Goal: Task Accomplishment & Management: Manage account settings

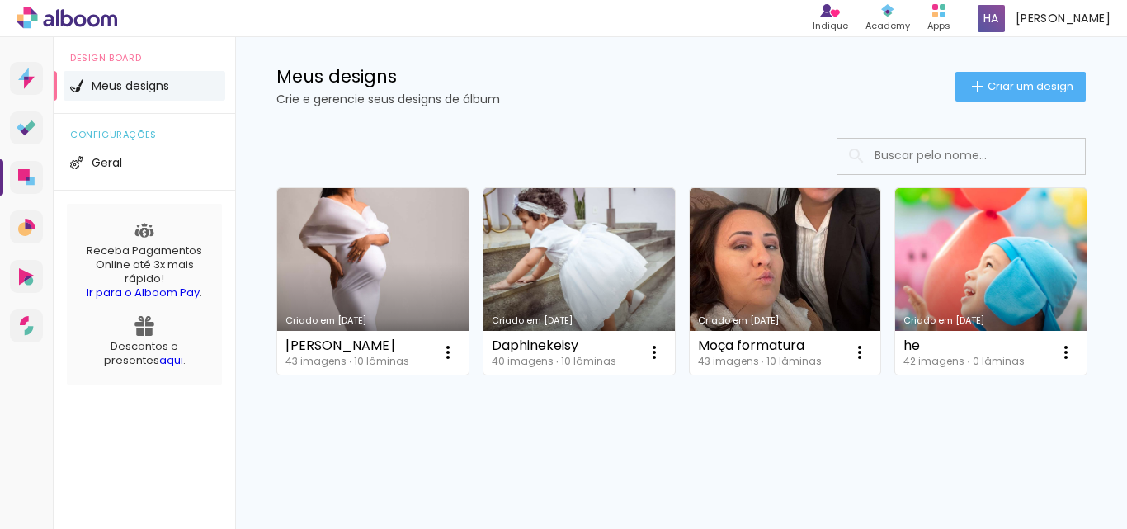
scroll to position [165, 0]
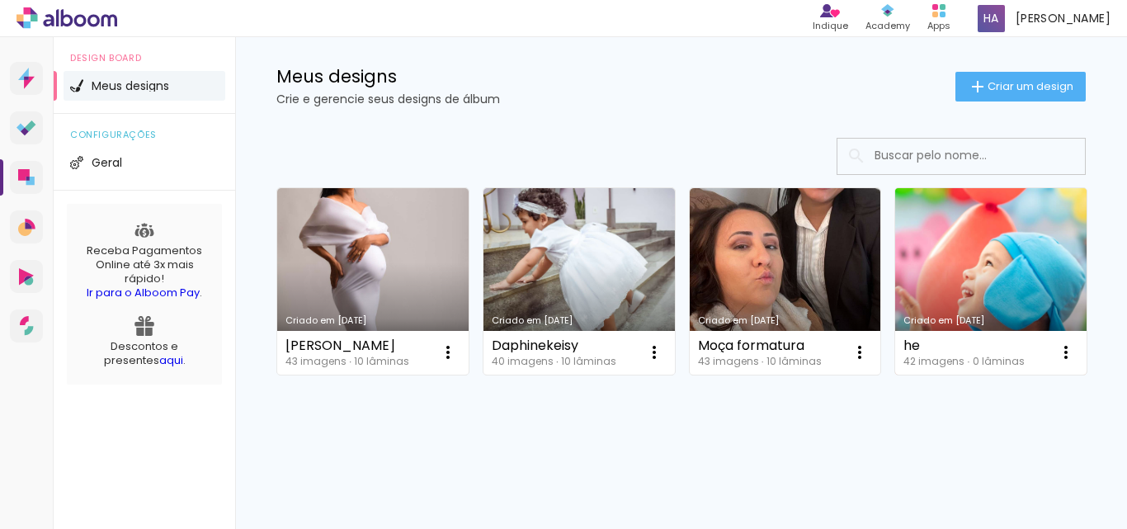
click at [895, 346] on link "Criado em [DATE]" at bounding box center [990, 281] width 191 height 186
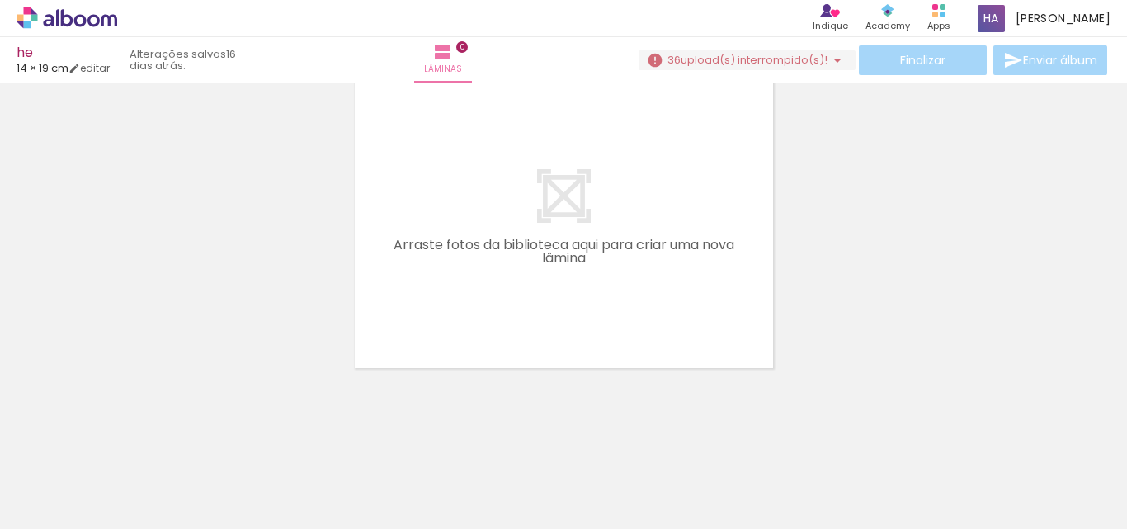
click at [136, 435] on iron-icon at bounding box center [128, 440] width 17 height 17
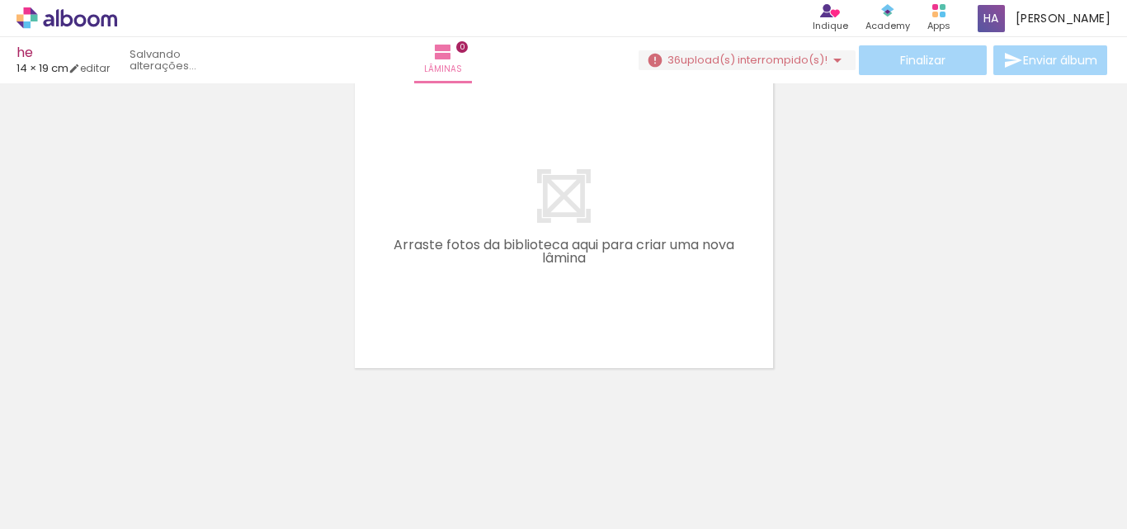
click at [136, 435] on iron-icon at bounding box center [128, 440] width 17 height 17
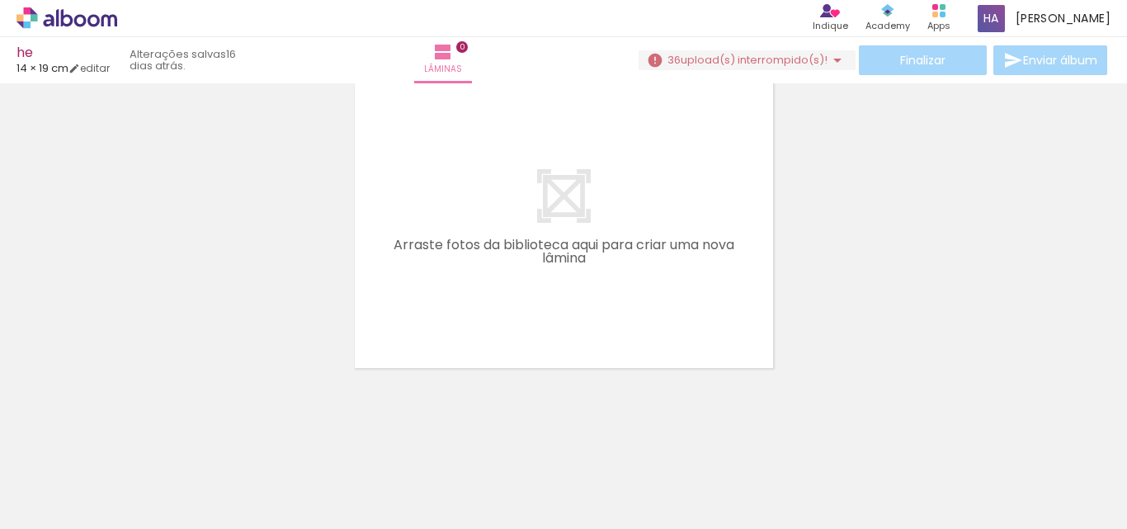
click at [136, 435] on iron-icon at bounding box center [128, 440] width 17 height 17
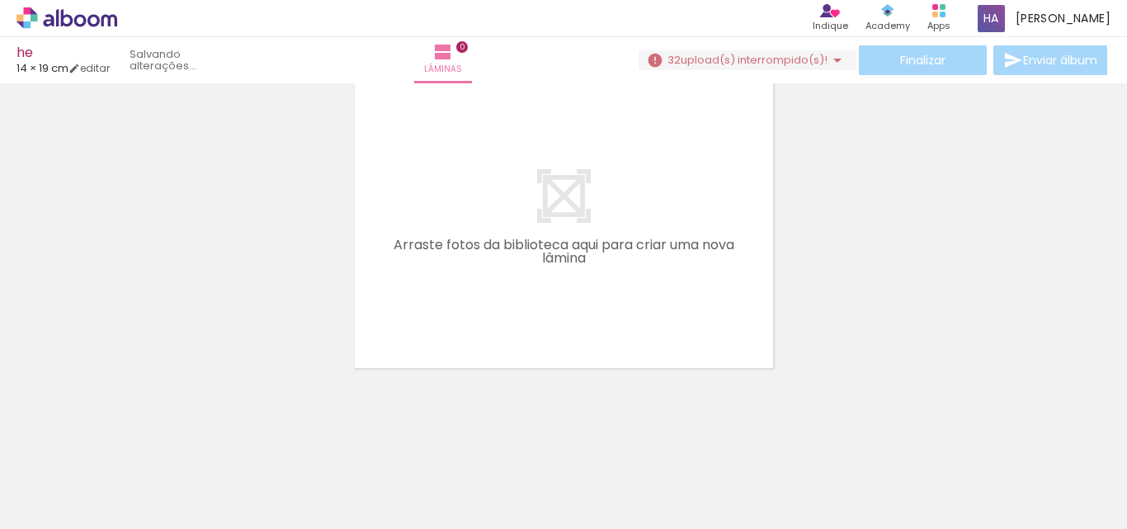
click at [136, 435] on iron-icon at bounding box center [128, 440] width 17 height 17
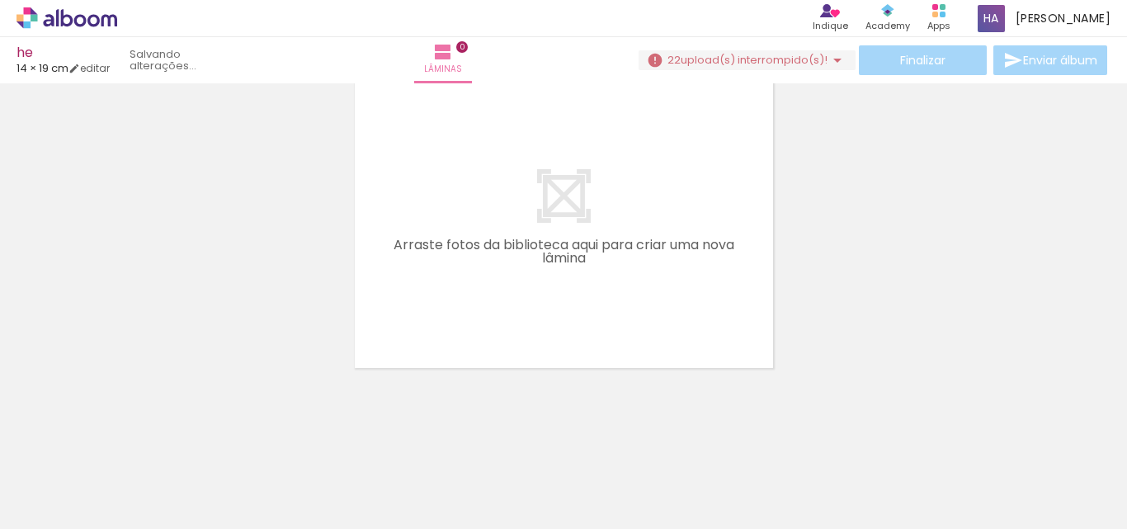
click at [136, 435] on iron-icon at bounding box center [128, 440] width 17 height 17
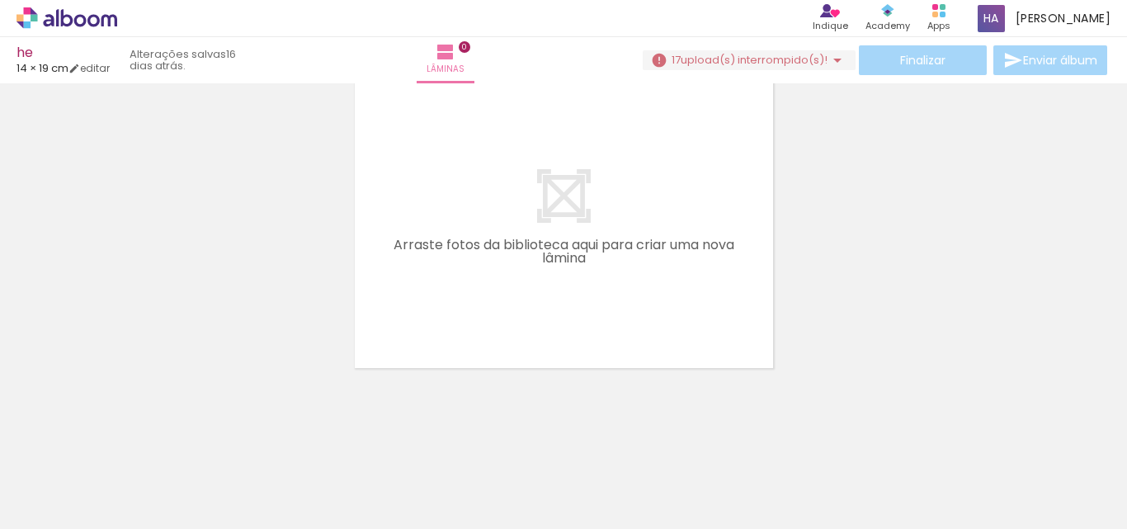
click at [136, 435] on iron-icon at bounding box center [128, 440] width 17 height 17
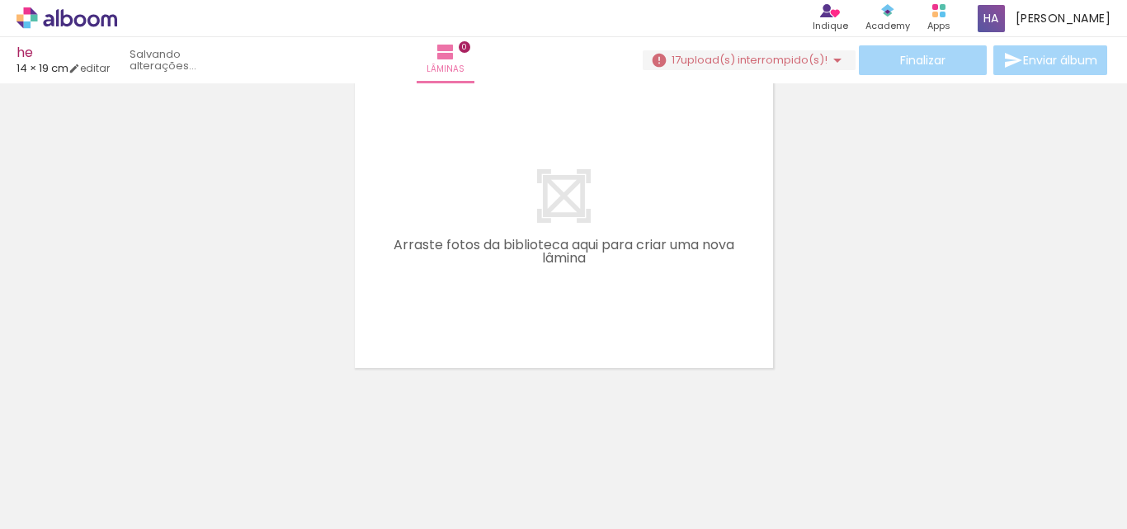
click at [136, 435] on iron-icon at bounding box center [128, 440] width 17 height 17
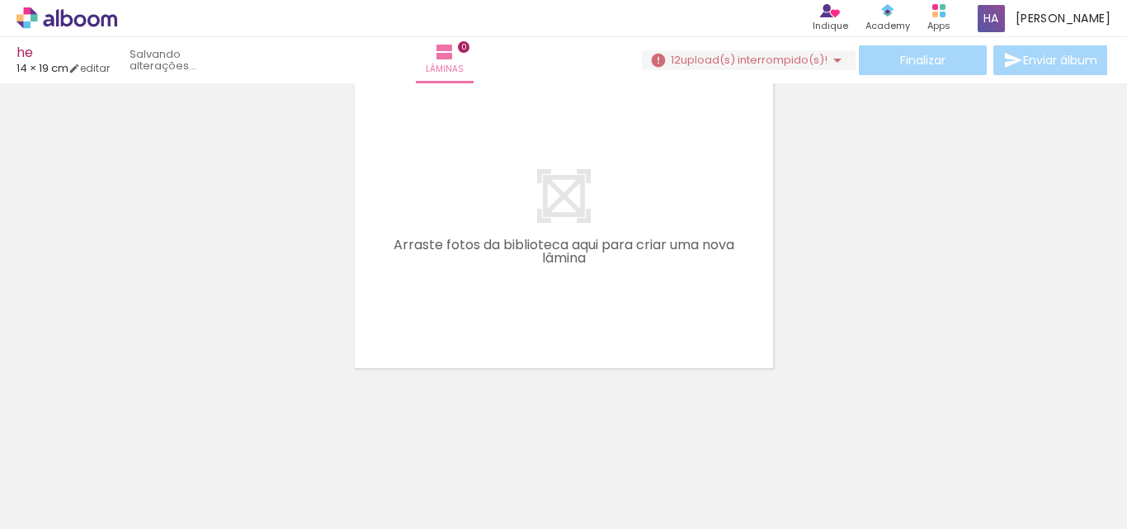
click at [136, 435] on iron-icon at bounding box center [128, 440] width 17 height 17
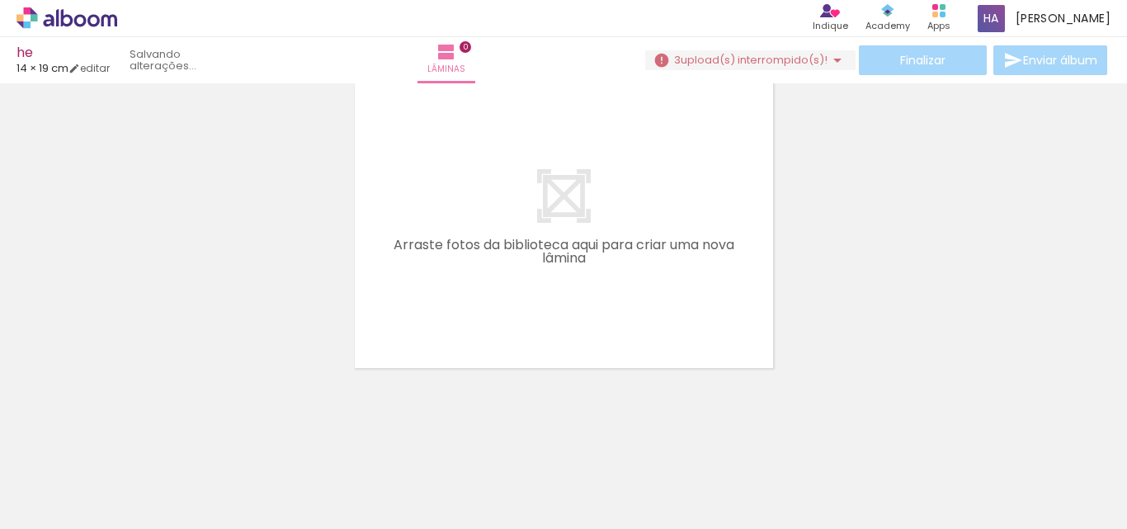
click at [136, 435] on iron-icon at bounding box center [128, 440] width 17 height 17
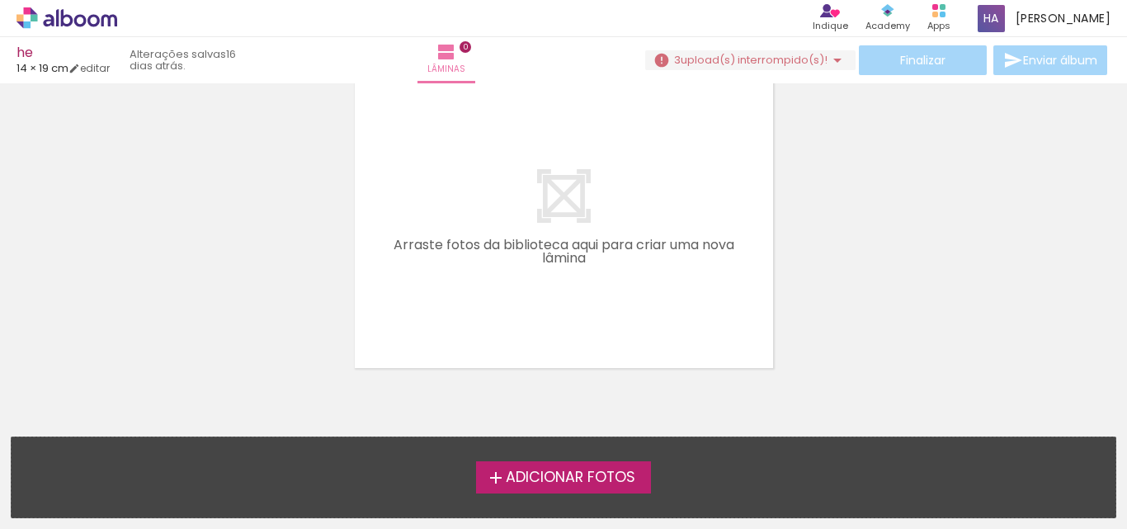
click at [33, 435] on iron-horizontal-list at bounding box center [16, 477] width 33 height 103
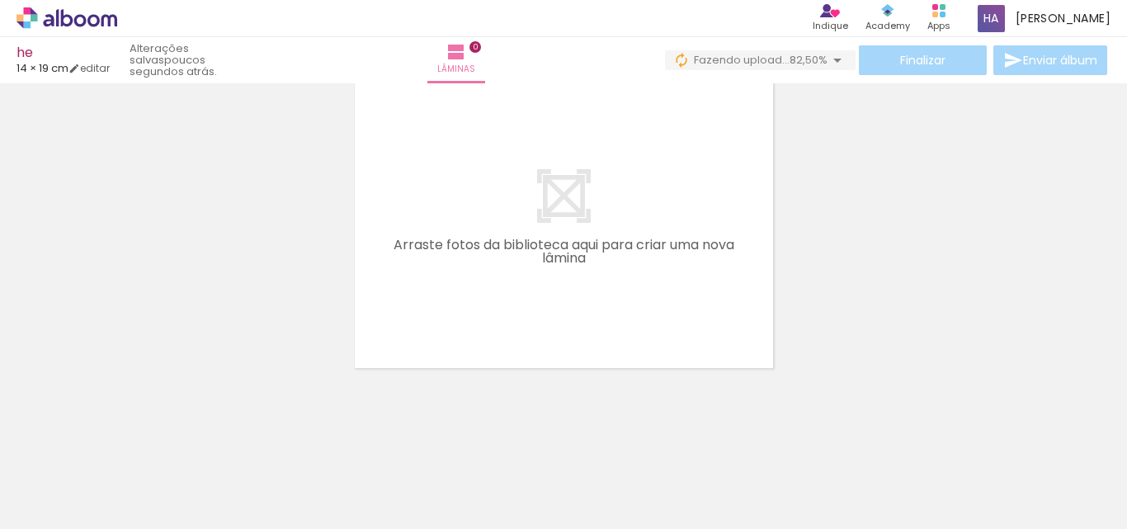
click at [170, 498] on div at bounding box center [165, 473] width 54 height 82
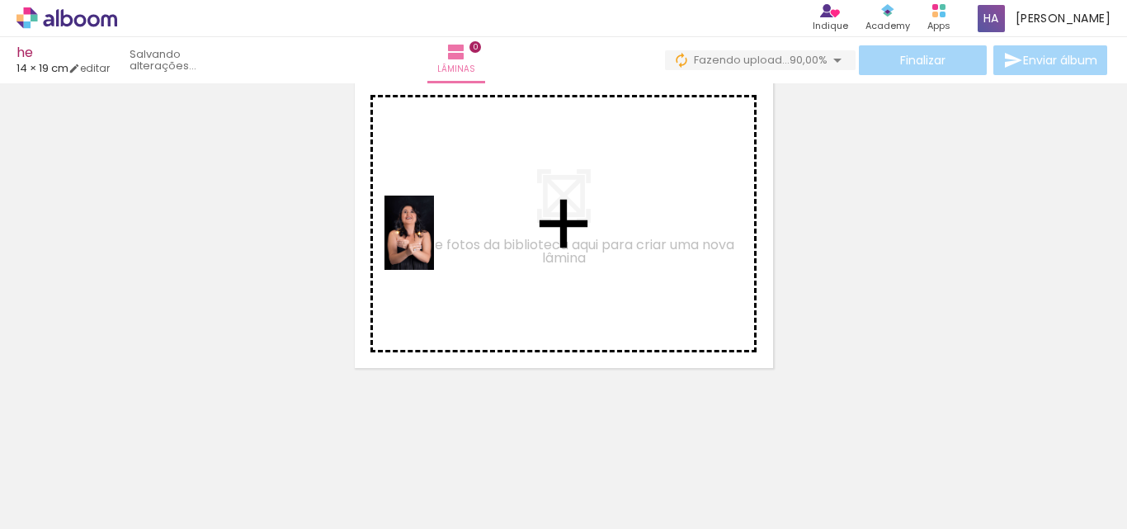
drag, startPoint x: 180, startPoint y: 479, endPoint x: 436, endPoint y: 243, distance: 347.5
click at [436, 243] on quentale-workspace at bounding box center [563, 264] width 1127 height 529
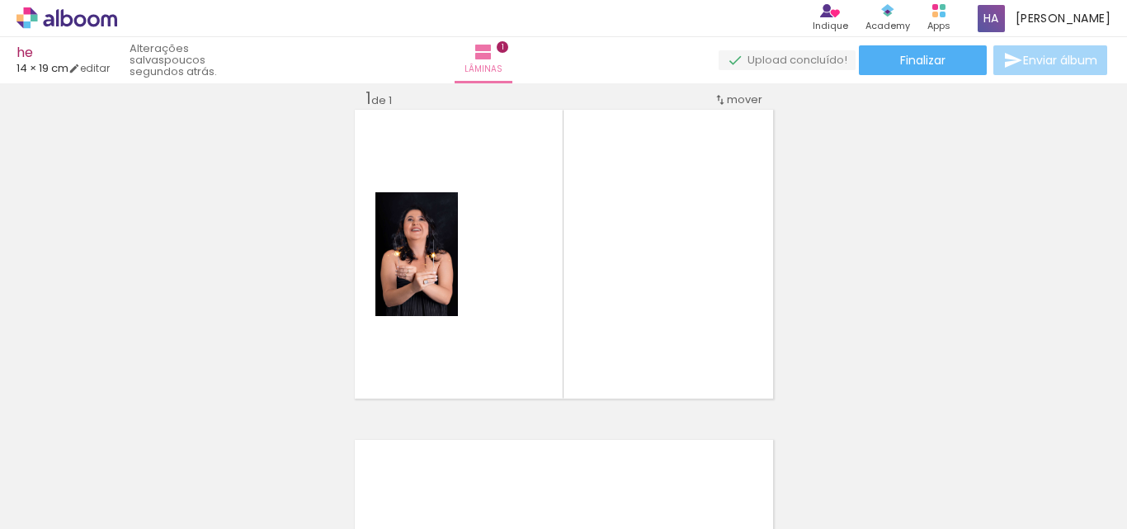
scroll to position [0, 2710]
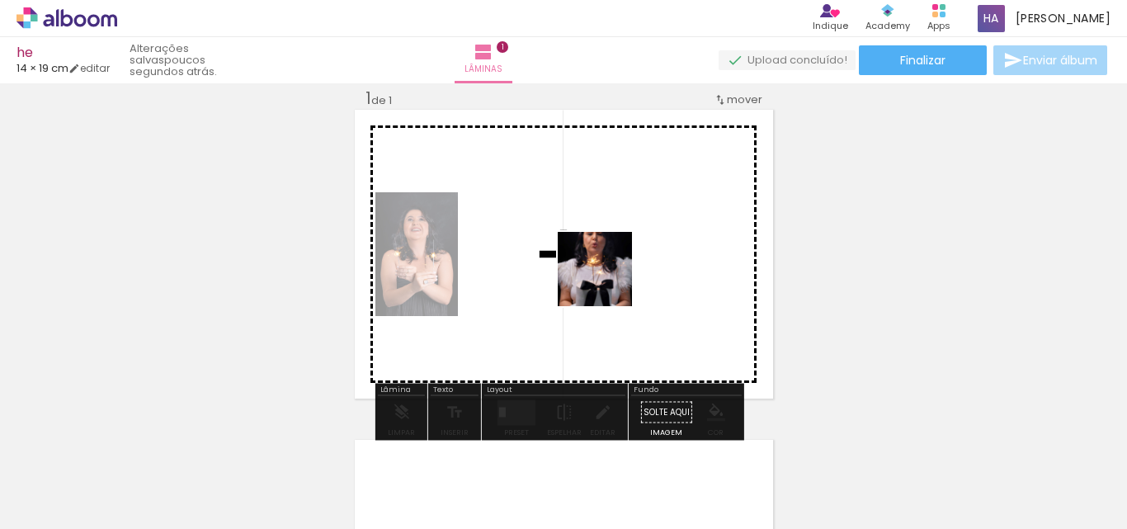
drag, startPoint x: 1073, startPoint y: 495, endPoint x: 607, endPoint y: 281, distance: 512.1
click at [607, 281] on quentale-workspace at bounding box center [563, 264] width 1127 height 529
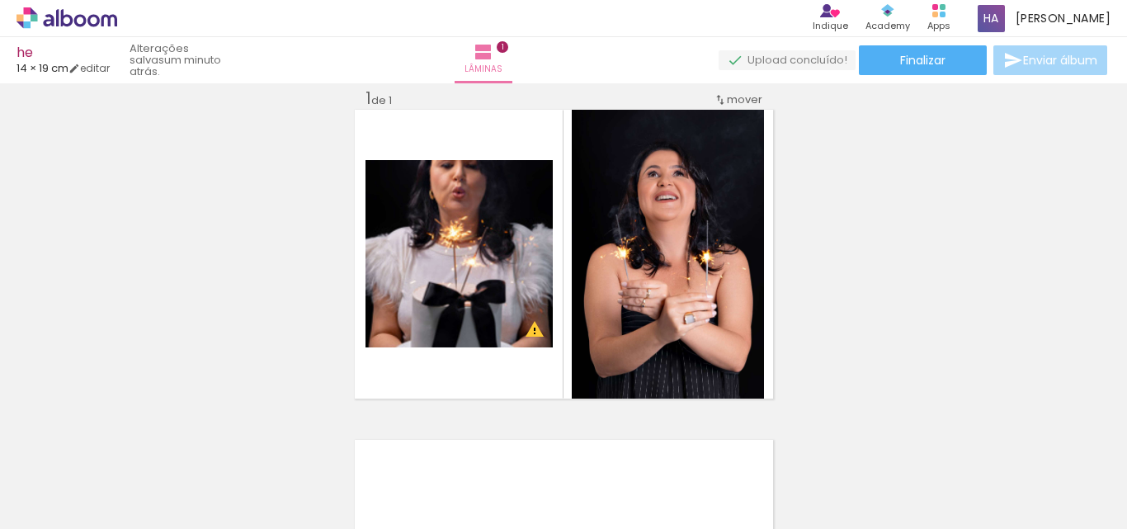
scroll to position [0, 0]
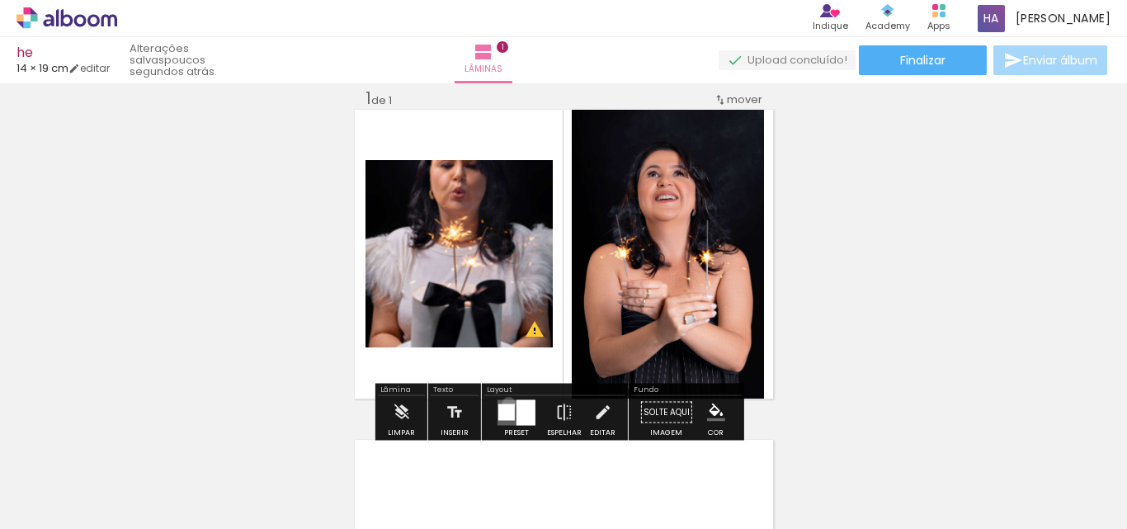
click at [505, 403] on div at bounding box center [506, 411] width 17 height 17
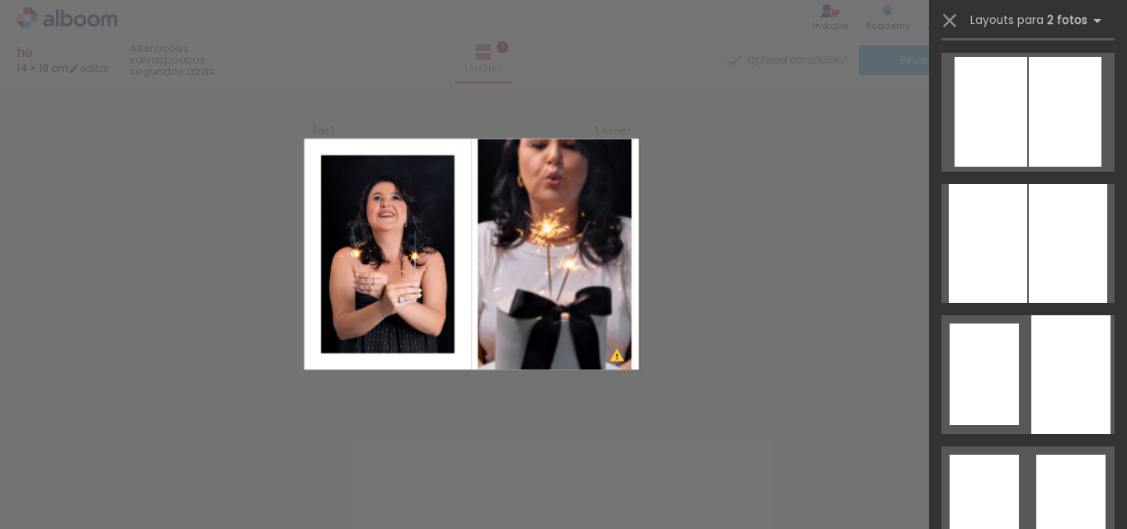
scroll to position [2310, 0]
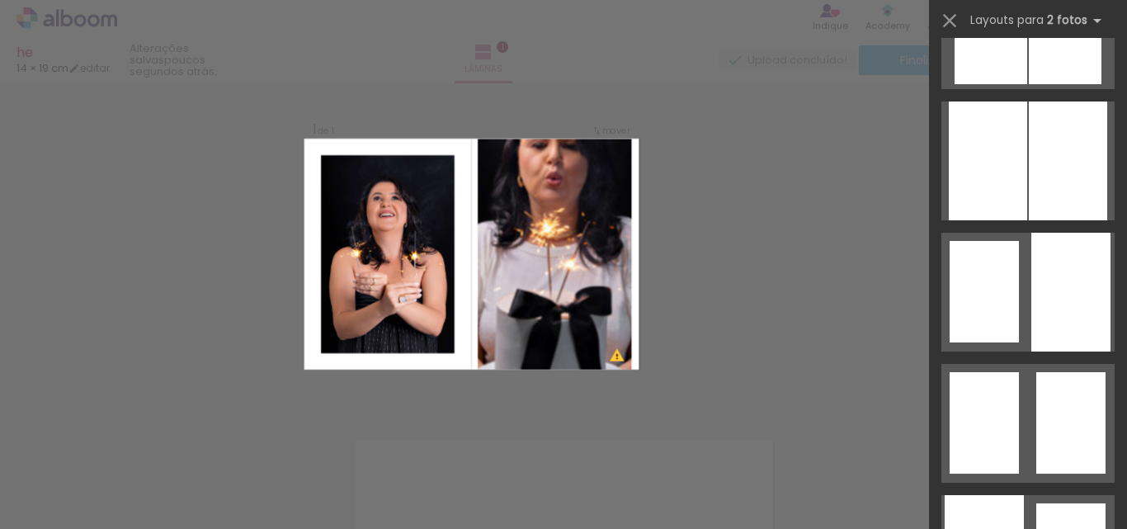
click at [1059, 323] on div at bounding box center [1070, 292] width 79 height 119
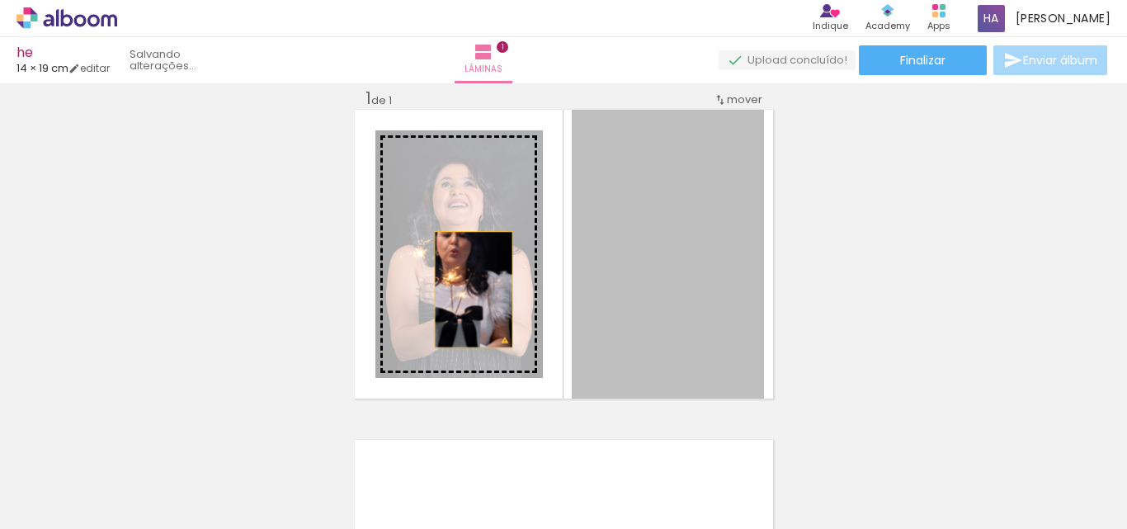
drag, startPoint x: 663, startPoint y: 275, endPoint x: 467, endPoint y: 290, distance: 196.9
click at [0, 0] on slot at bounding box center [0, 0] width 0 height 0
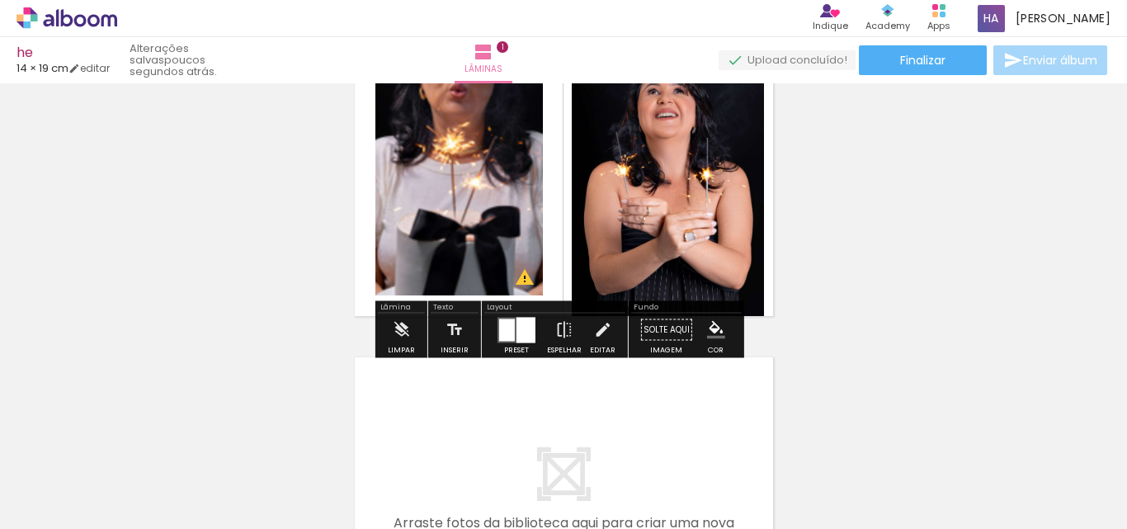
scroll to position [21, 0]
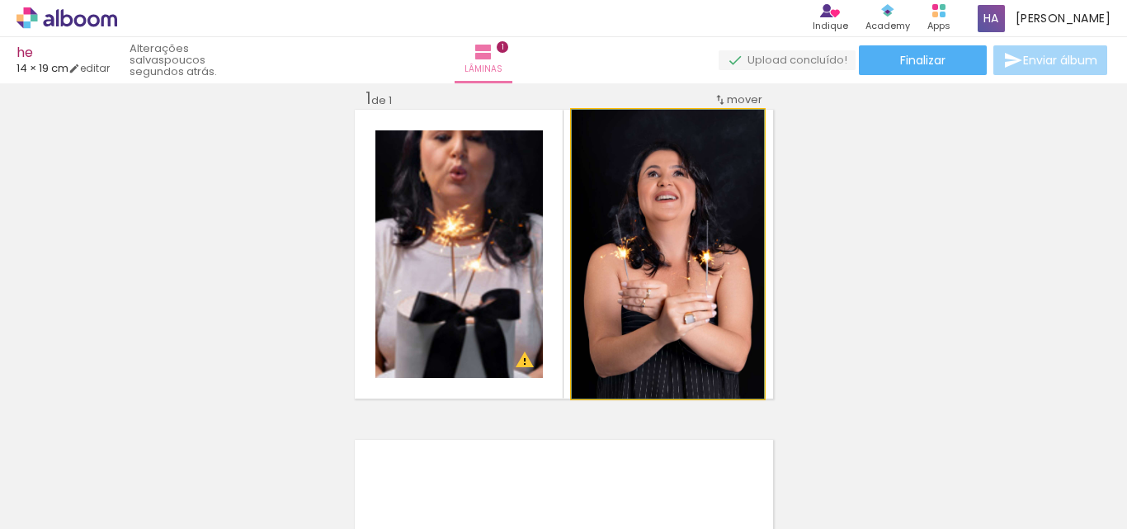
click at [698, 259] on quentale-photo at bounding box center [668, 254] width 192 height 289
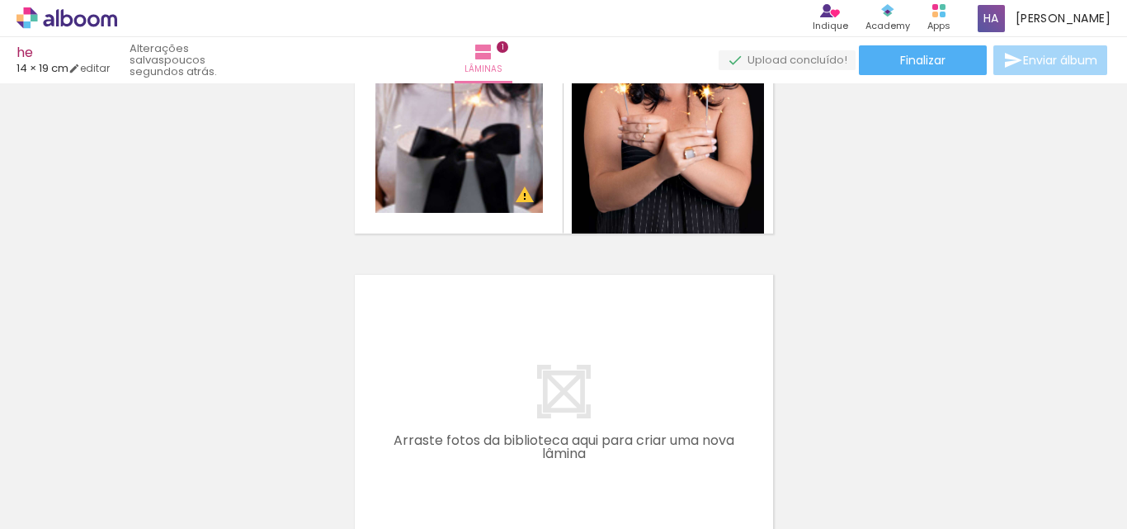
scroll to position [0, 31]
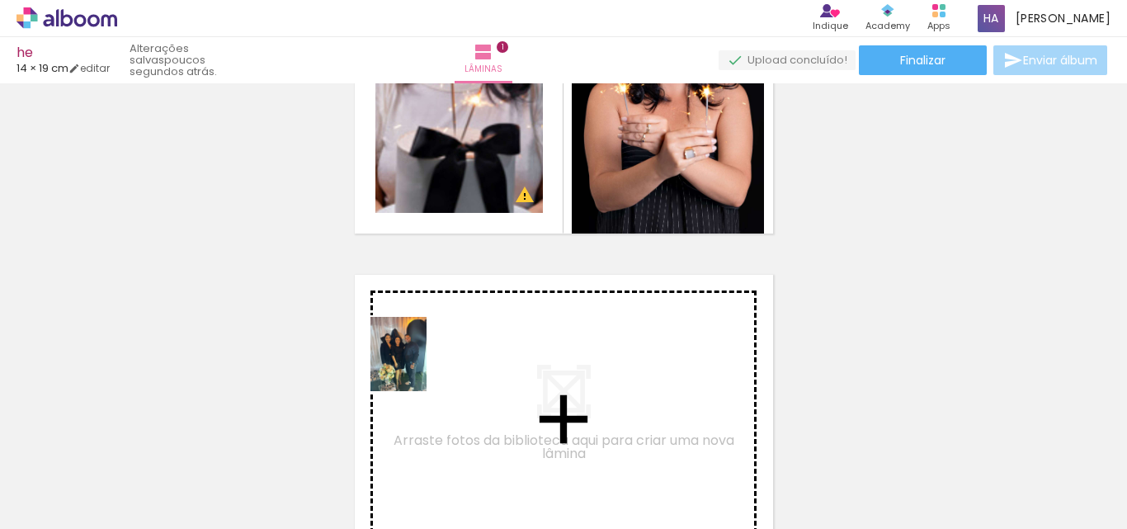
drag, startPoint x: 318, startPoint y: 494, endPoint x: 420, endPoint y: 366, distance: 163.8
click at [420, 366] on quentale-workspace at bounding box center [563, 264] width 1127 height 529
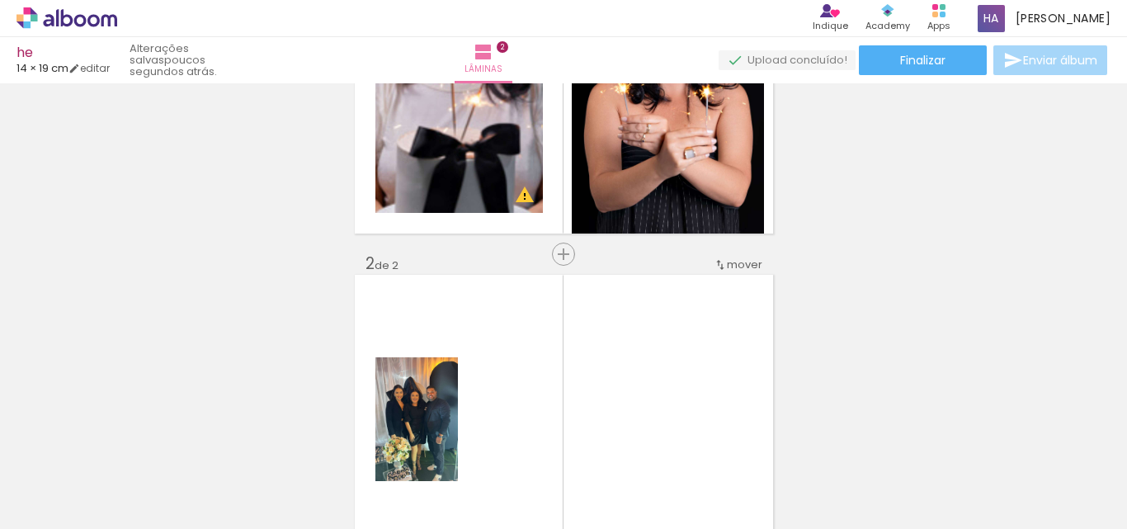
scroll to position [352, 0]
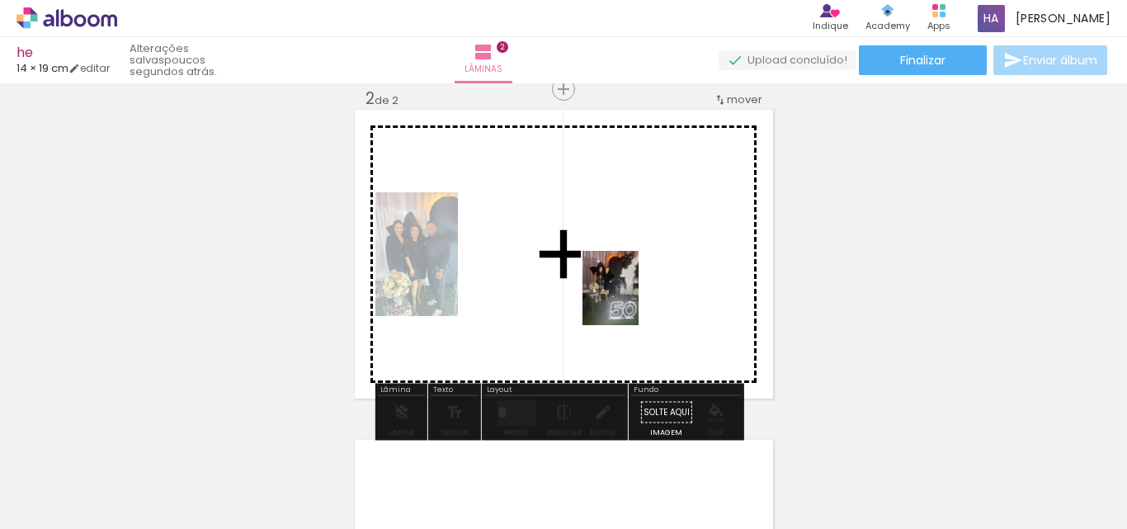
drag, startPoint x: 794, startPoint y: 488, endPoint x: 635, endPoint y: 356, distance: 207.4
click at [631, 300] on quentale-workspace at bounding box center [563, 264] width 1127 height 529
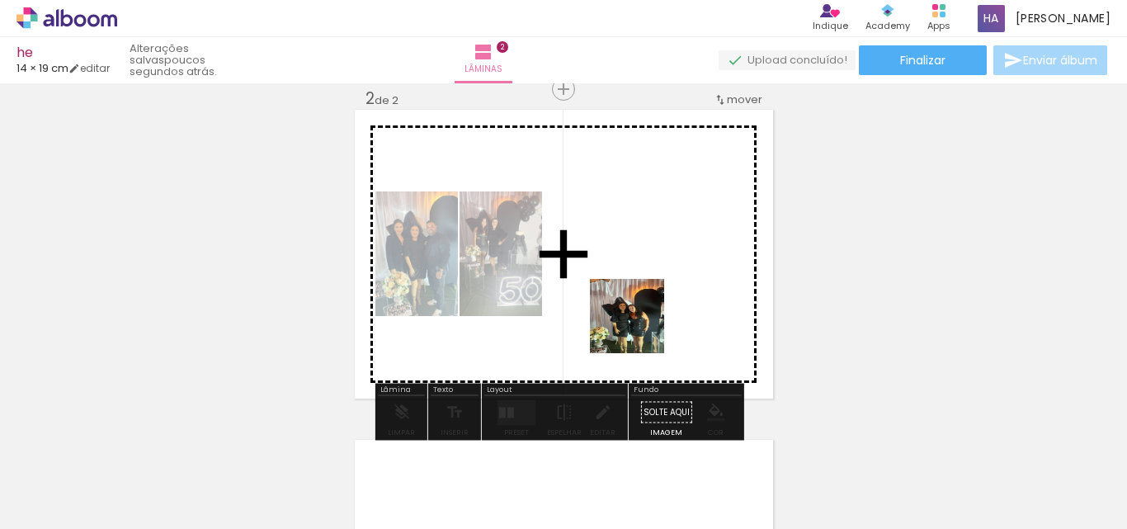
drag, startPoint x: 600, startPoint y: 481, endPoint x: 643, endPoint y: 309, distance: 176.9
click at [643, 309] on quentale-workspace at bounding box center [563, 264] width 1127 height 529
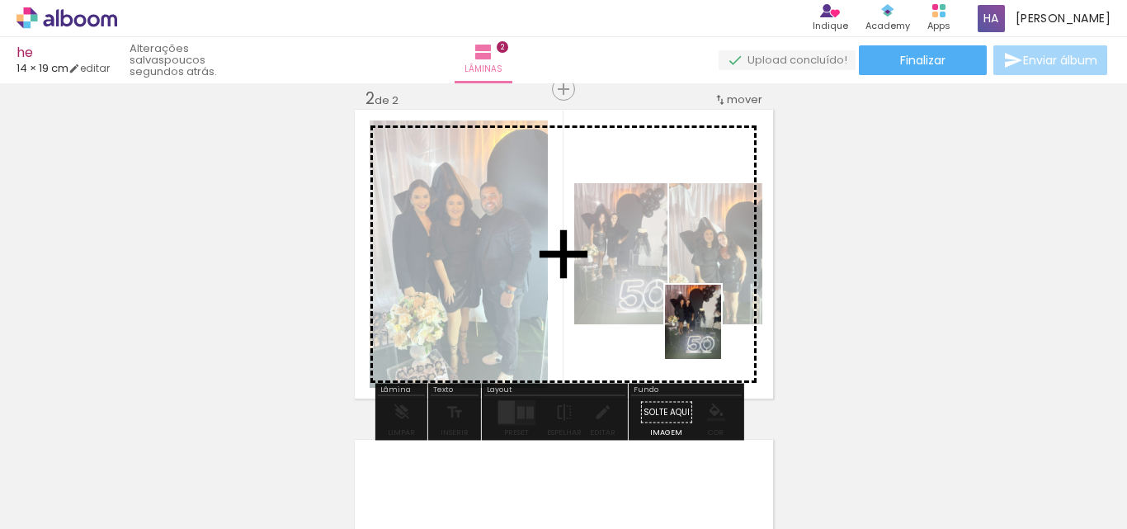
drag, startPoint x: 979, startPoint y: 493, endPoint x: 715, endPoint y: 334, distance: 308.6
click at [715, 334] on quentale-workspace at bounding box center [563, 264] width 1127 height 529
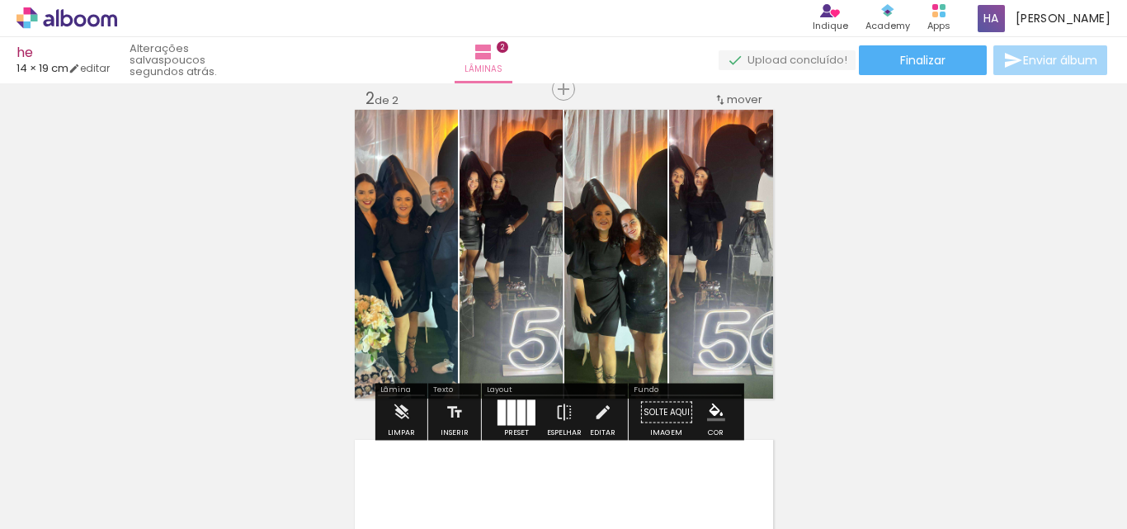
click at [510, 411] on div at bounding box center [511, 412] width 8 height 26
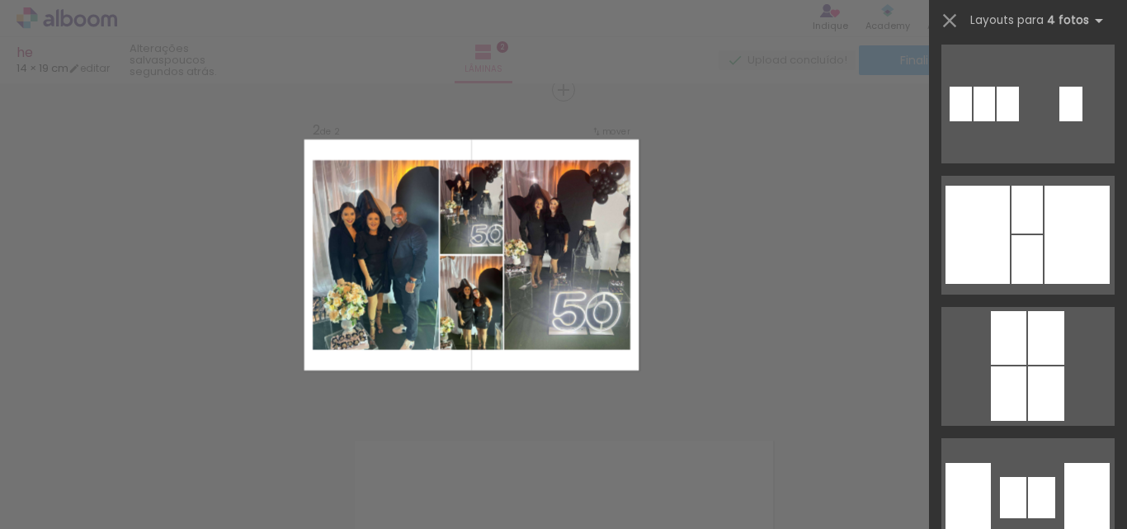
scroll to position [3631, 0]
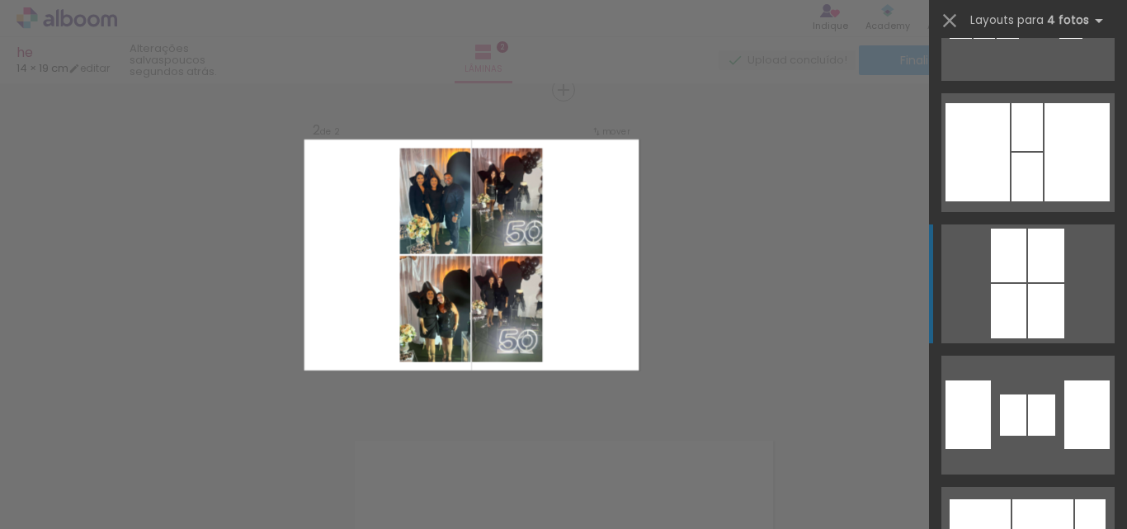
click at [998, 273] on div at bounding box center [1008, 256] width 35 height 54
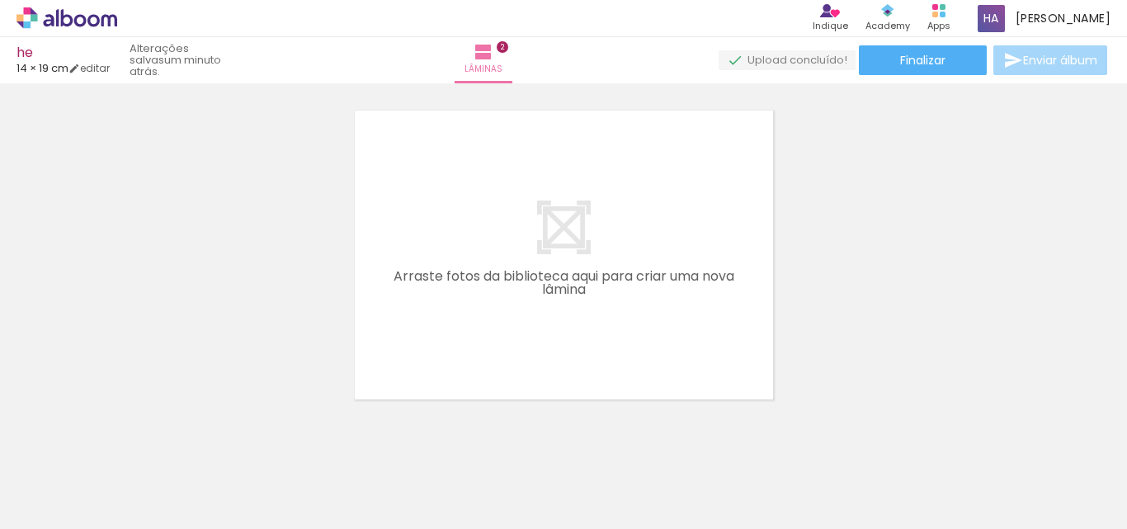
scroll to position [0, 2390]
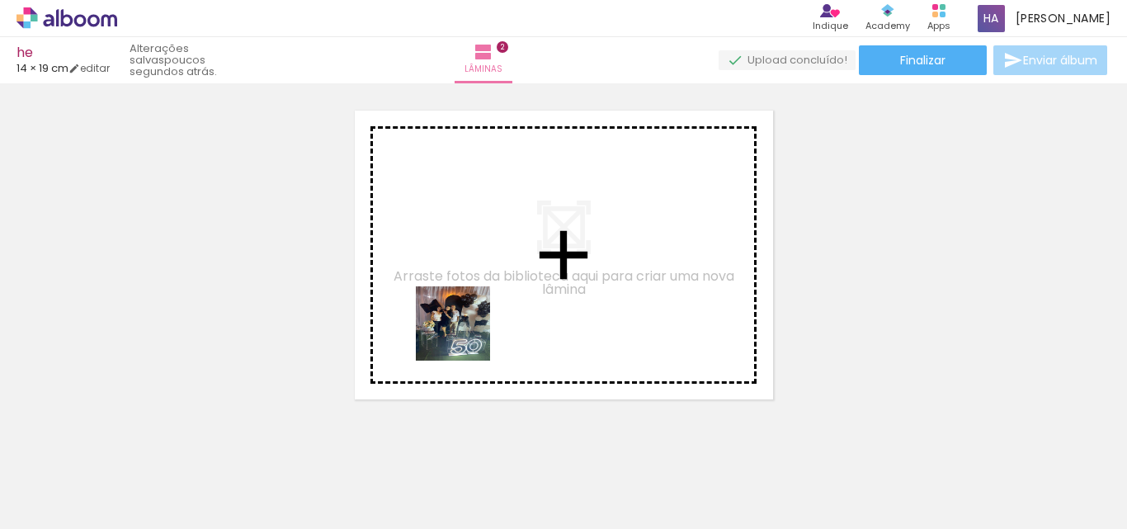
drag, startPoint x: 465, startPoint y: 496, endPoint x: 465, endPoint y: 336, distance: 160.1
click at [465, 336] on quentale-workspace at bounding box center [563, 264] width 1127 height 529
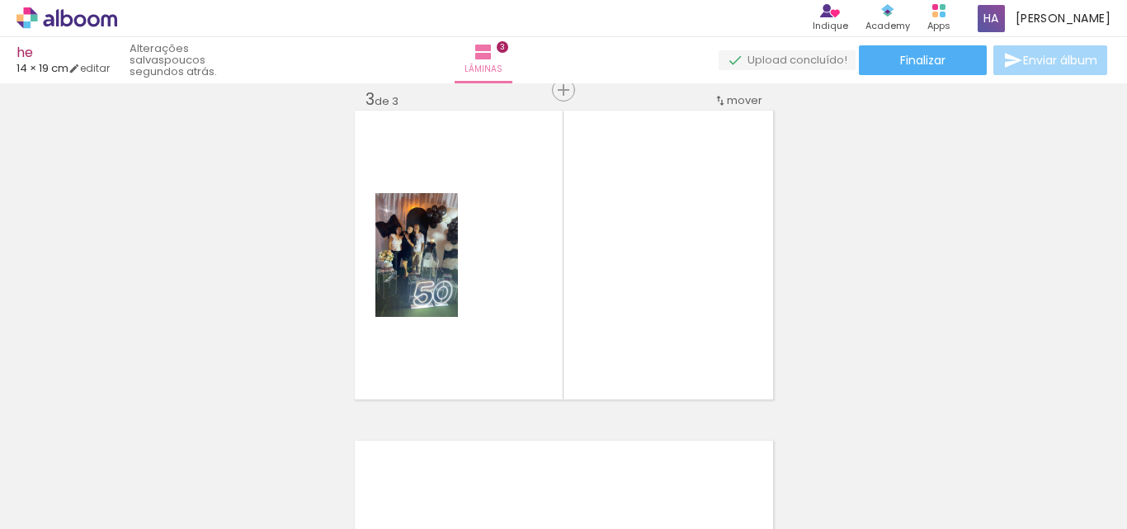
scroll to position [682, 0]
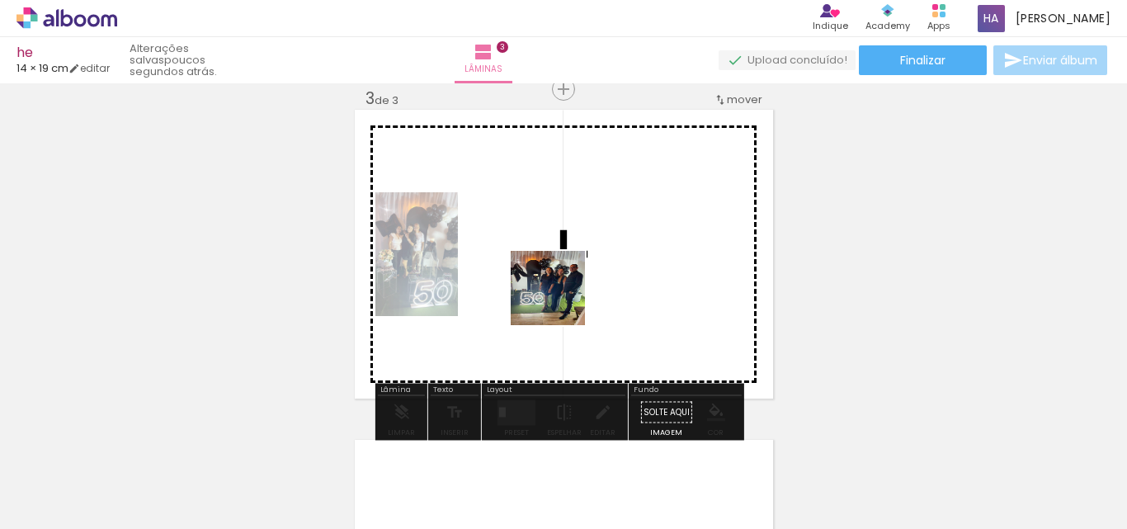
drag, startPoint x: 553, startPoint y: 480, endPoint x: 560, endPoint y: 300, distance: 180.0
click at [560, 300] on quentale-workspace at bounding box center [563, 264] width 1127 height 529
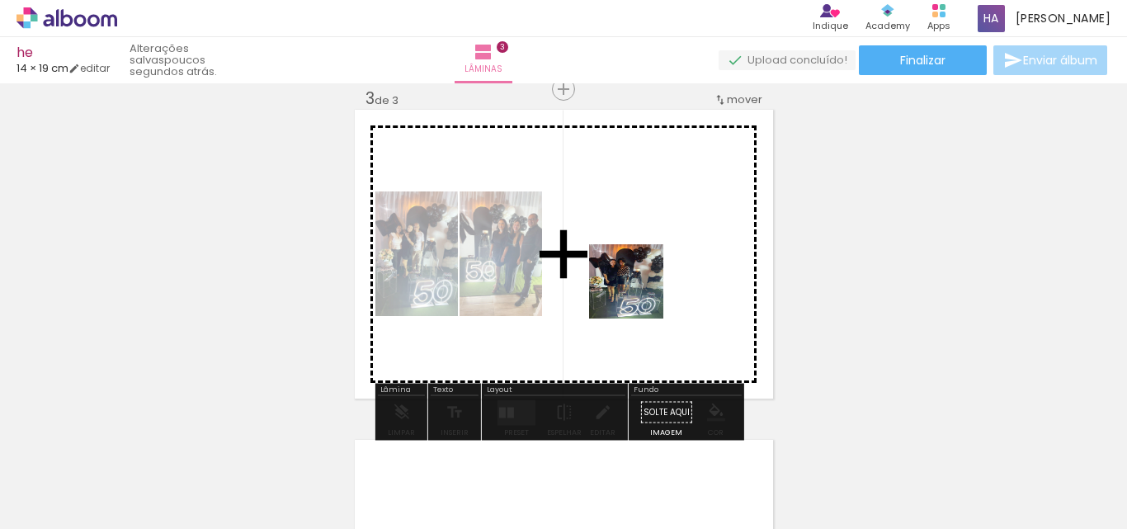
drag, startPoint x: 644, startPoint y: 474, endPoint x: 649, endPoint y: 323, distance: 151.1
click at [639, 281] on quentale-workspace at bounding box center [563, 264] width 1127 height 529
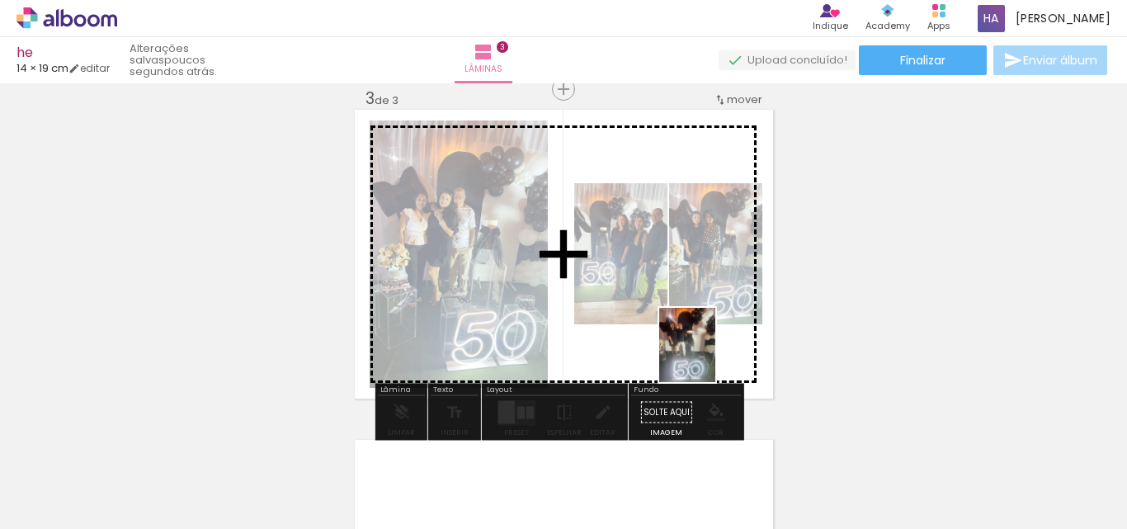
drag, startPoint x: 934, startPoint y: 492, endPoint x: 685, endPoint y: 346, distance: 288.8
click at [685, 346] on quentale-workspace at bounding box center [563, 264] width 1127 height 529
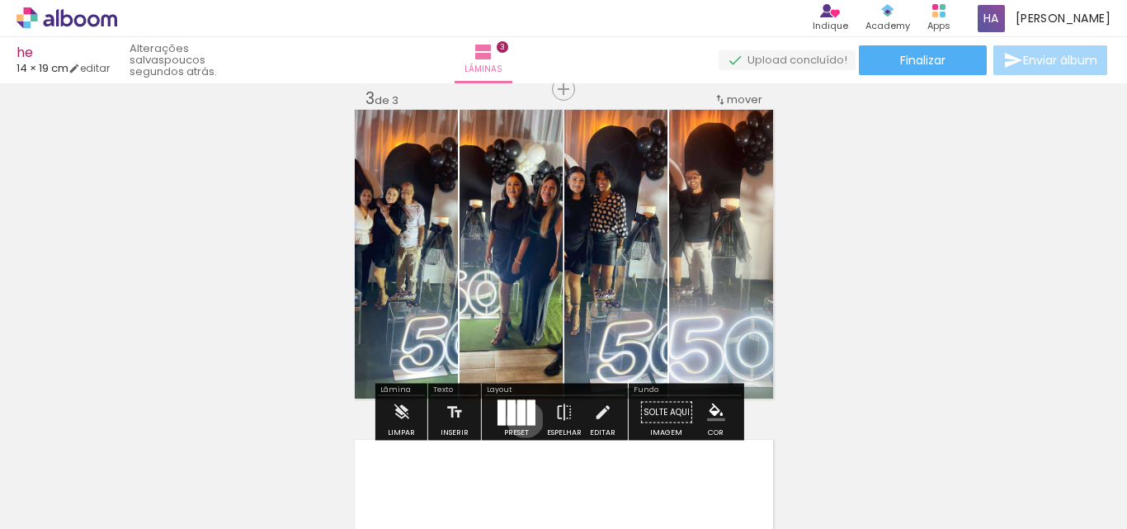
click at [521, 419] on div at bounding box center [521, 412] width 8 height 26
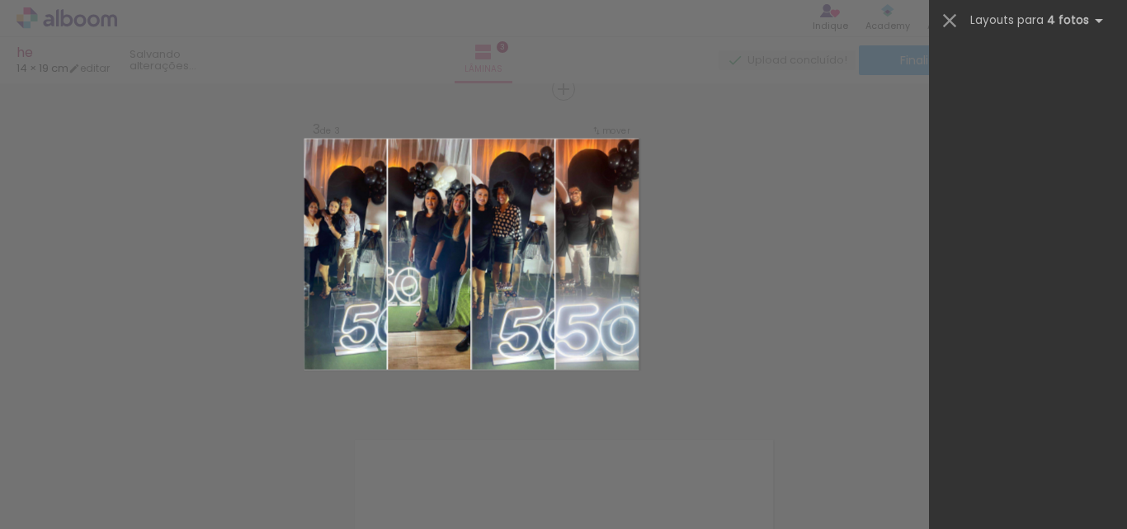
scroll to position [0, 0]
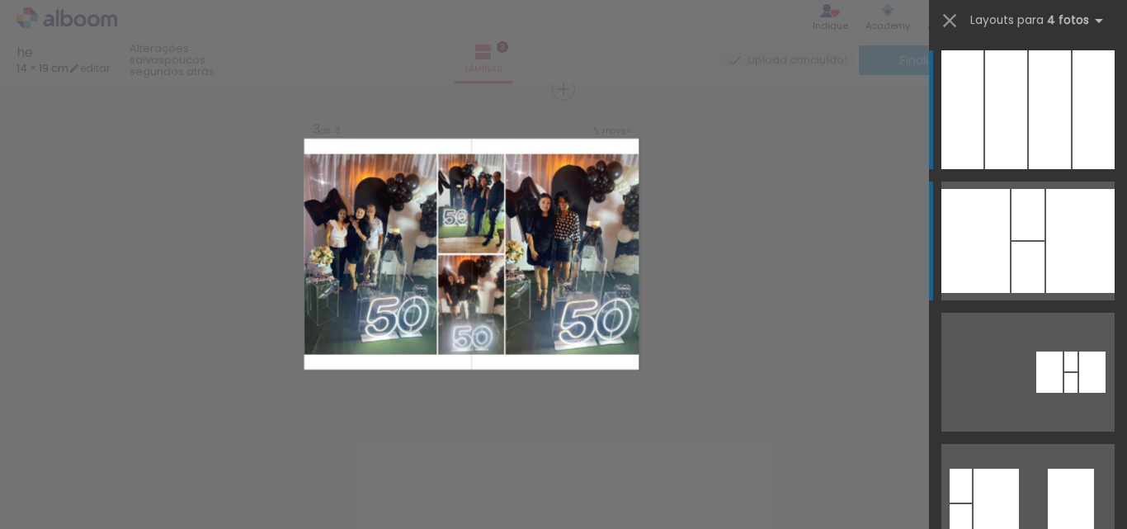
click at [1023, 226] on div at bounding box center [1028, 214] width 33 height 51
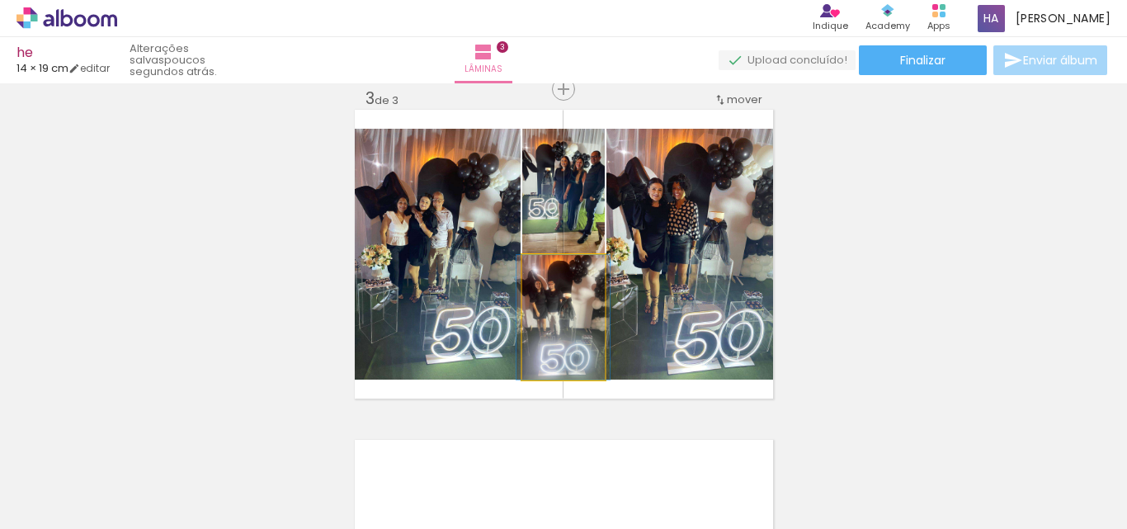
click at [564, 322] on quentale-photo at bounding box center [563, 317] width 83 height 125
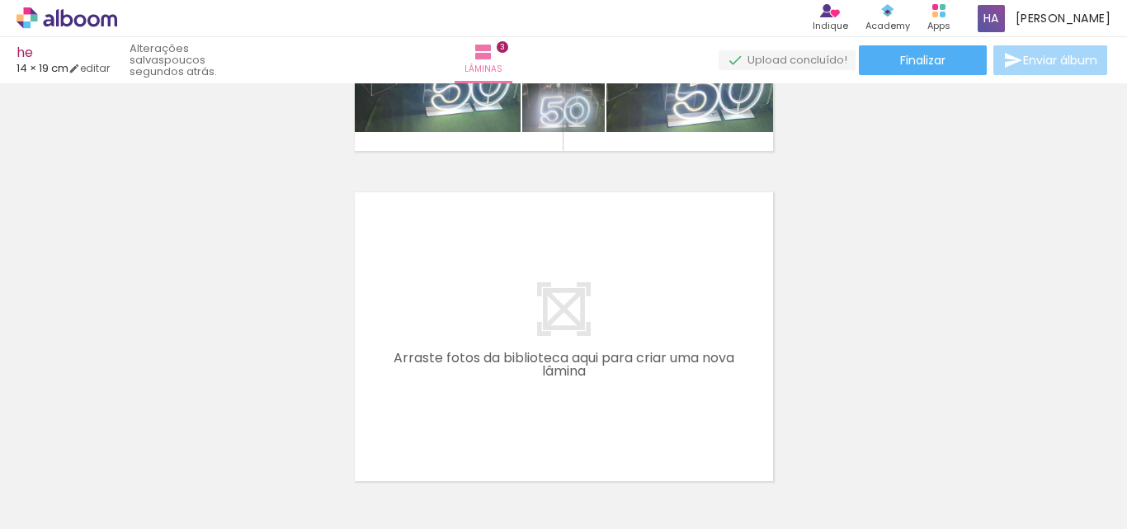
scroll to position [0, 2710]
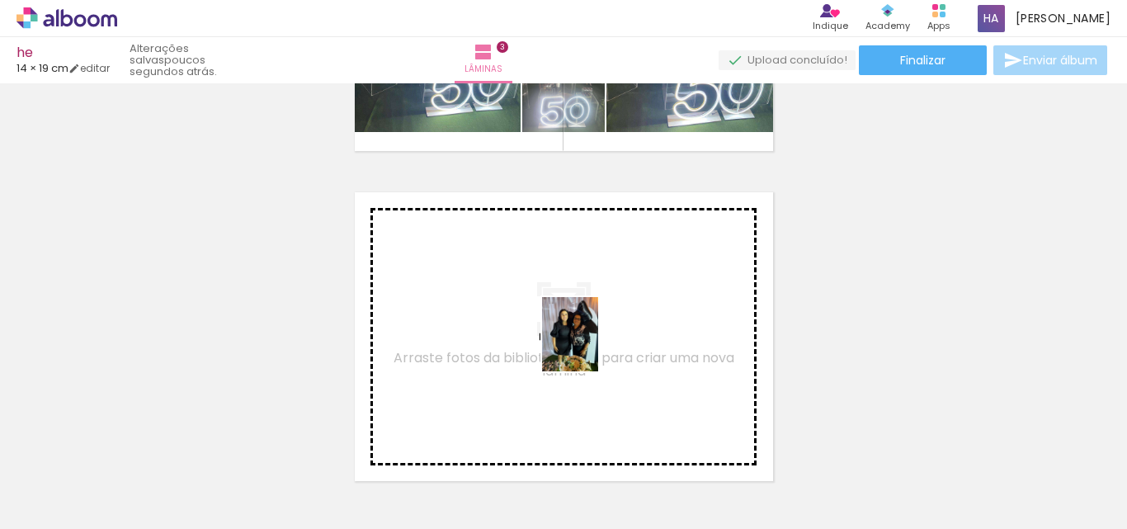
drag, startPoint x: 701, startPoint y: 493, endPoint x: 592, endPoint y: 347, distance: 183.3
click at [592, 347] on quentale-workspace at bounding box center [563, 264] width 1127 height 529
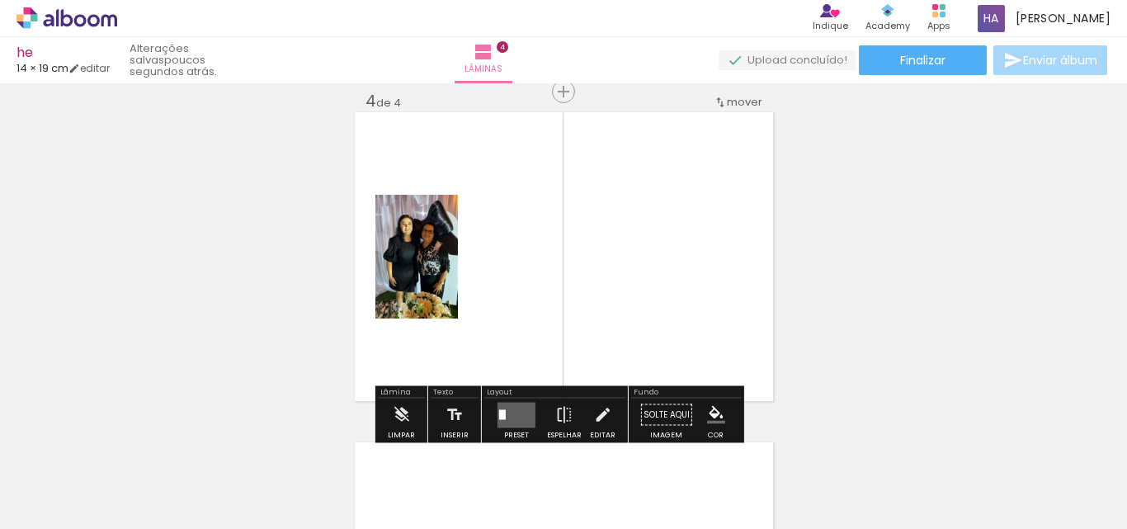
scroll to position [1012, 0]
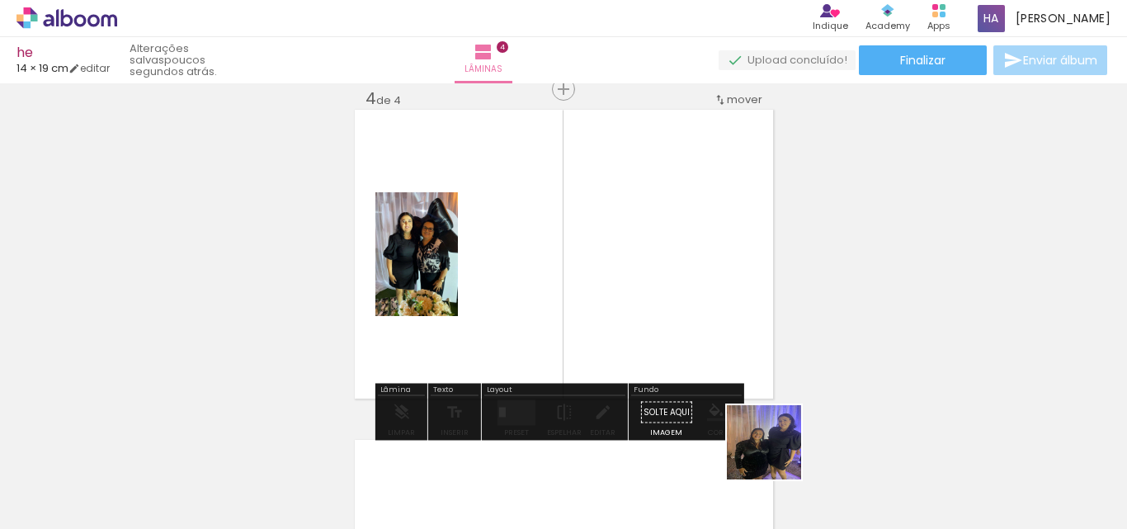
drag, startPoint x: 804, startPoint y: 488, endPoint x: 596, endPoint y: 321, distance: 267.0
click at [575, 313] on quentale-workspace at bounding box center [563, 264] width 1127 height 529
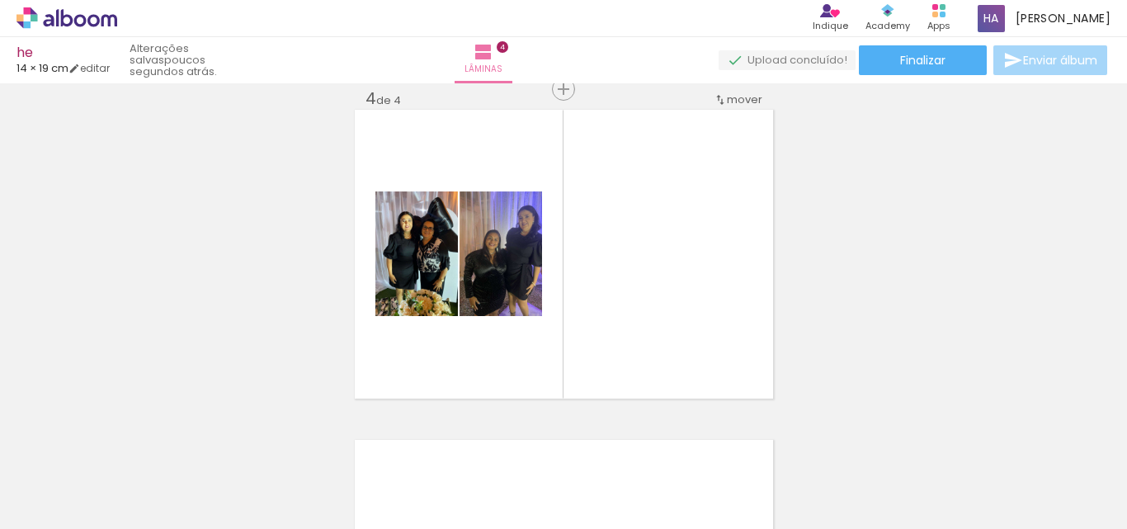
scroll to position [0, 951]
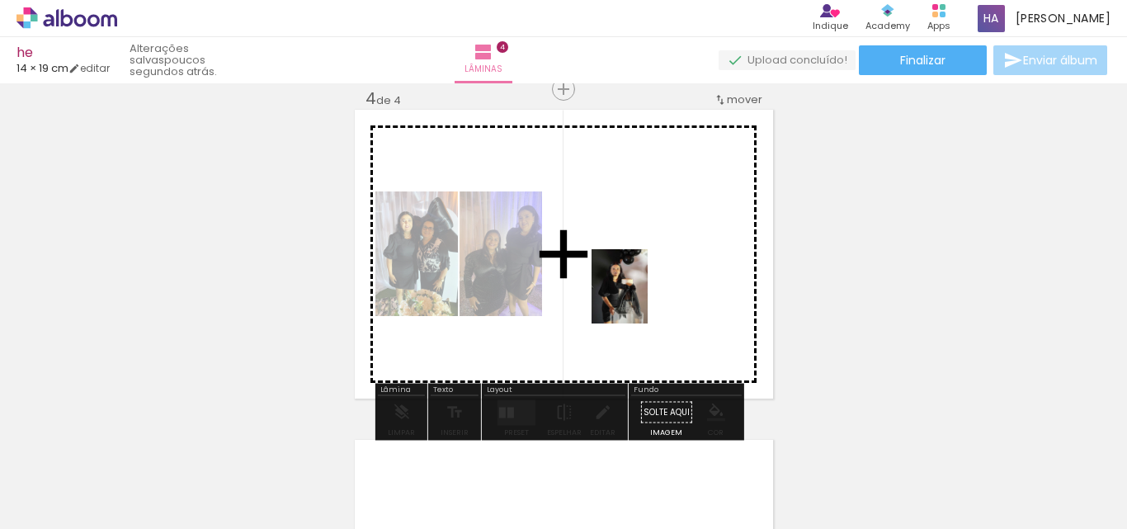
drag, startPoint x: 525, startPoint y: 498, endPoint x: 641, endPoint y: 299, distance: 230.4
click at [641, 299] on quentale-workspace at bounding box center [563, 264] width 1127 height 529
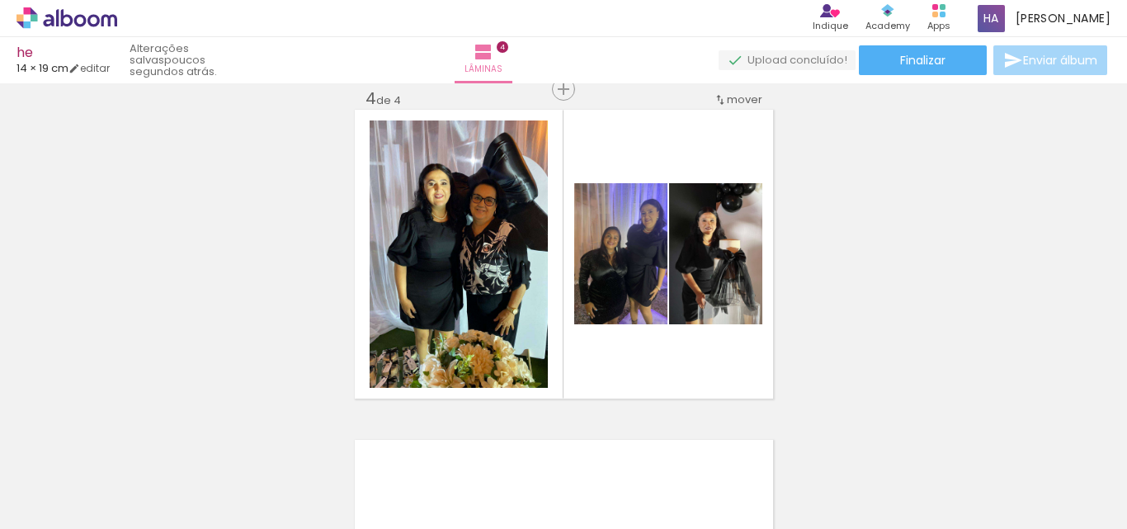
scroll to position [0, 1616]
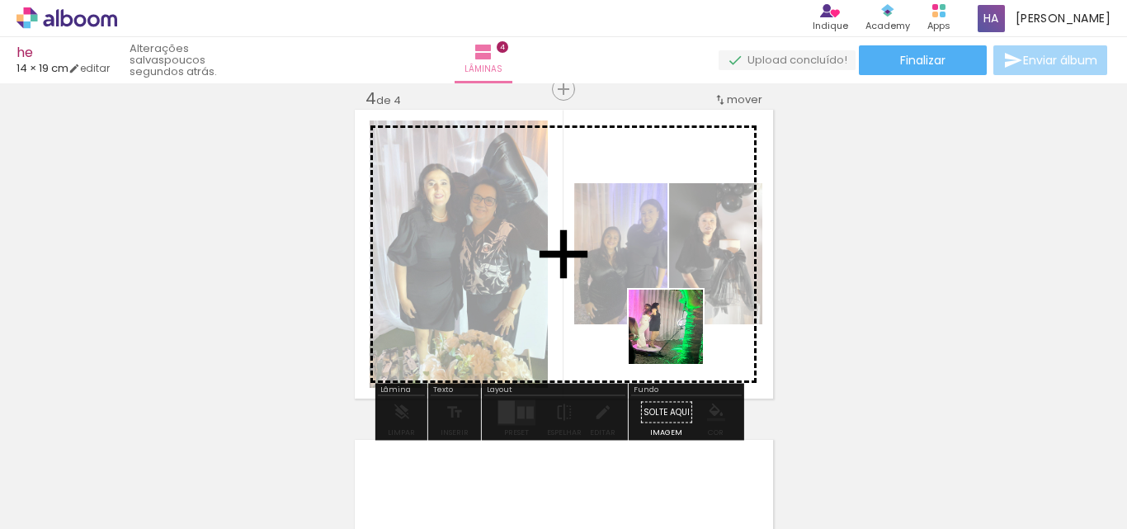
drag, startPoint x: 507, startPoint y: 499, endPoint x: 692, endPoint y: 319, distance: 257.9
click at [692, 319] on quentale-workspace at bounding box center [563, 264] width 1127 height 529
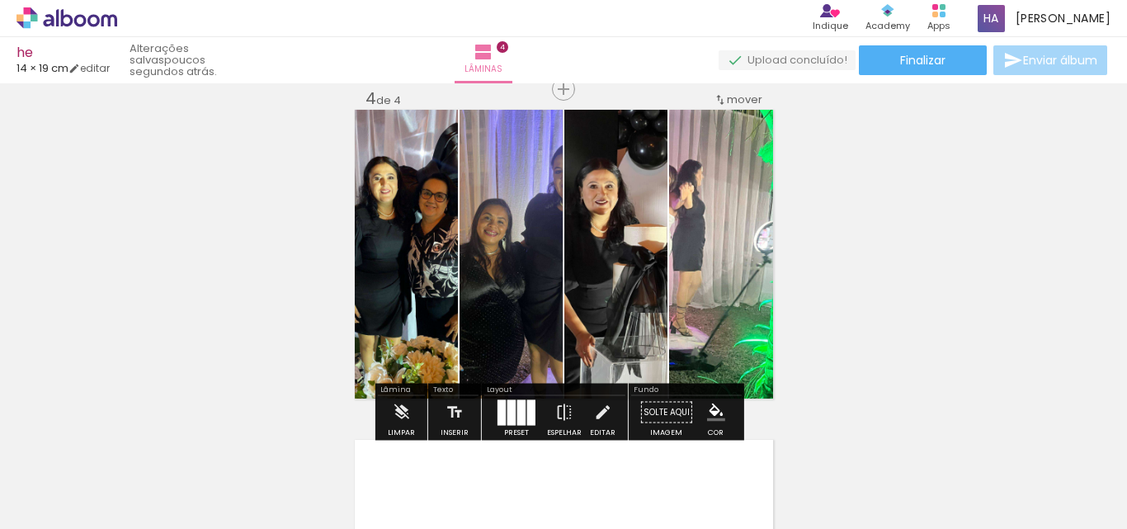
click at [517, 408] on div at bounding box center [521, 412] width 8 height 26
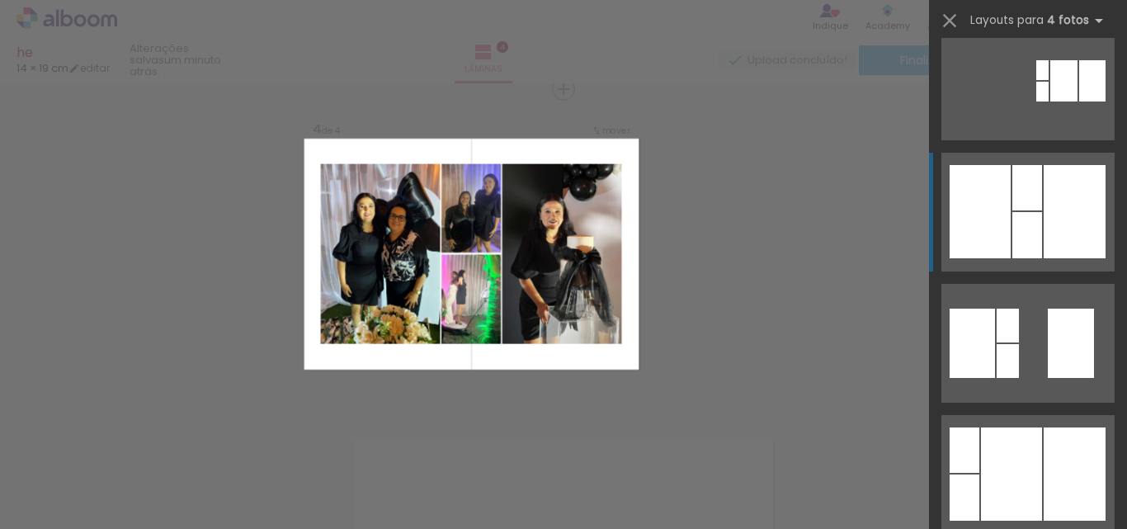
scroll to position [578, 0]
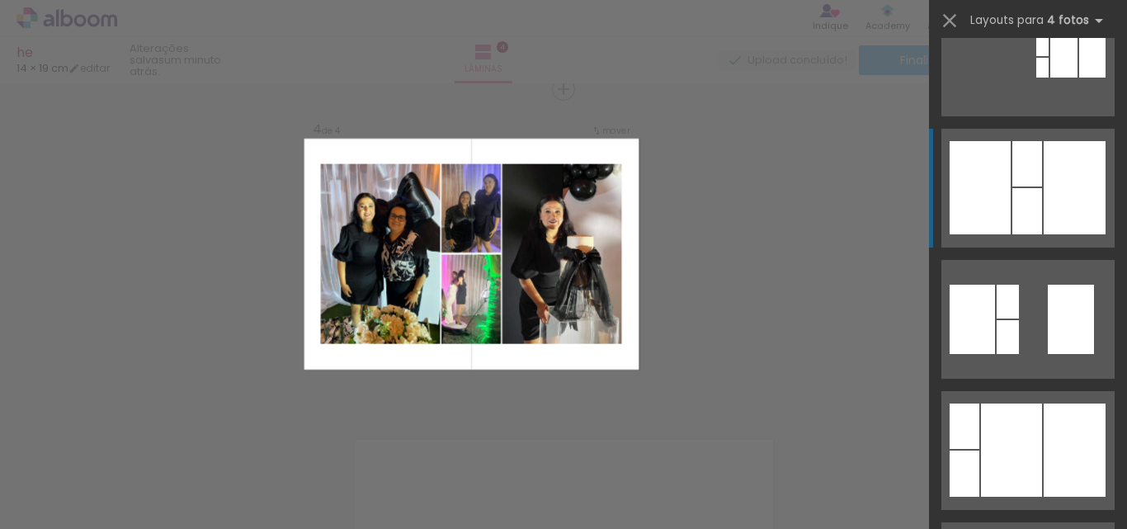
click at [1025, 205] on div at bounding box center [1027, 211] width 30 height 46
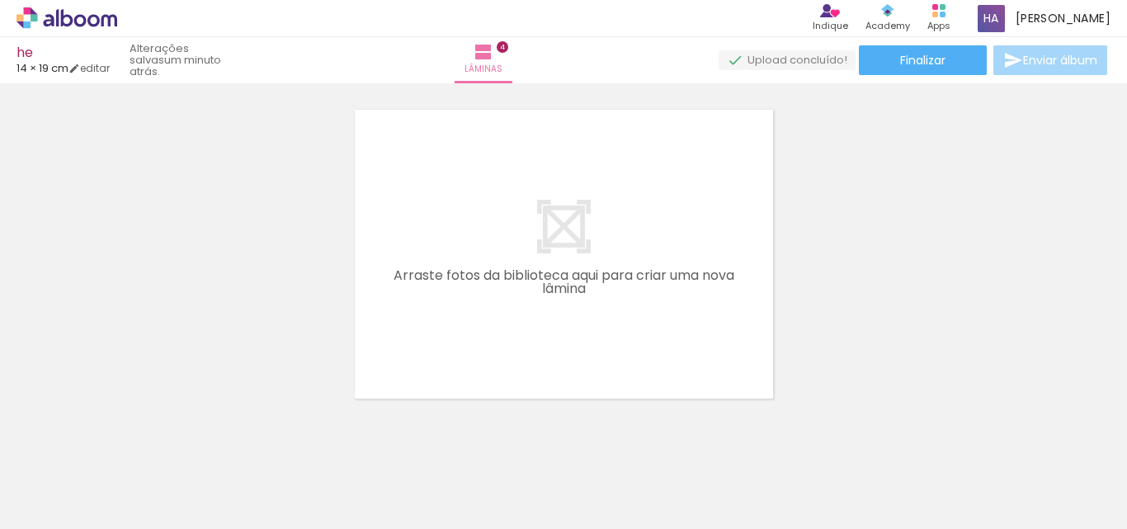
scroll to position [0, 1948]
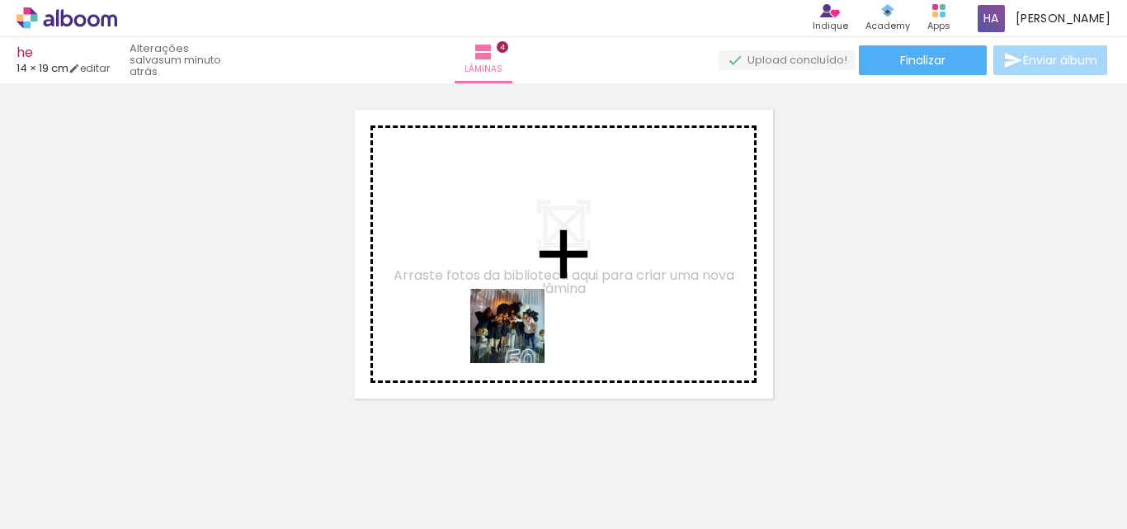
drag, startPoint x: 522, startPoint y: 504, endPoint x: 518, endPoint y: 319, distance: 185.7
click at [518, 319] on quentale-workspace at bounding box center [563, 264] width 1127 height 529
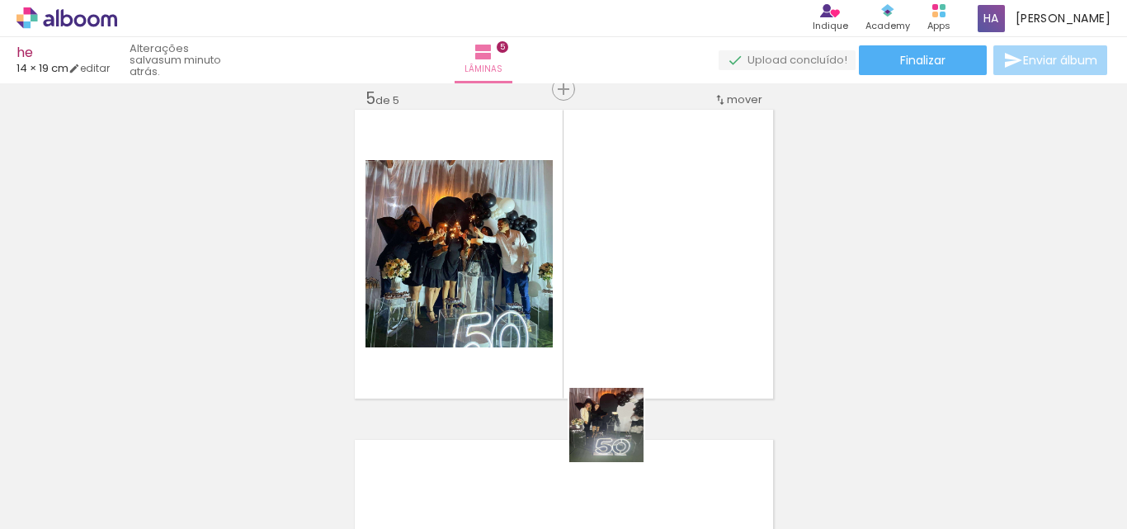
drag, startPoint x: 626, startPoint y: 488, endPoint x: 618, endPoint y: 316, distance: 171.8
click at [618, 316] on quentale-workspace at bounding box center [563, 264] width 1127 height 529
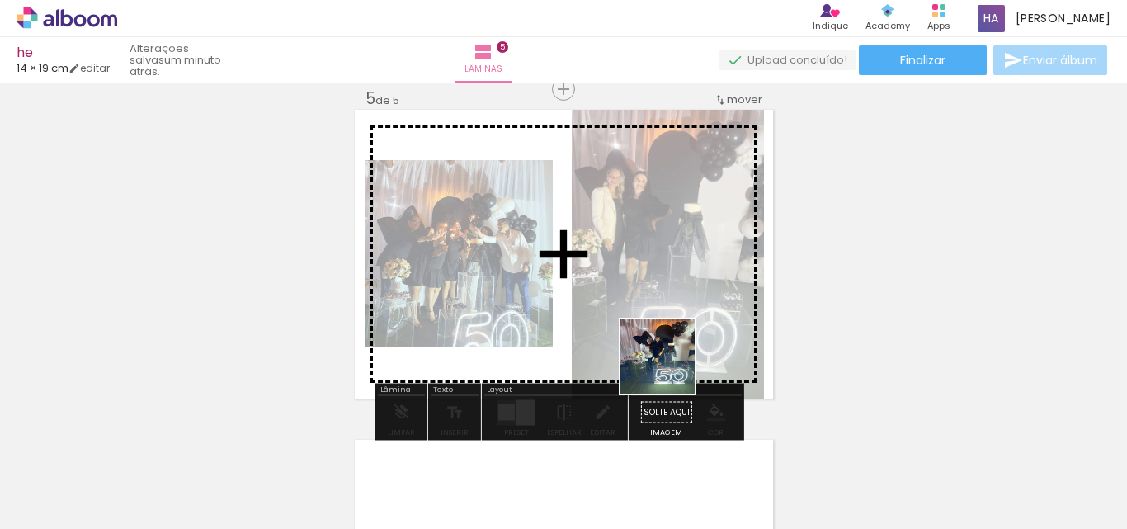
drag, startPoint x: 729, startPoint y: 477, endPoint x: 644, endPoint y: 326, distance: 173.7
click at [637, 309] on quentale-workspace at bounding box center [563, 264] width 1127 height 529
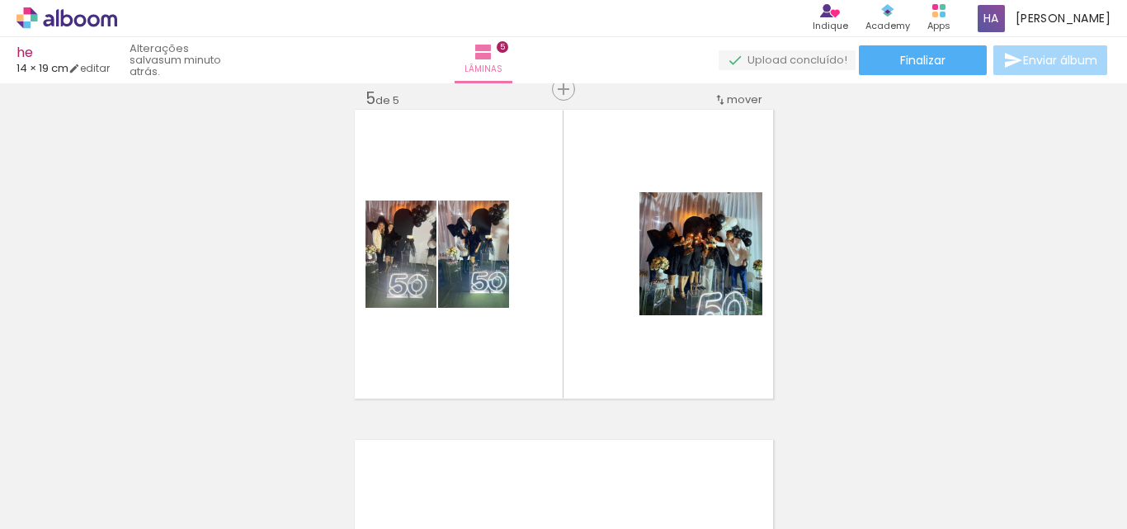
scroll to position [0, 2676]
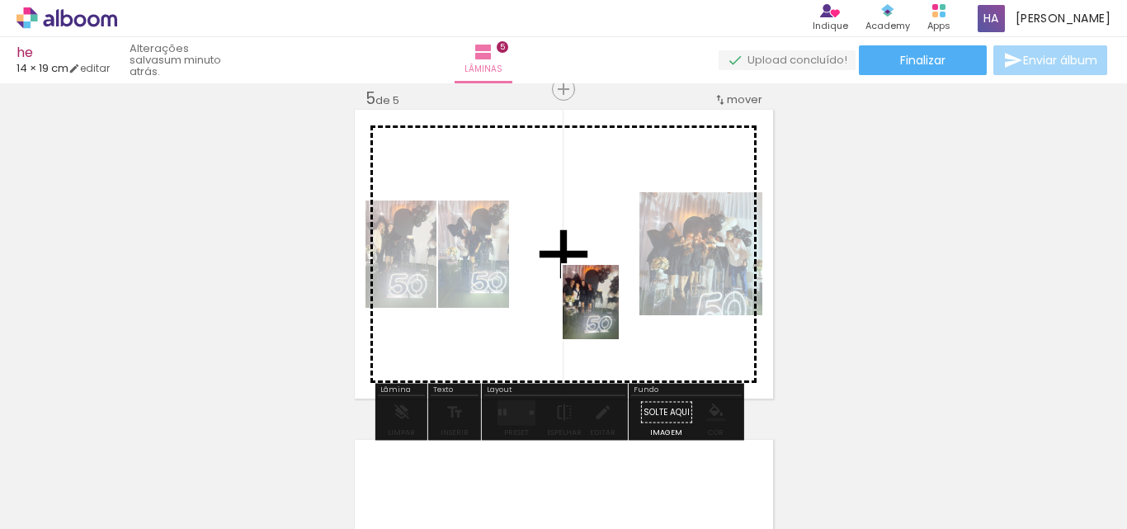
drag, startPoint x: 932, startPoint y: 500, endPoint x: 596, endPoint y: 304, distance: 389.7
click at [596, 304] on quentale-workspace at bounding box center [563, 264] width 1127 height 529
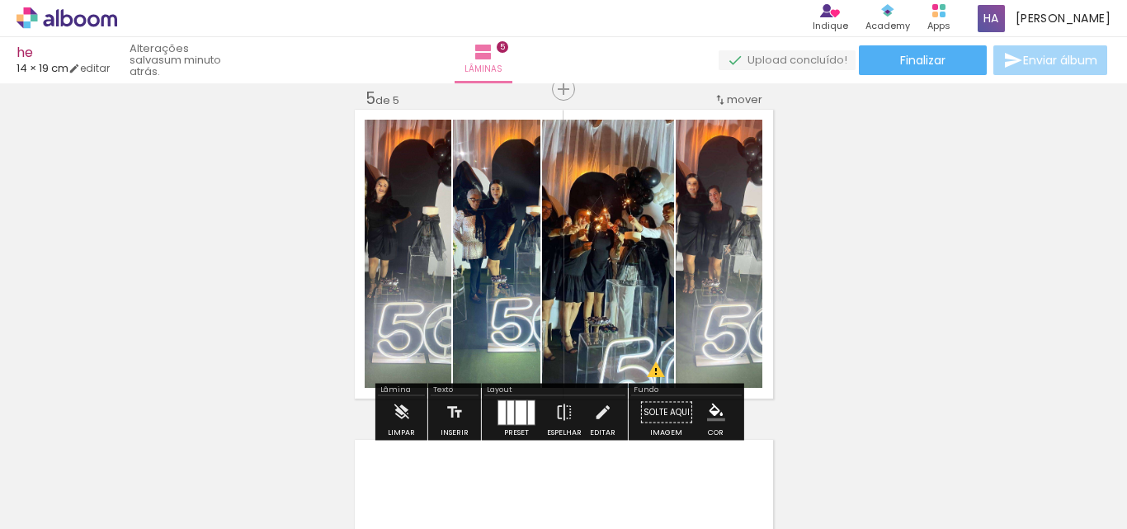
click at [507, 416] on div at bounding box center [510, 412] width 7 height 24
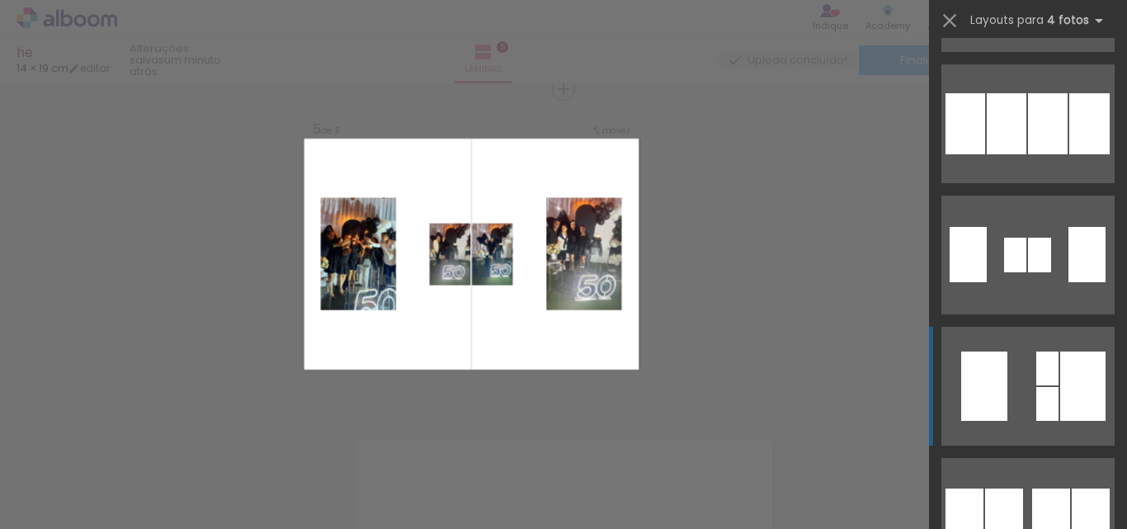
scroll to position [2888, 0]
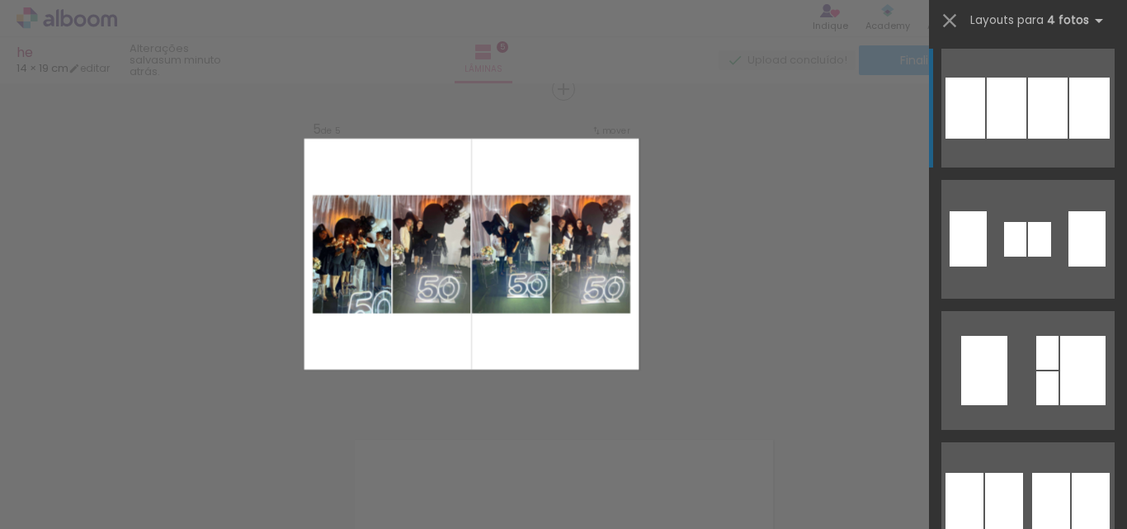
click at [1028, 113] on div at bounding box center [1048, 108] width 40 height 61
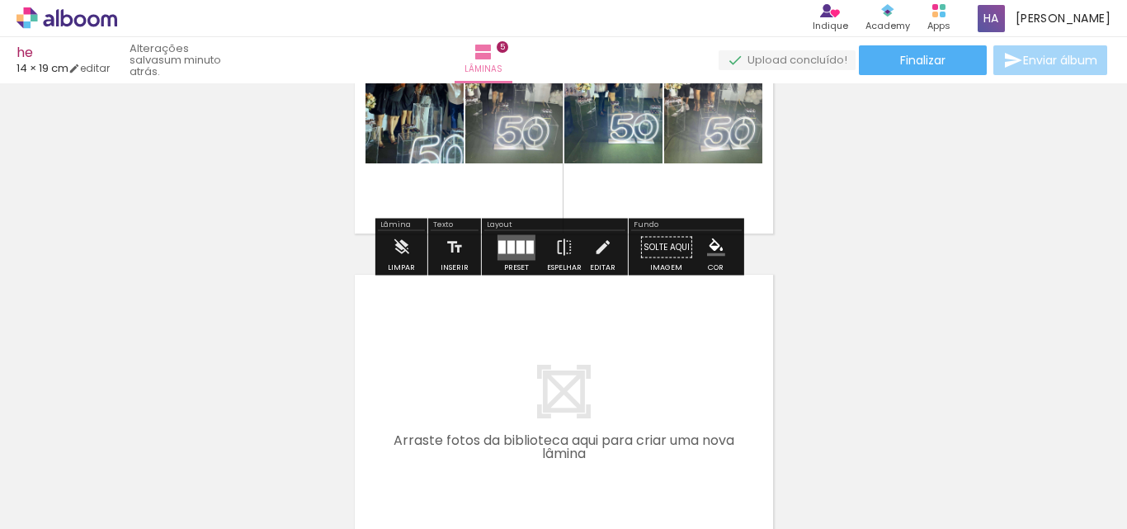
scroll to position [1424, 0]
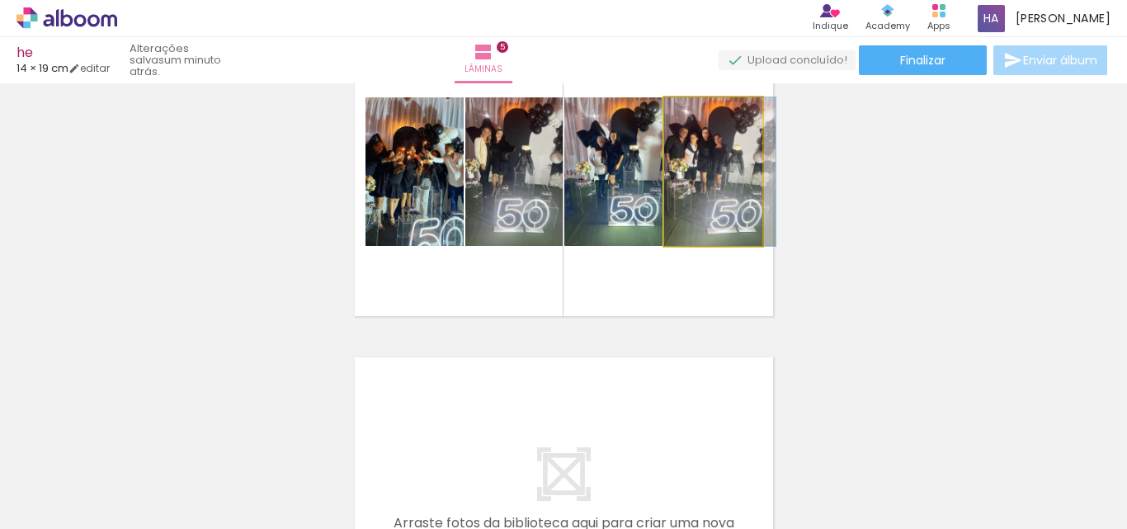
drag, startPoint x: 734, startPoint y: 218, endPoint x: 744, endPoint y: 222, distance: 11.5
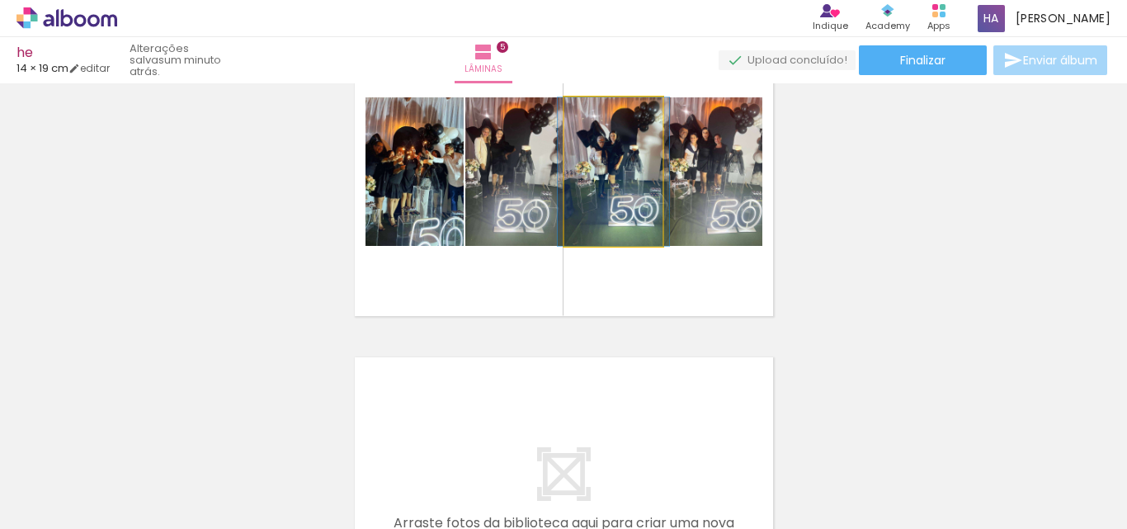
click at [632, 213] on quentale-photo at bounding box center [613, 171] width 98 height 149
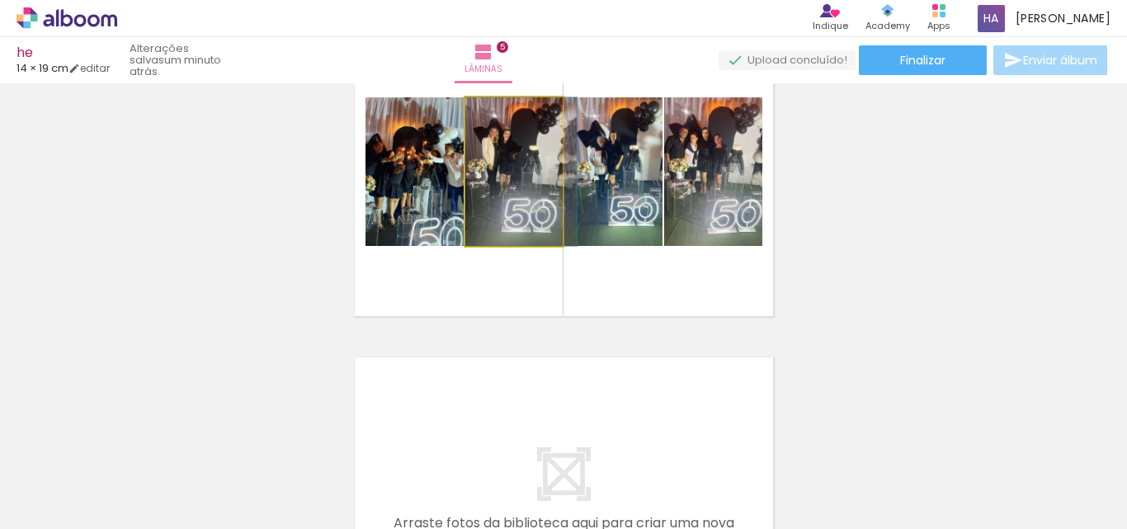
drag, startPoint x: 506, startPoint y: 205, endPoint x: 521, endPoint y: 209, distance: 15.2
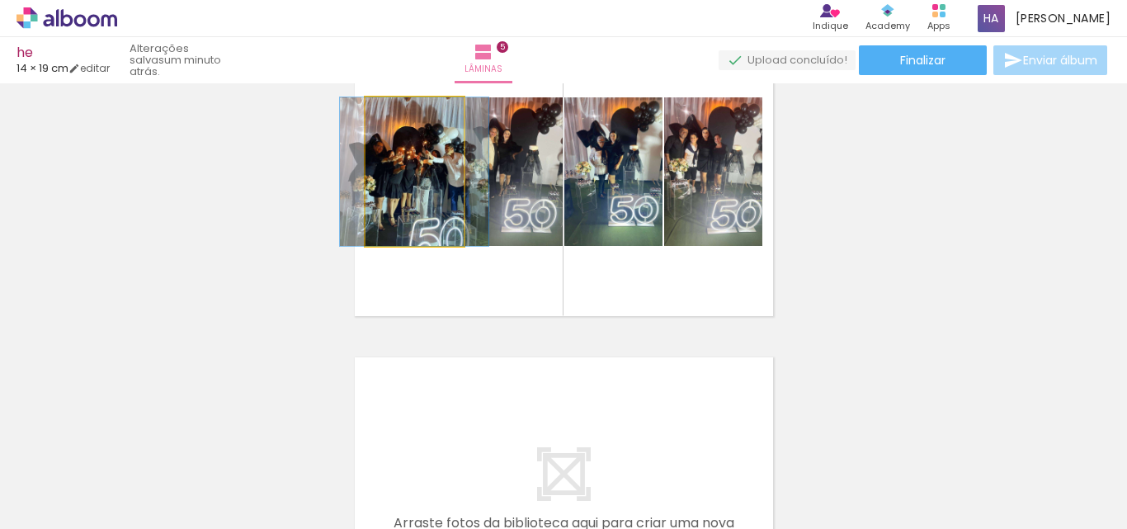
click at [424, 208] on quentale-photo at bounding box center [415, 171] width 98 height 149
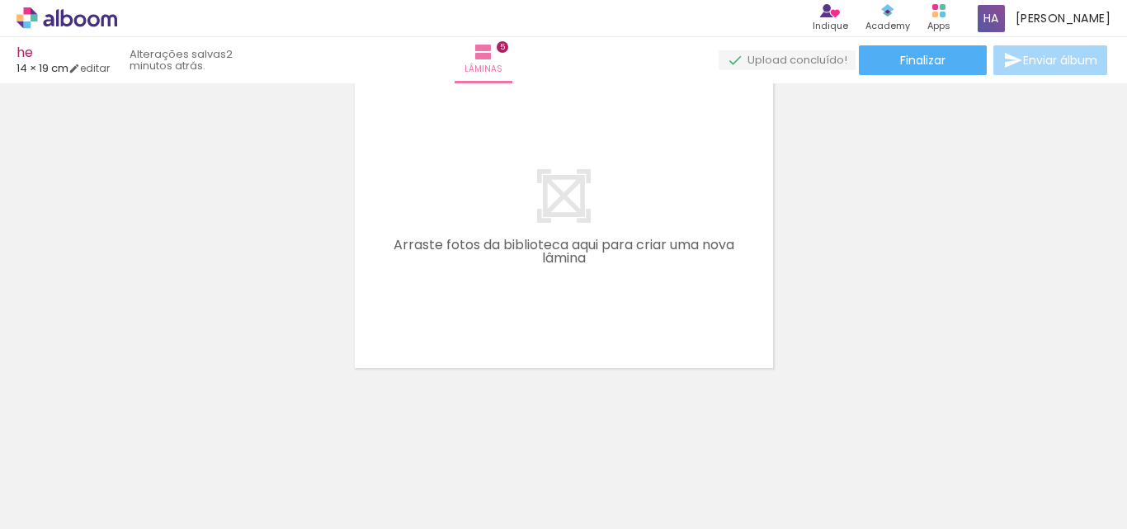
scroll to position [0, 771]
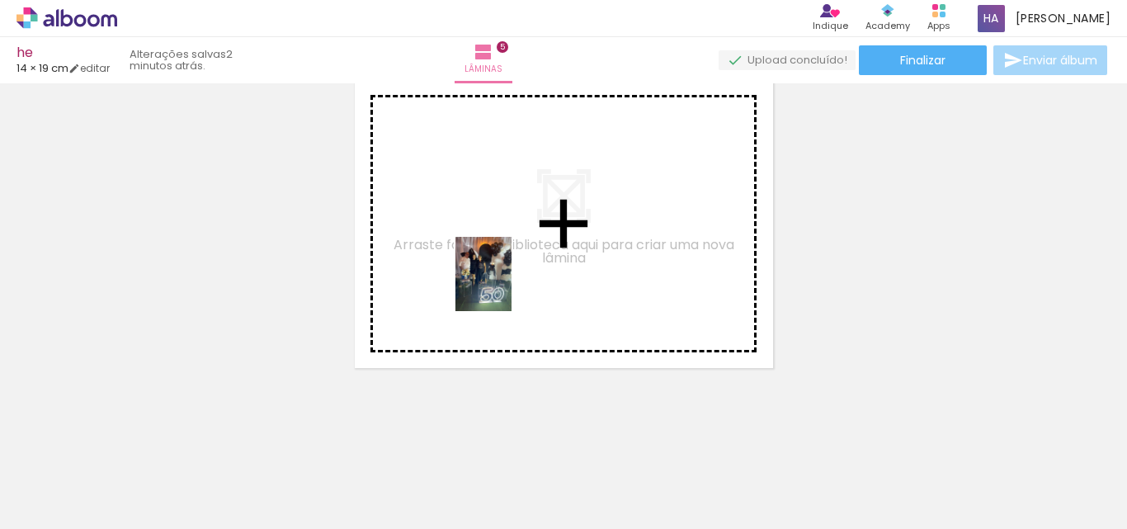
drag, startPoint x: 595, startPoint y: 486, endPoint x: 505, endPoint y: 286, distance: 219.0
click at [505, 286] on quentale-workspace at bounding box center [563, 264] width 1127 height 529
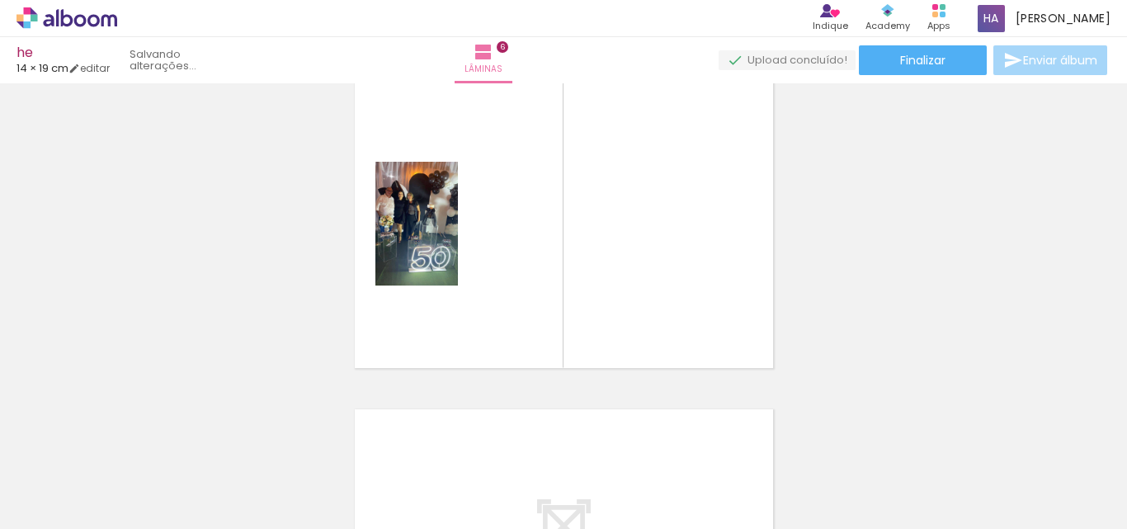
scroll to position [1672, 0]
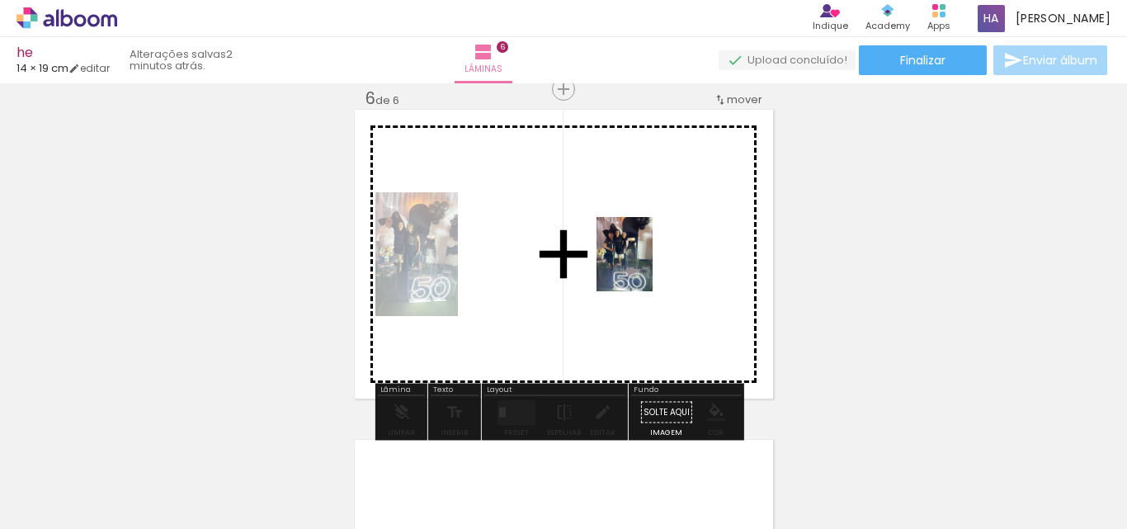
drag, startPoint x: 963, startPoint y: 488, endPoint x: 641, endPoint y: 263, distance: 392.8
click at [641, 262] on quentale-workspace at bounding box center [563, 264] width 1127 height 529
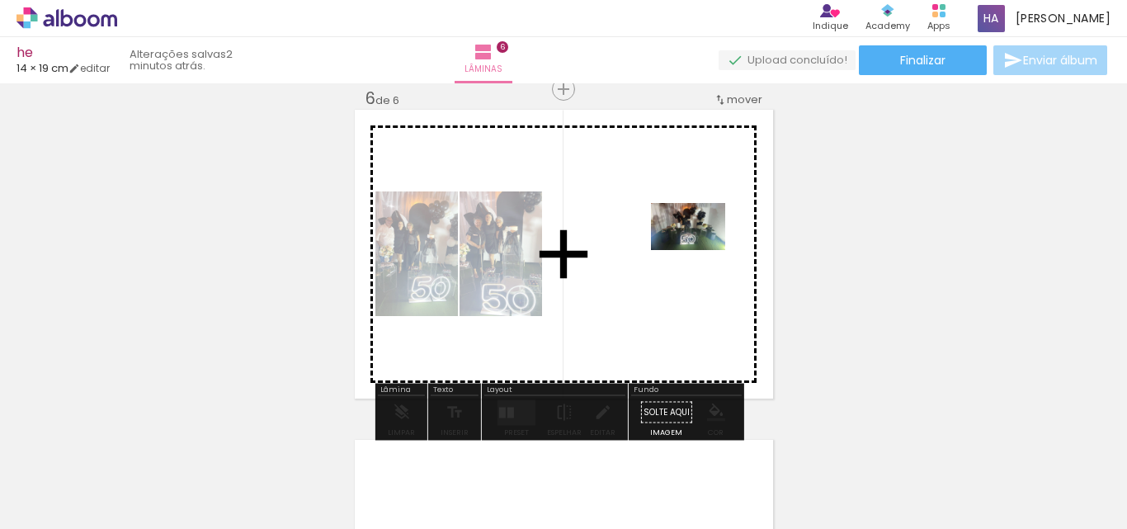
drag, startPoint x: 806, startPoint y: 483, endPoint x: 697, endPoint y: 249, distance: 257.7
click at [697, 249] on quentale-workspace at bounding box center [563, 264] width 1127 height 529
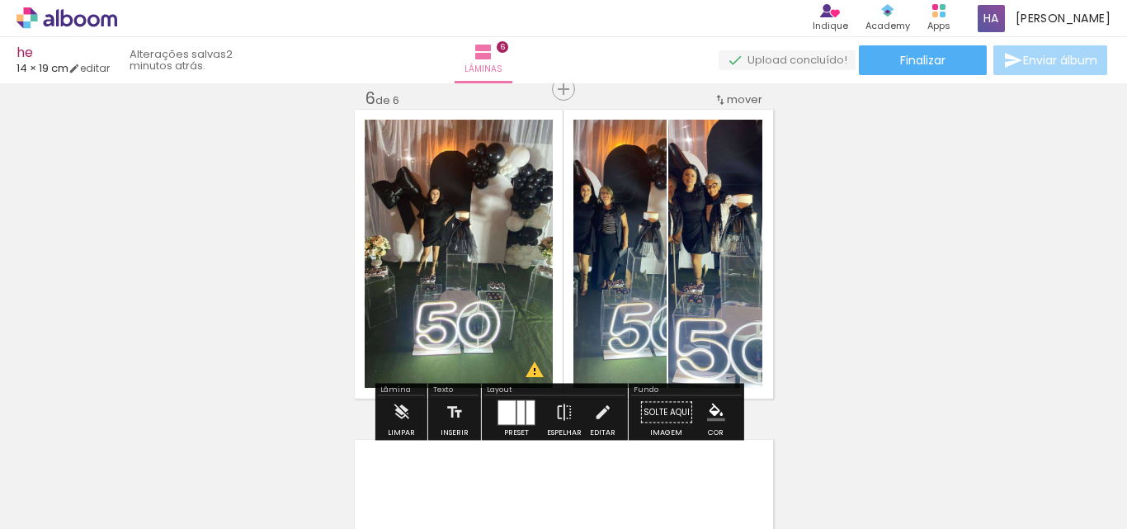
click at [509, 407] on div at bounding box center [506, 412] width 17 height 24
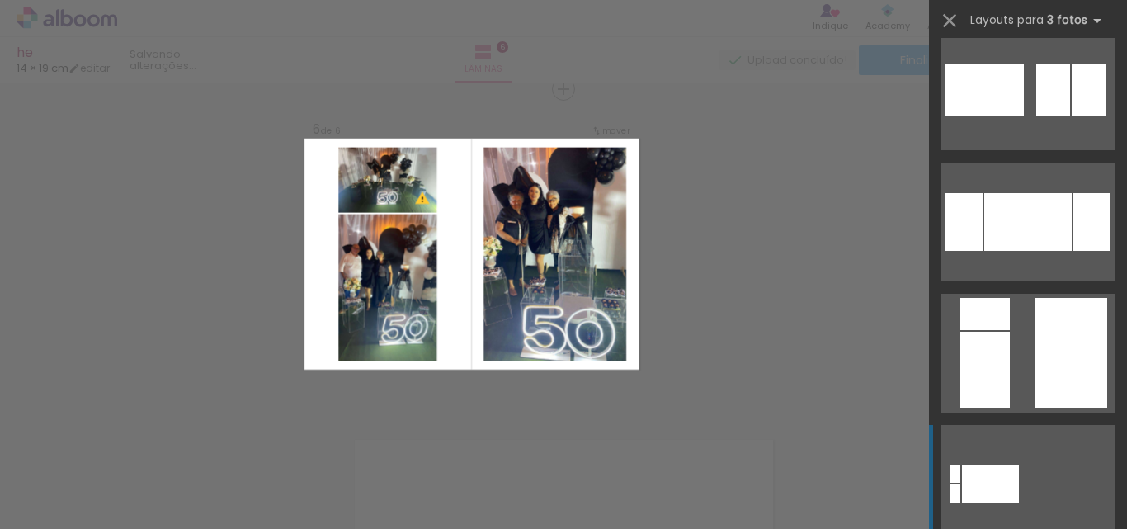
scroll to position [1238, 0]
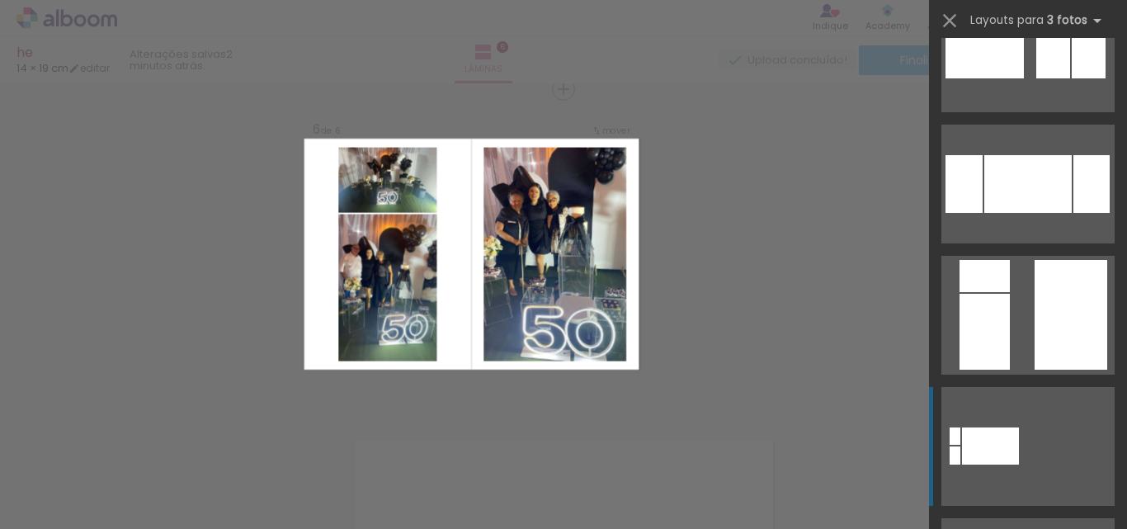
click at [1053, 295] on div at bounding box center [1071, 315] width 73 height 110
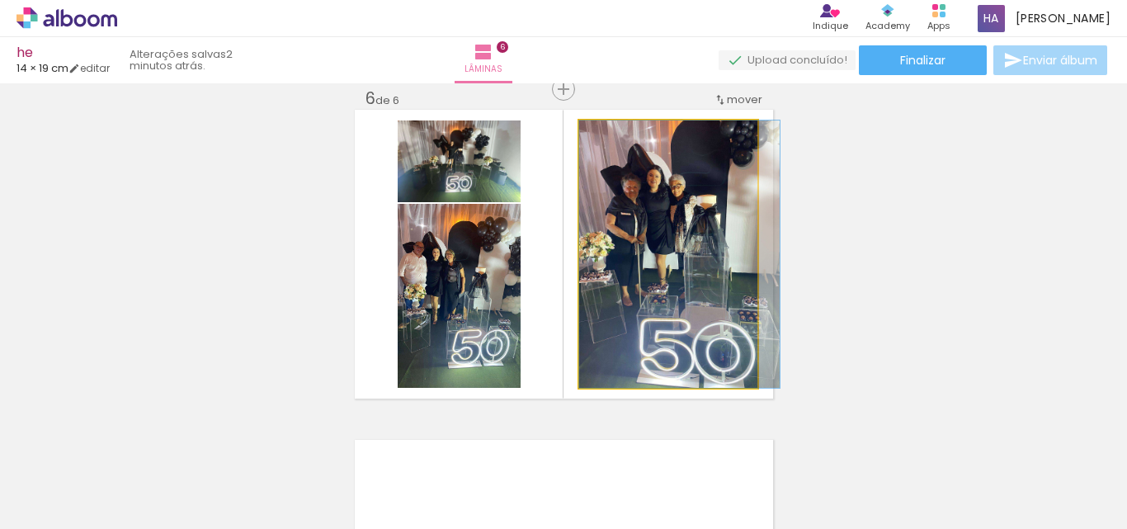
drag, startPoint x: 649, startPoint y: 297, endPoint x: 683, endPoint y: 300, distance: 34.8
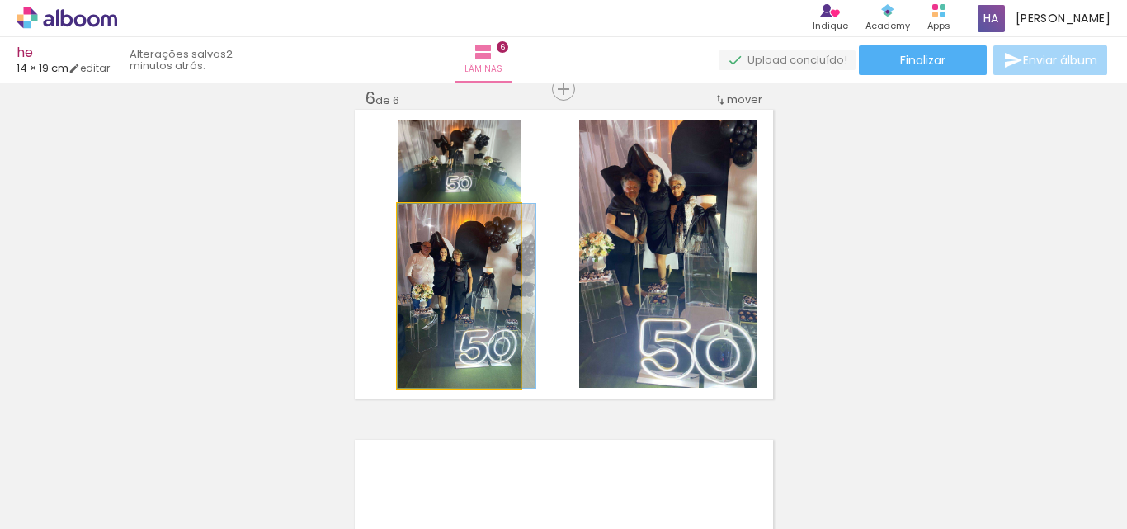
drag, startPoint x: 442, startPoint y: 307, endPoint x: 479, endPoint y: 311, distance: 37.4
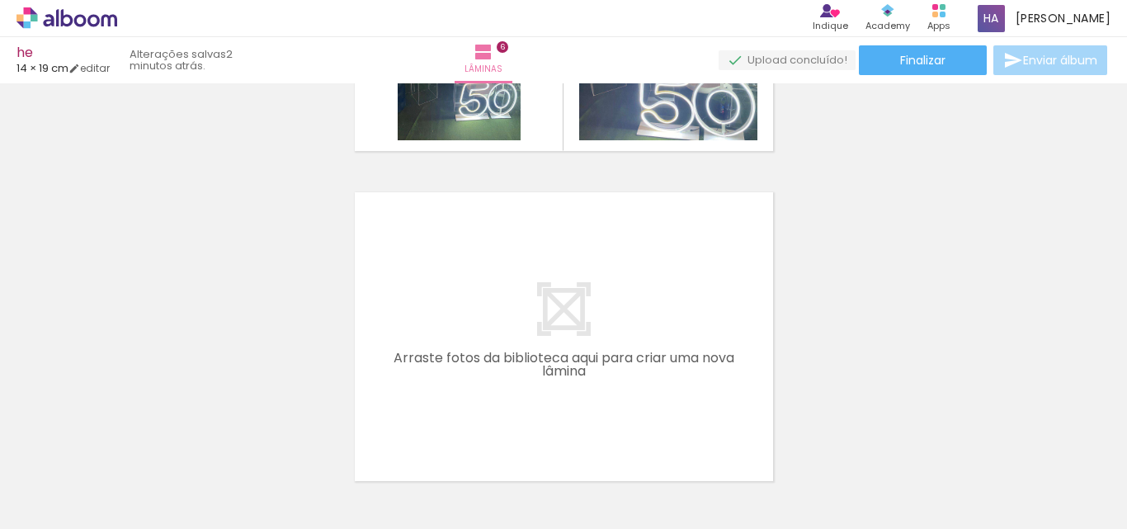
scroll to position [0, 1389]
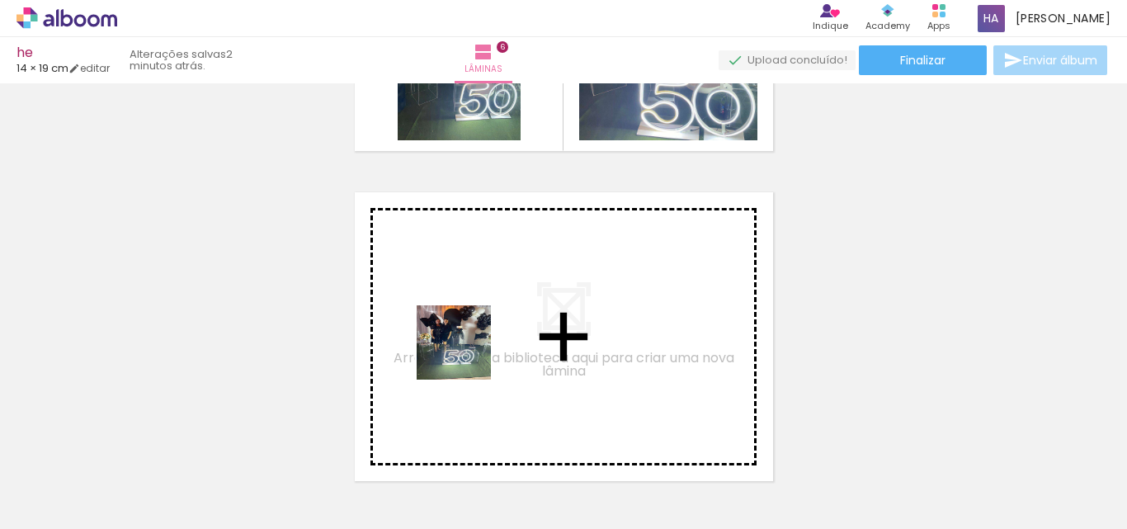
drag, startPoint x: 434, startPoint y: 489, endPoint x: 466, endPoint y: 342, distance: 150.4
click at [466, 342] on quentale-workspace at bounding box center [563, 264] width 1127 height 529
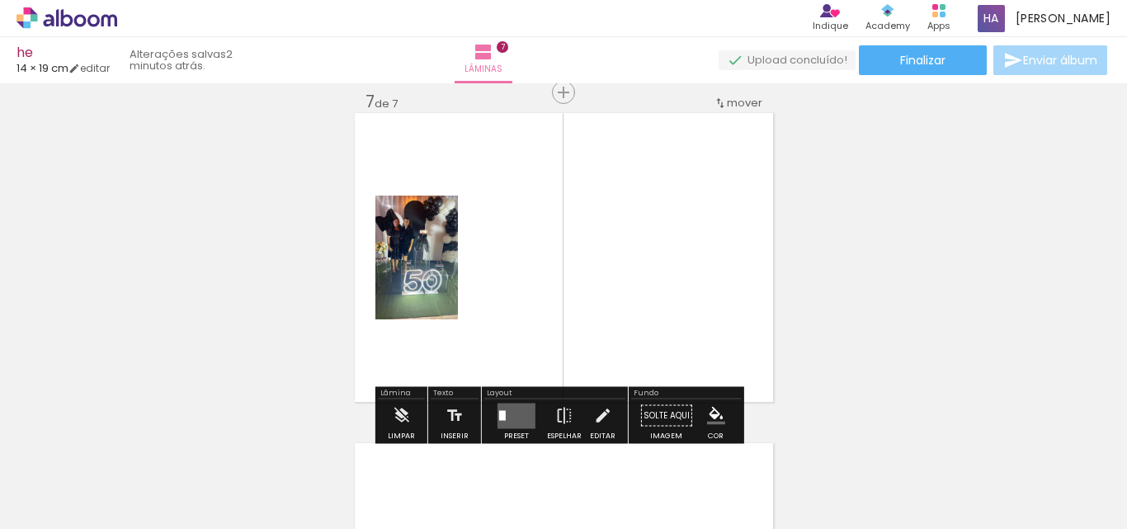
scroll to position [2002, 0]
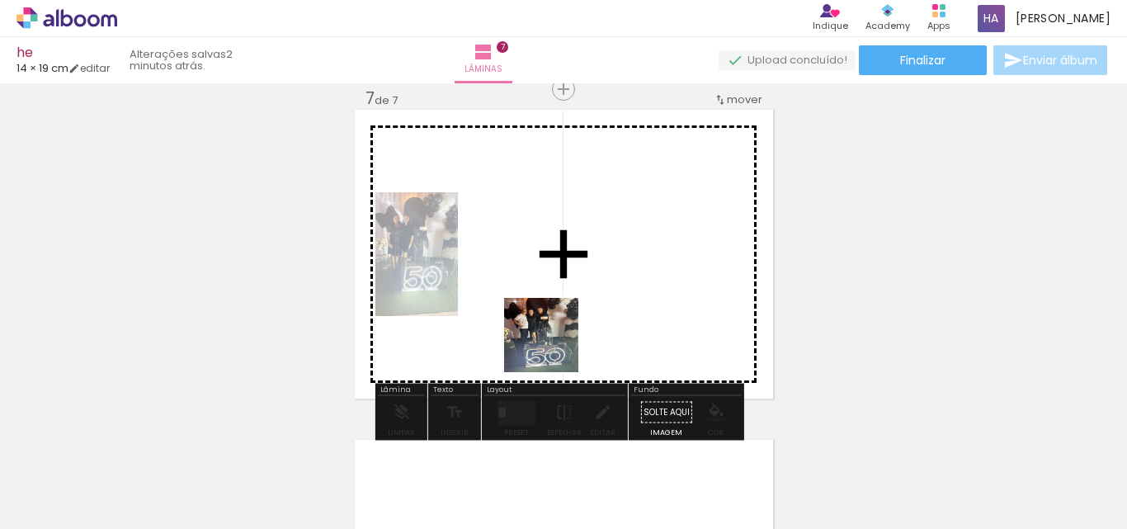
drag, startPoint x: 526, startPoint y: 513, endPoint x: 549, endPoint y: 320, distance: 194.4
click at [549, 320] on quentale-workspace at bounding box center [563, 264] width 1127 height 529
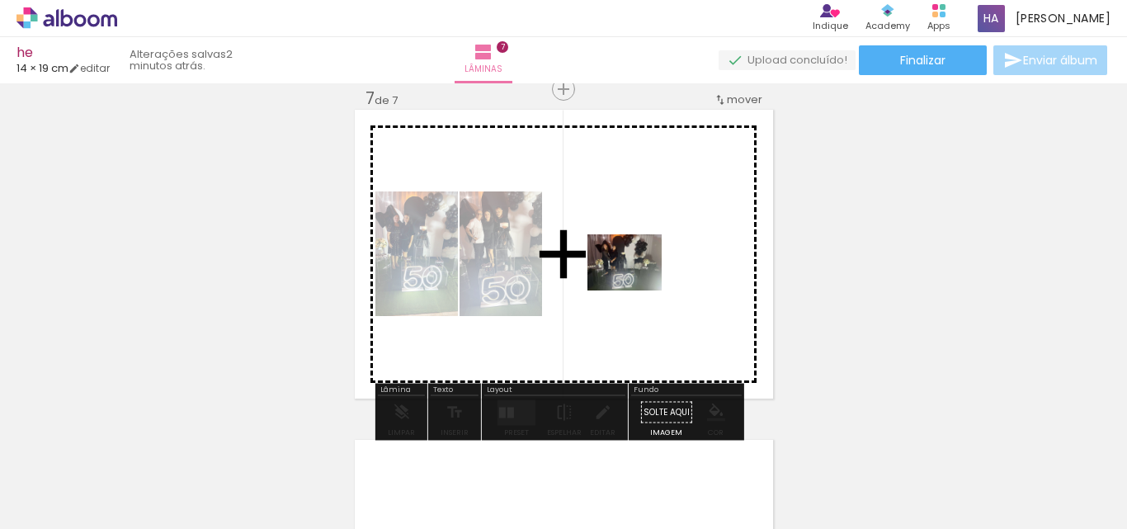
drag, startPoint x: 630, startPoint y: 493, endPoint x: 637, endPoint y: 284, distance: 209.7
click at [637, 284] on quentale-workspace at bounding box center [563, 264] width 1127 height 529
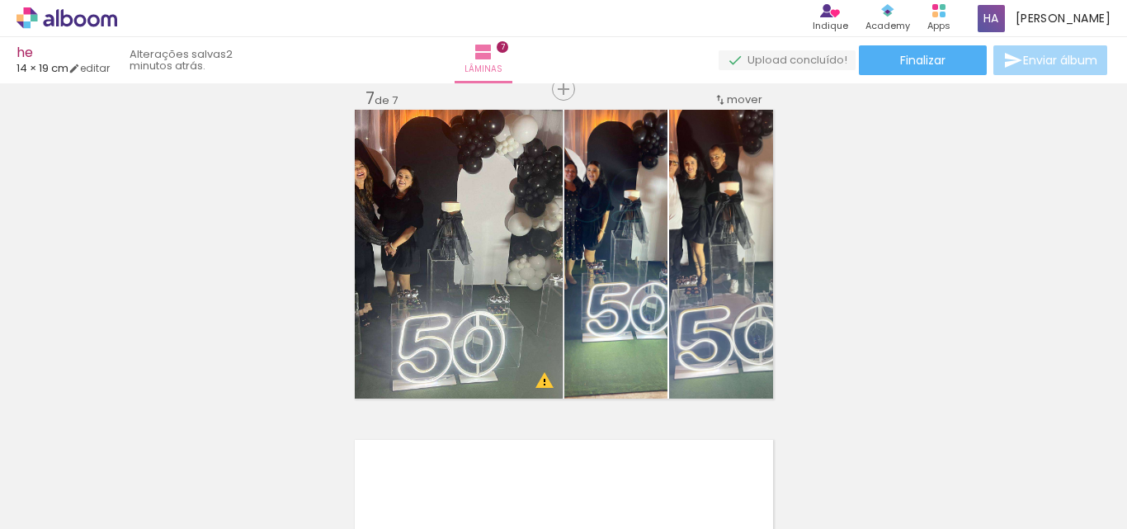
scroll to position [0, 2710]
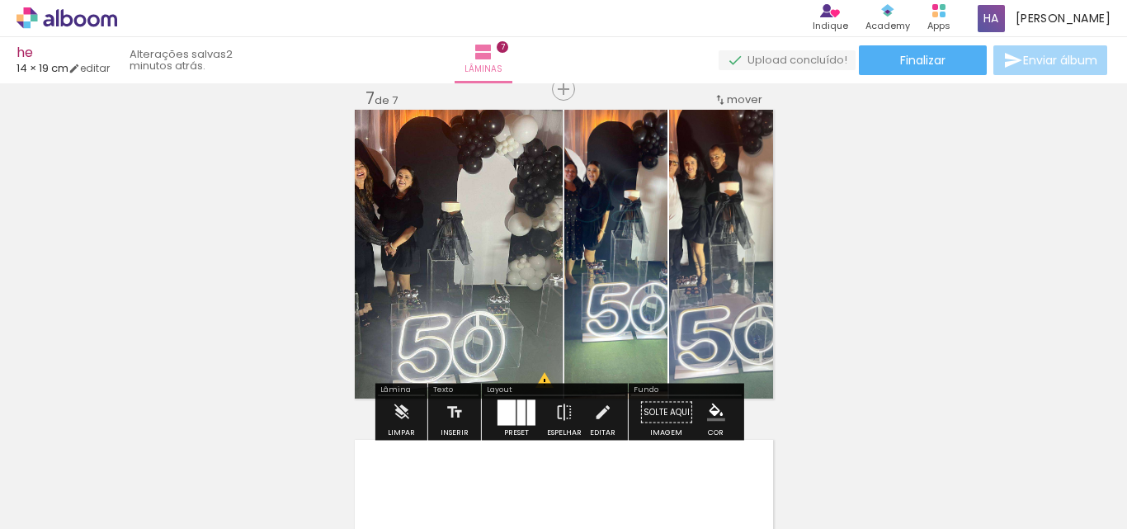
click at [499, 408] on div at bounding box center [507, 412] width 18 height 26
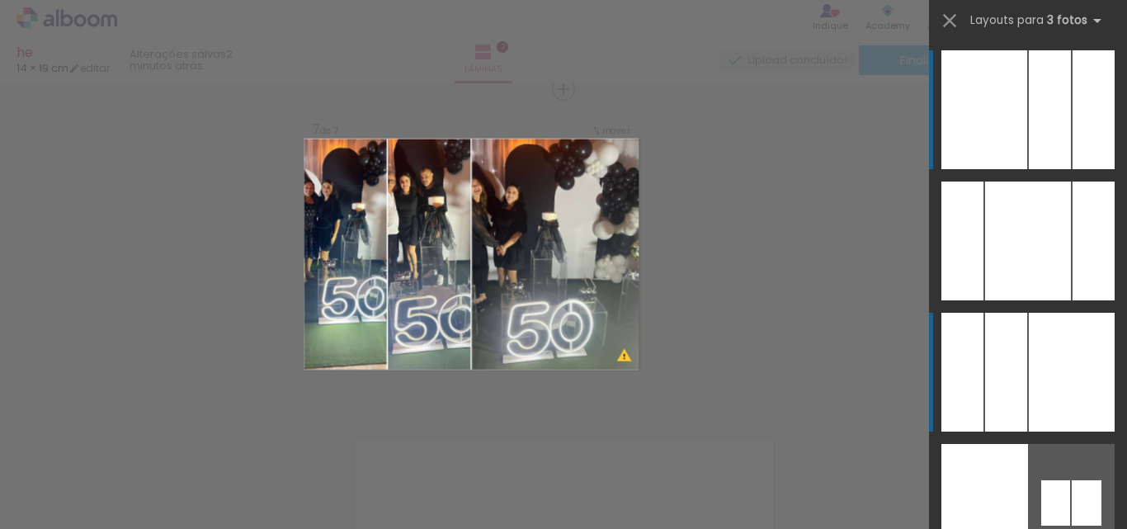
scroll to position [91, 0]
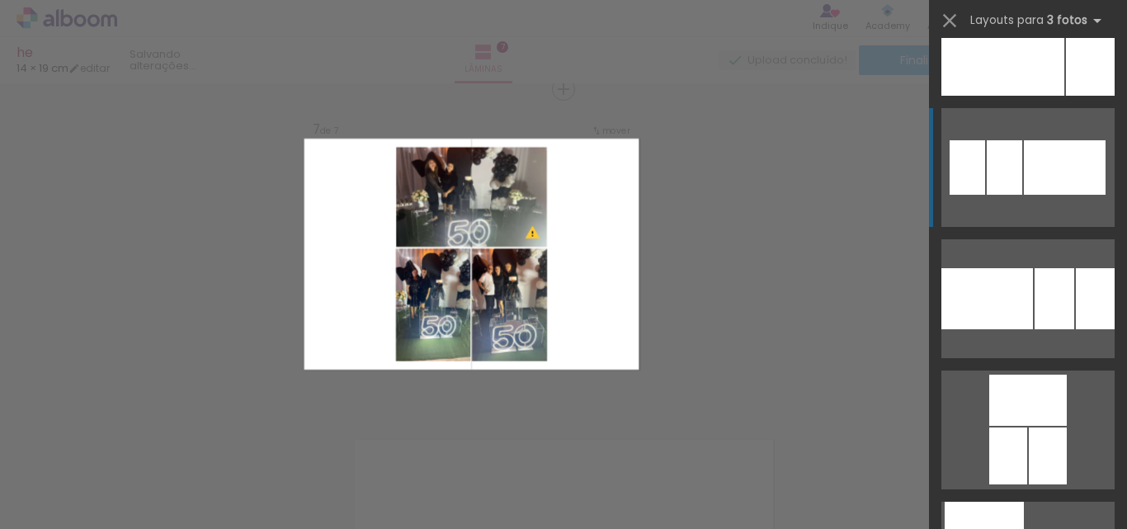
scroll to position [1403, 0]
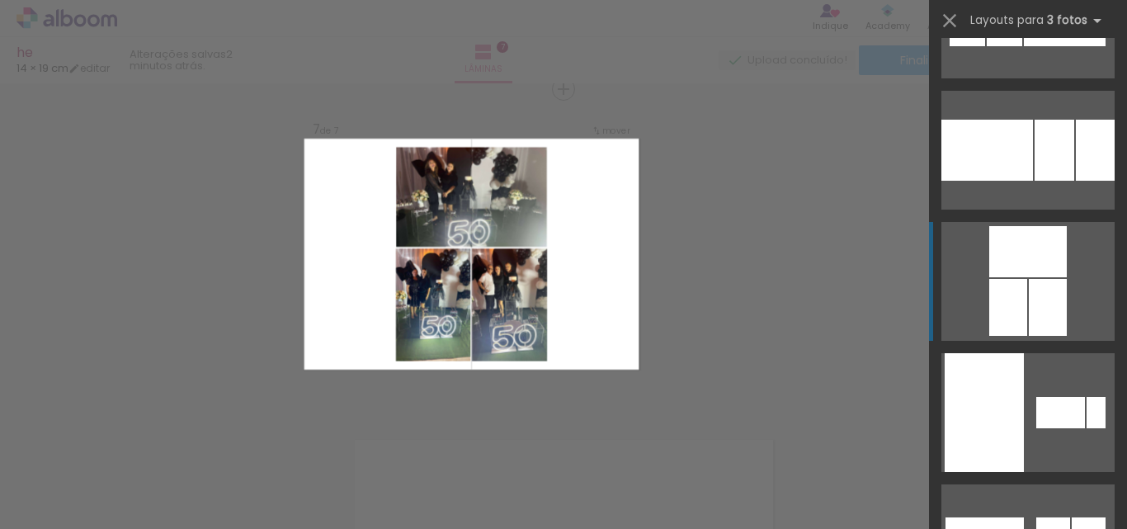
click at [1045, 312] on div at bounding box center [1048, 307] width 38 height 57
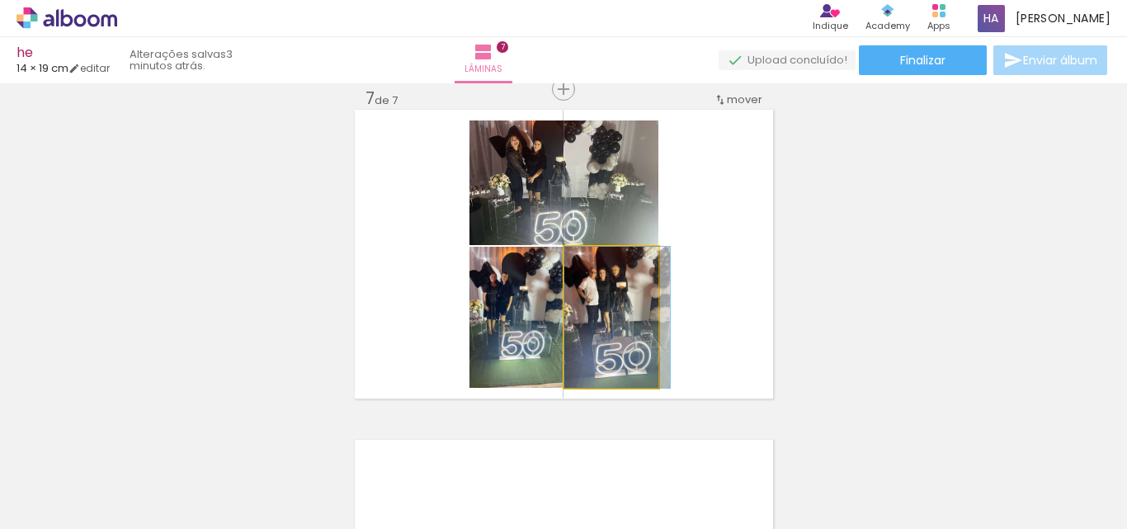
drag, startPoint x: 602, startPoint y: 315, endPoint x: 614, endPoint y: 318, distance: 12.6
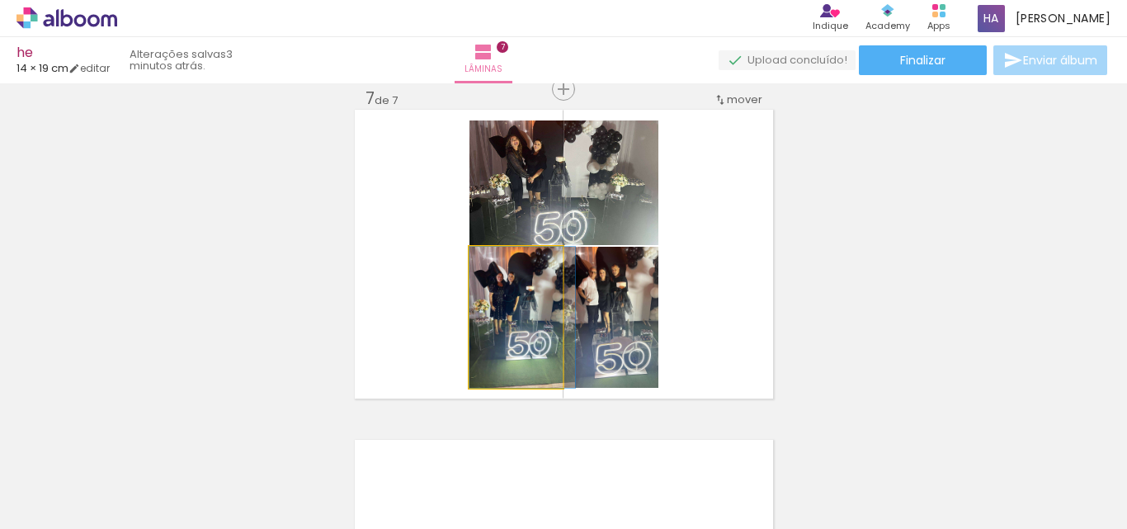
drag, startPoint x: 512, startPoint y: 336, endPoint x: 530, endPoint y: 341, distance: 18.0
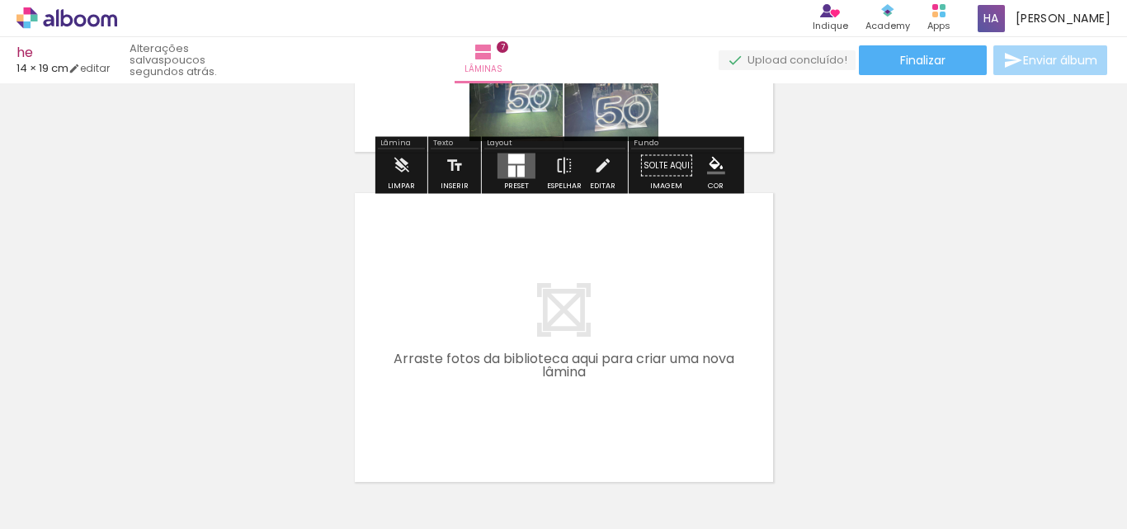
scroll to position [2249, 0]
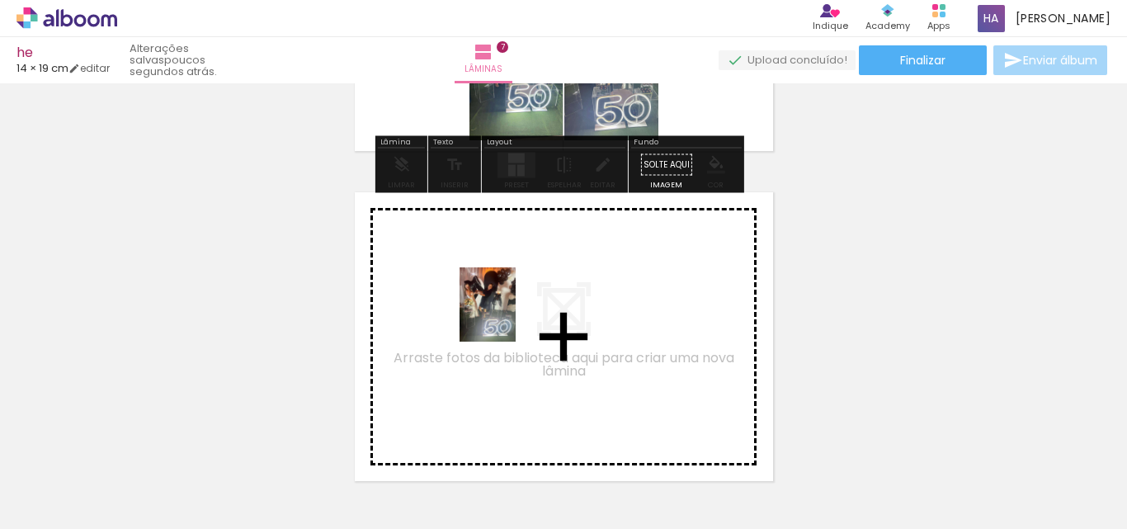
drag, startPoint x: 542, startPoint y: 484, endPoint x: 509, endPoint y: 317, distance: 169.9
click at [509, 317] on quentale-workspace at bounding box center [563, 264] width 1127 height 529
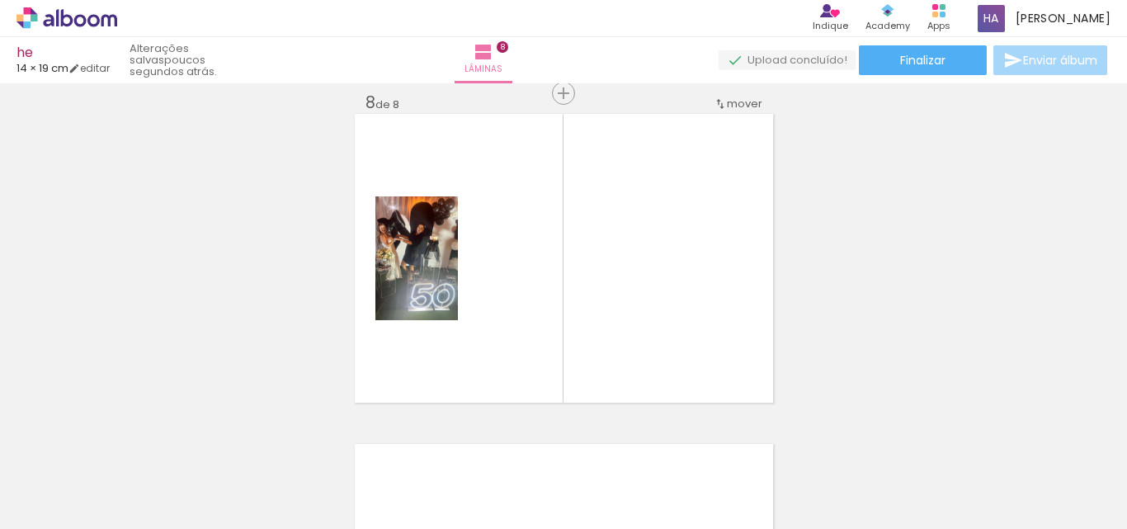
scroll to position [2332, 0]
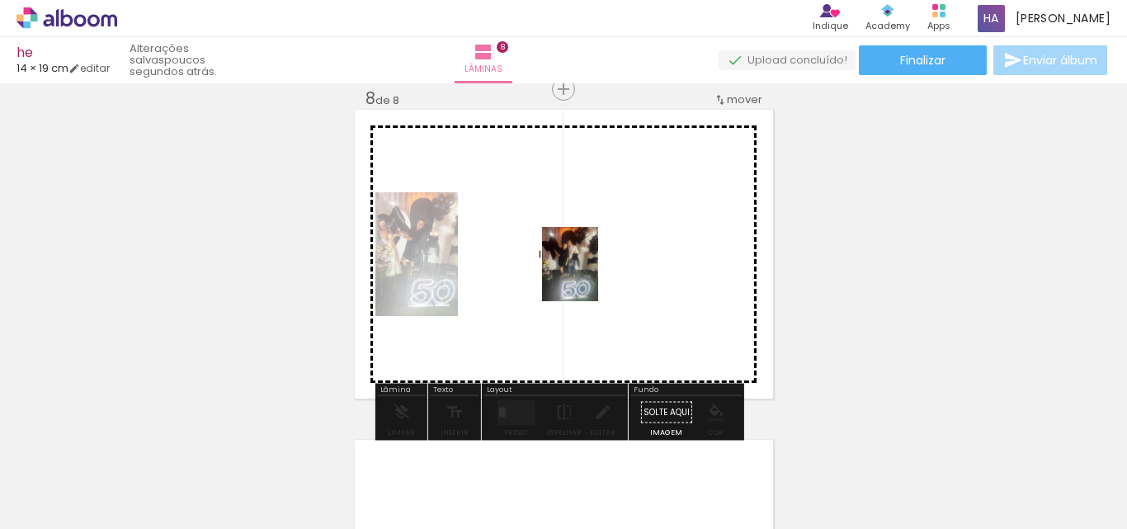
drag, startPoint x: 270, startPoint y: 507, endPoint x: 592, endPoint y: 276, distance: 395.7
click at [592, 276] on quentale-workspace at bounding box center [563, 264] width 1127 height 529
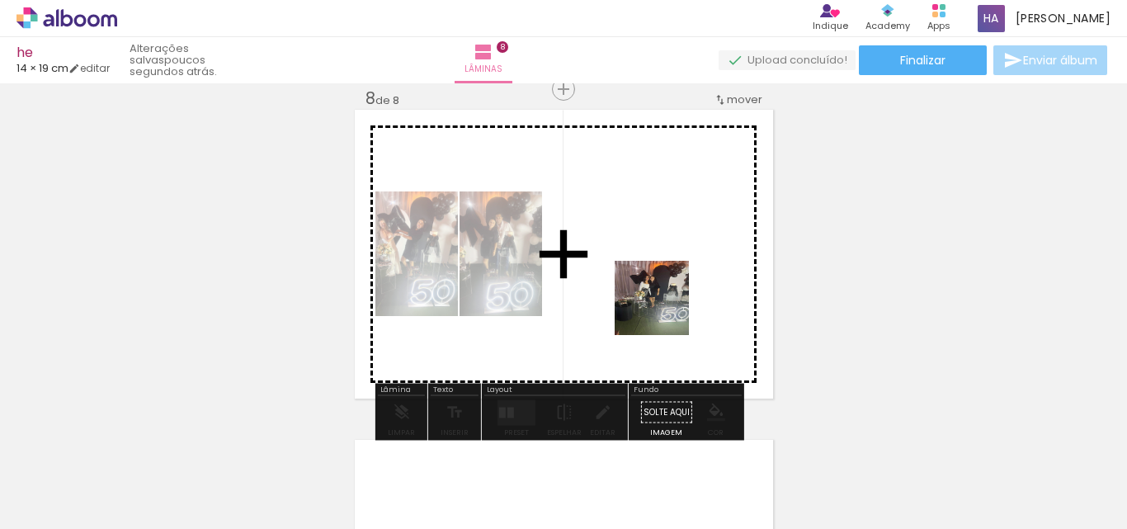
drag, startPoint x: 722, startPoint y: 487, endPoint x: 631, endPoint y: 461, distance: 94.3
click at [641, 248] on quentale-workspace at bounding box center [563, 264] width 1127 height 529
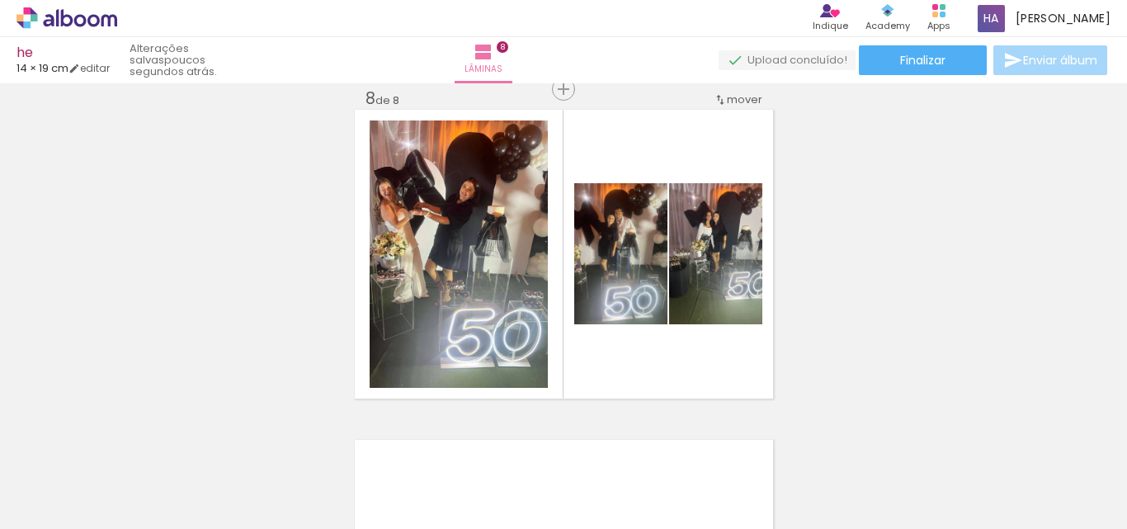
scroll to position [0, 435]
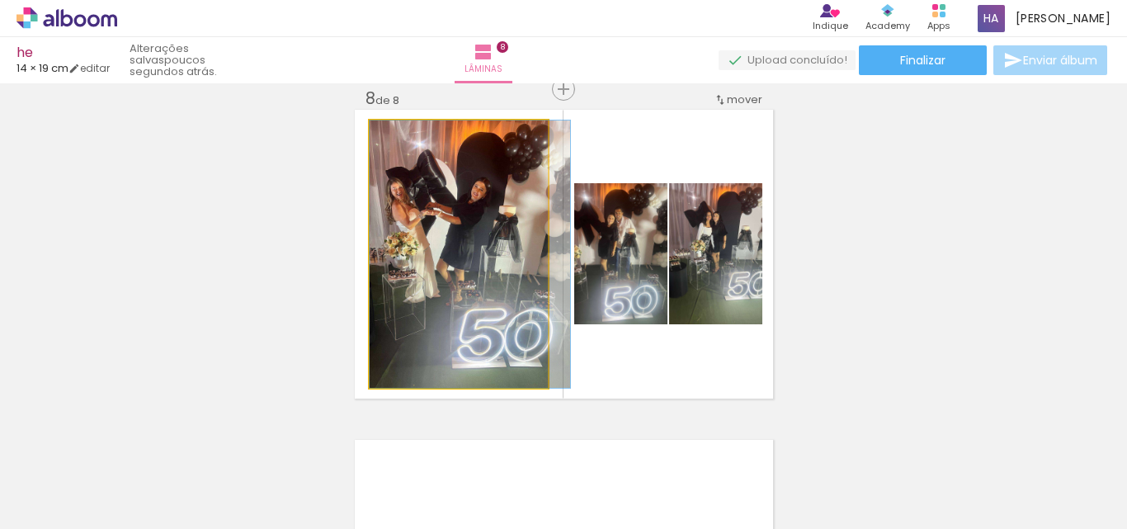
drag, startPoint x: 441, startPoint y: 298, endPoint x: 479, endPoint y: 302, distance: 38.2
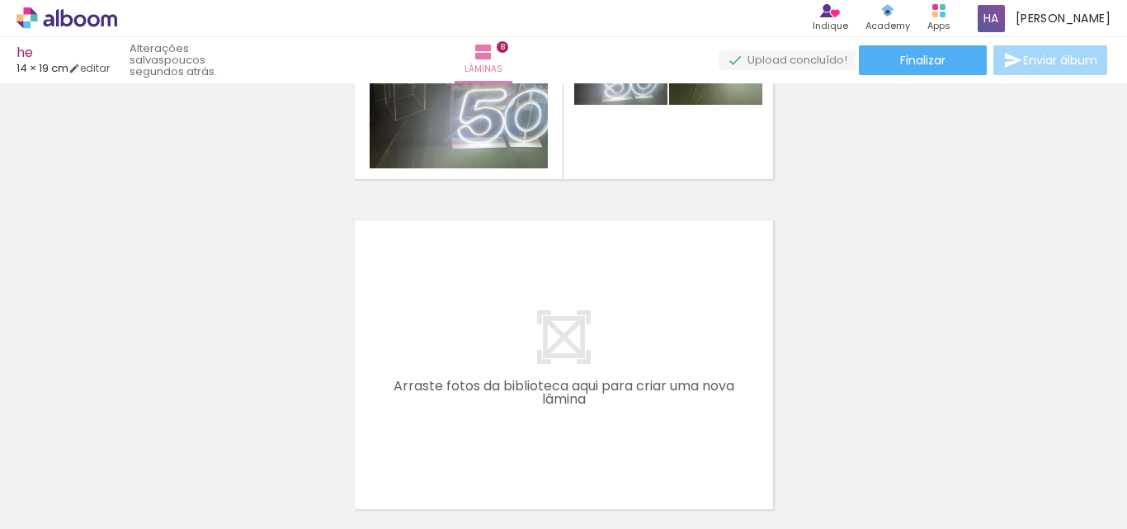
scroll to position [2579, 0]
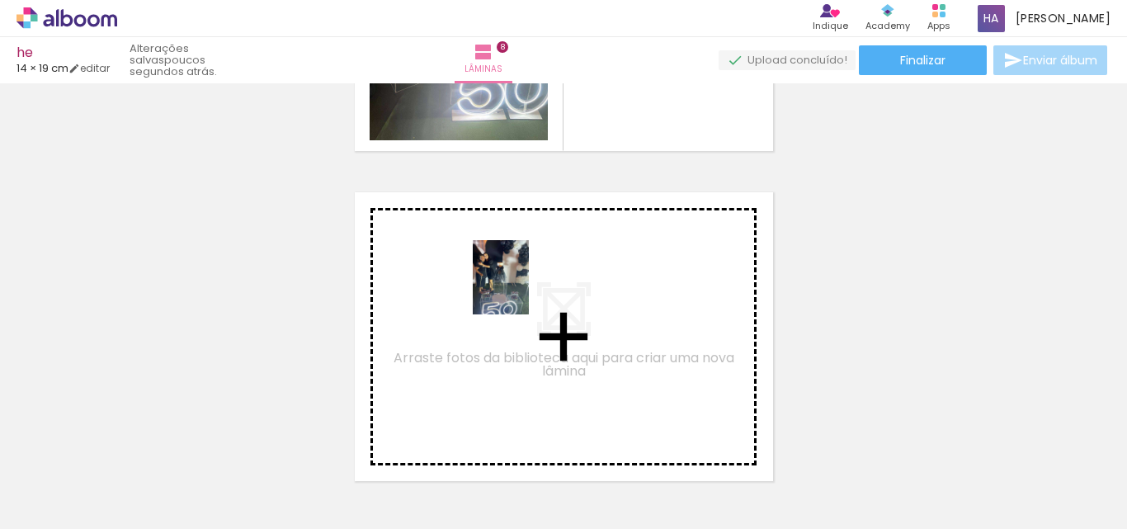
drag, startPoint x: 666, startPoint y: 493, endPoint x: 522, endPoint y: 290, distance: 249.3
click at [522, 290] on quentale-workspace at bounding box center [563, 264] width 1127 height 529
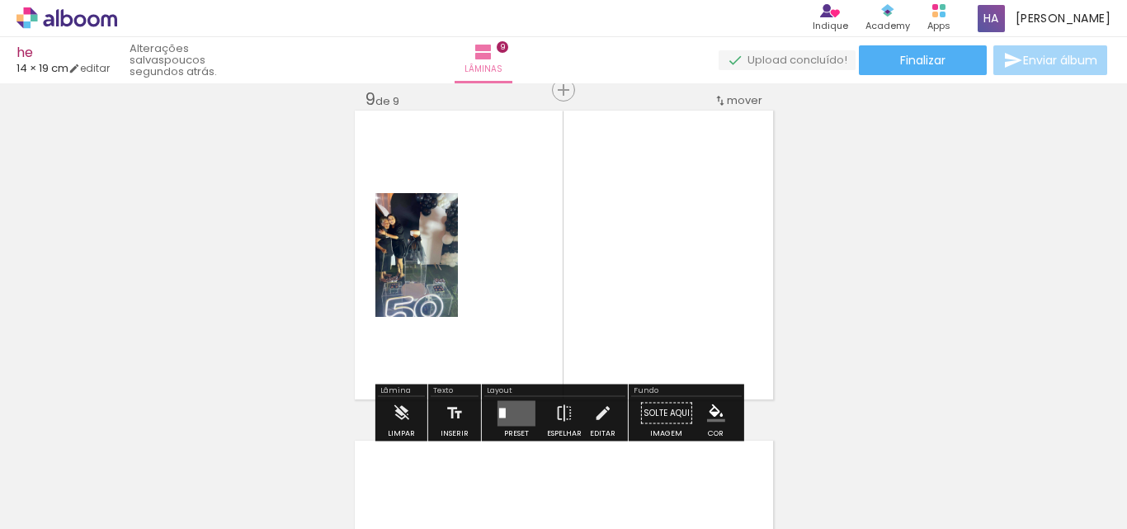
scroll to position [2662, 0]
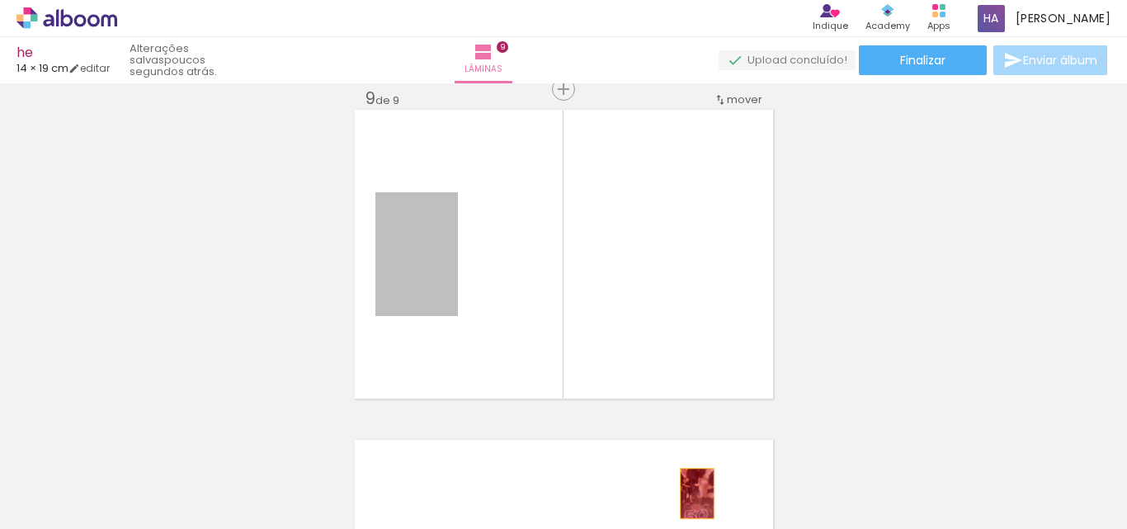
drag, startPoint x: 609, startPoint y: 408, endPoint x: 691, endPoint y: 493, distance: 118.5
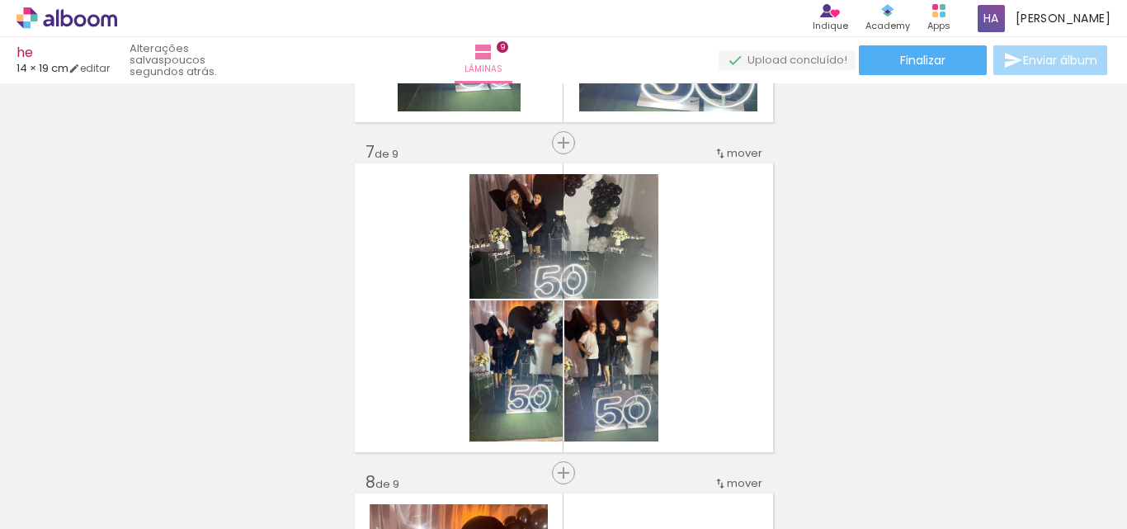
scroll to position [1919, 0]
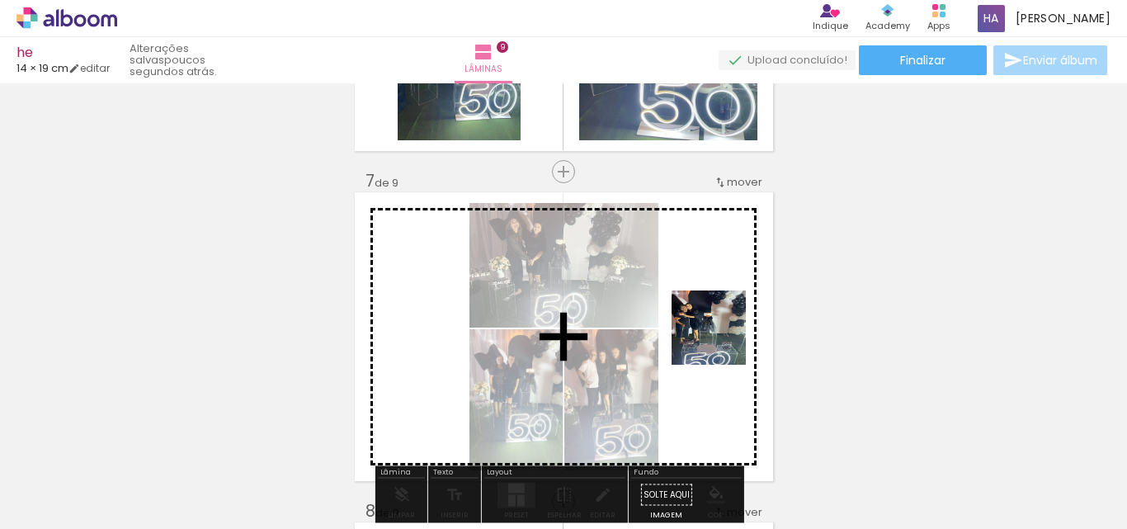
drag, startPoint x: 668, startPoint y: 502, endPoint x: 724, endPoint y: 326, distance: 184.5
click at [724, 326] on quentale-workspace at bounding box center [563, 264] width 1127 height 529
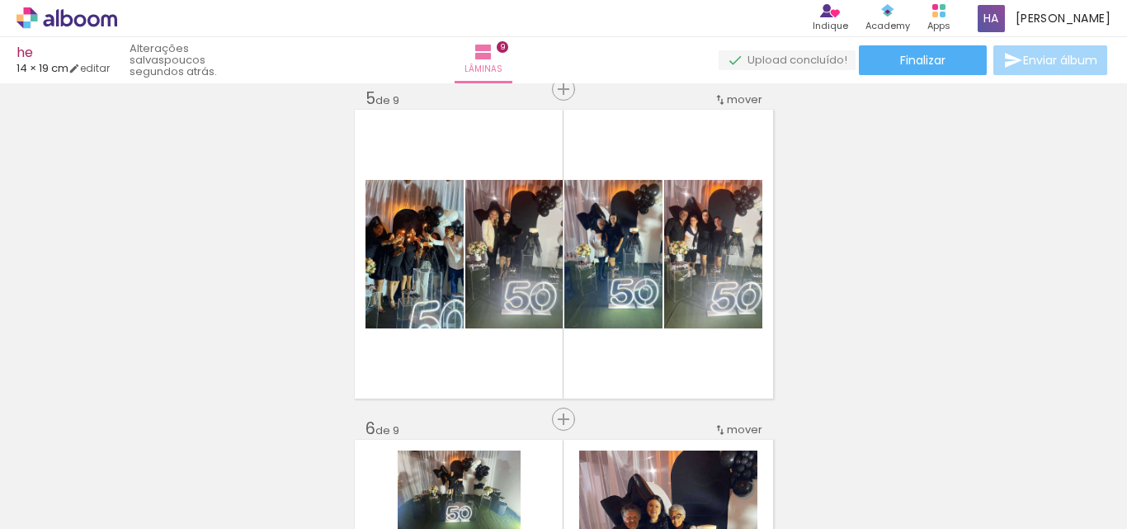
scroll to position [1259, 0]
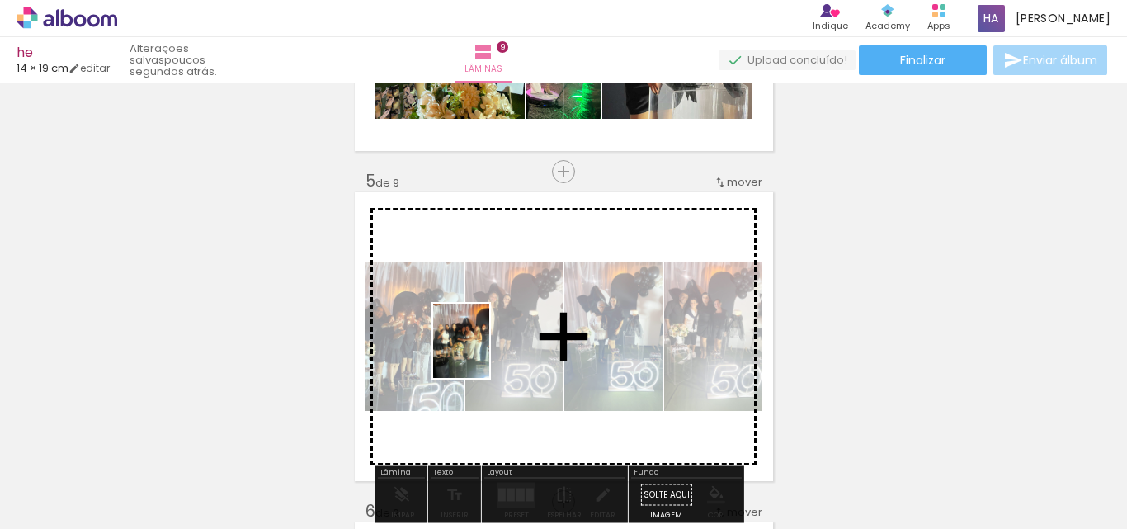
drag, startPoint x: 401, startPoint y: 500, endPoint x: 483, endPoint y: 353, distance: 168.1
click at [483, 353] on quentale-workspace at bounding box center [563, 264] width 1127 height 529
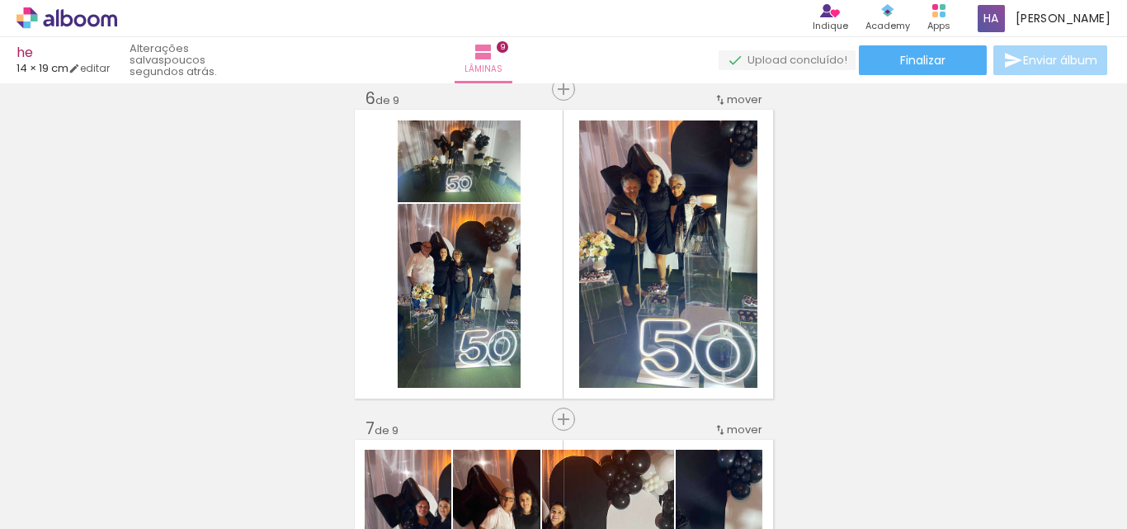
scroll to position [0, 780]
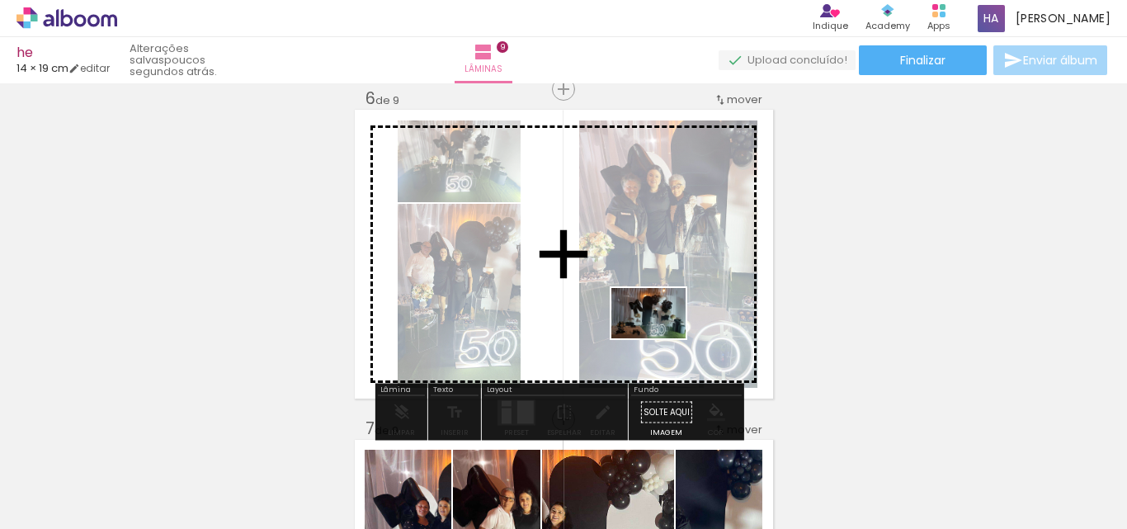
drag, startPoint x: 490, startPoint y: 489, endPoint x: 661, endPoint y: 337, distance: 228.5
click at [661, 337] on quentale-workspace at bounding box center [563, 264] width 1127 height 529
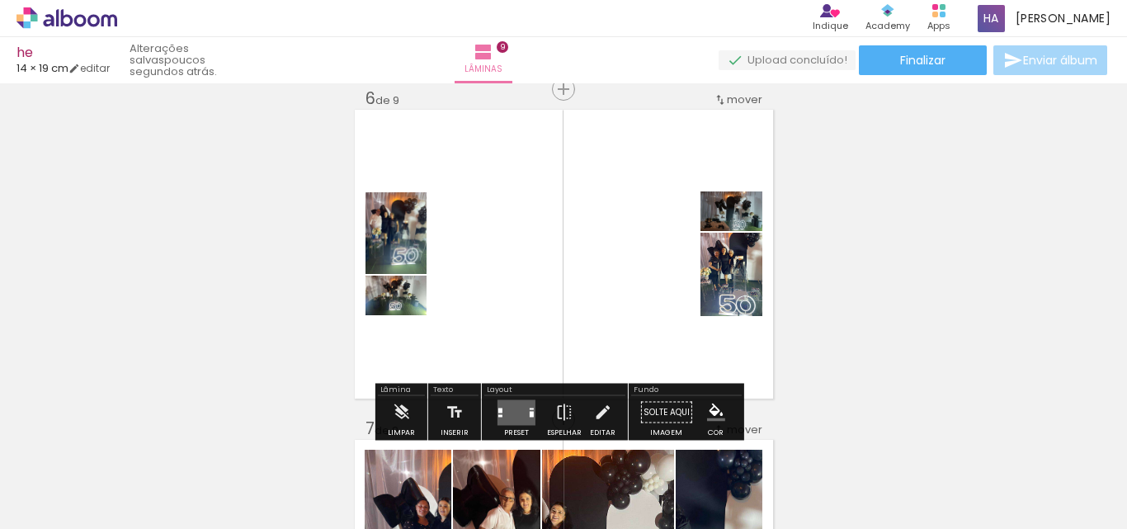
click at [512, 421] on quentale-layouter at bounding box center [517, 412] width 38 height 26
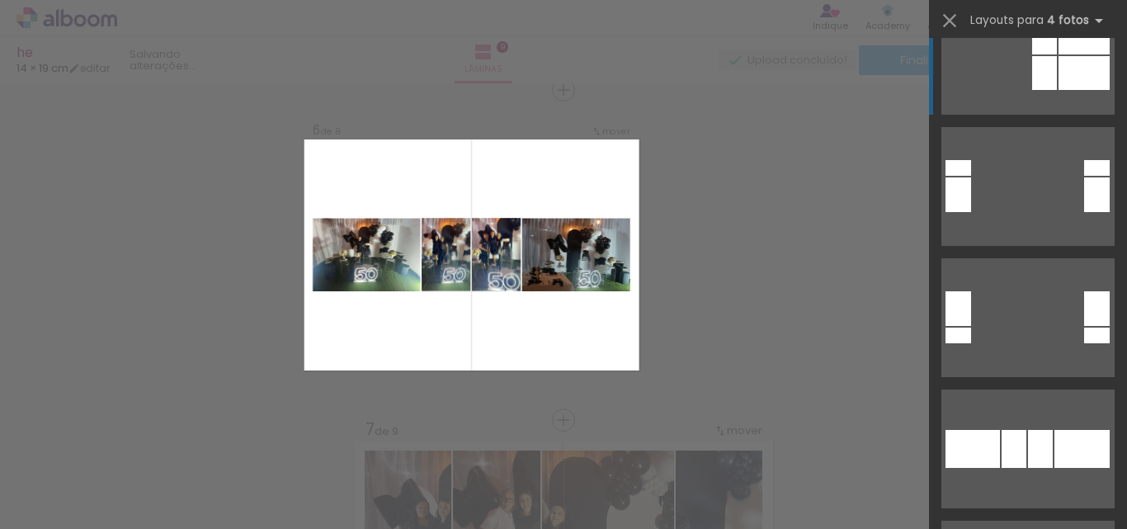
scroll to position [578, 0]
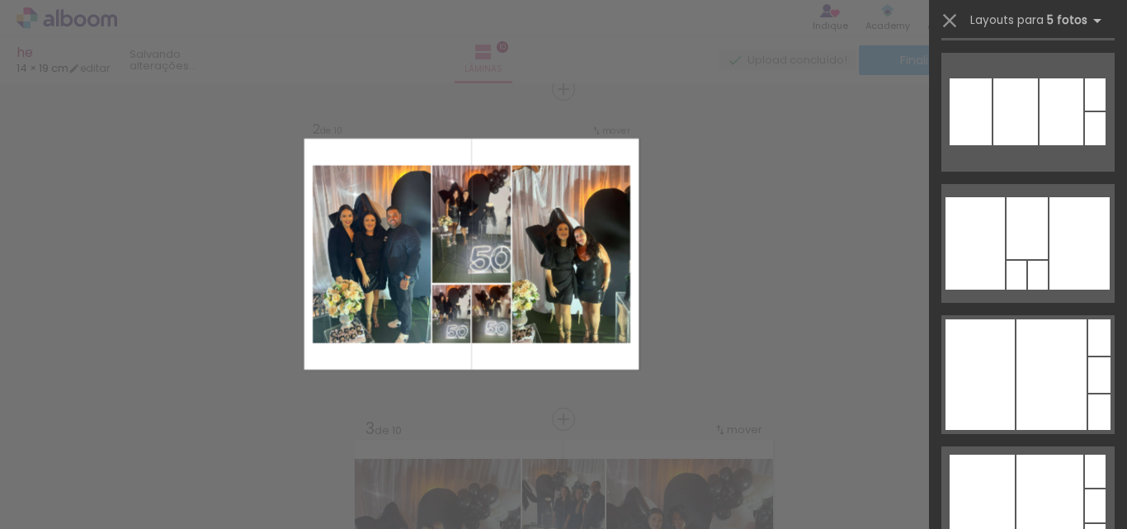
scroll to position [0, 1082]
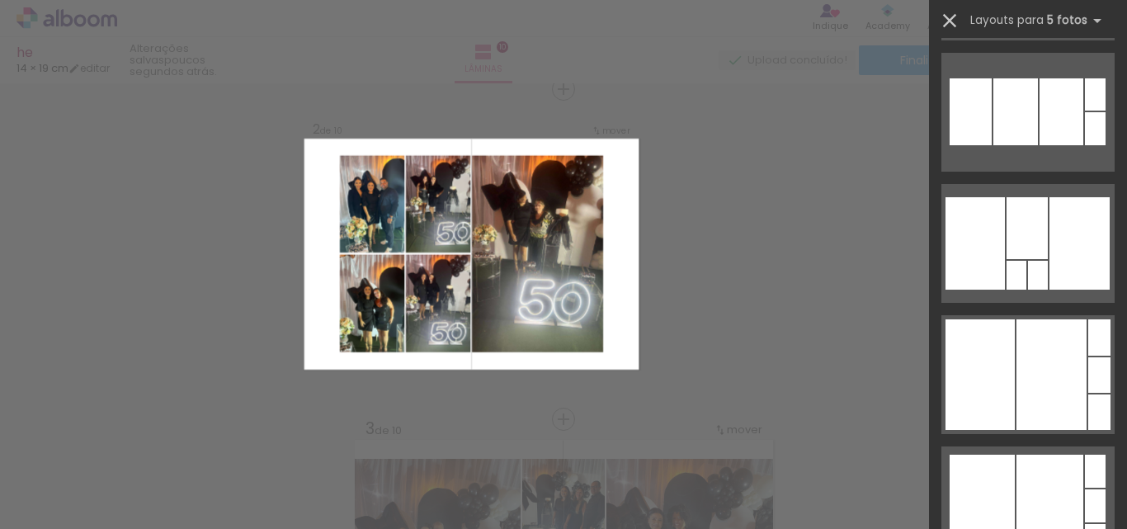
click at [938, 21] on iron-icon at bounding box center [949, 20] width 23 height 23
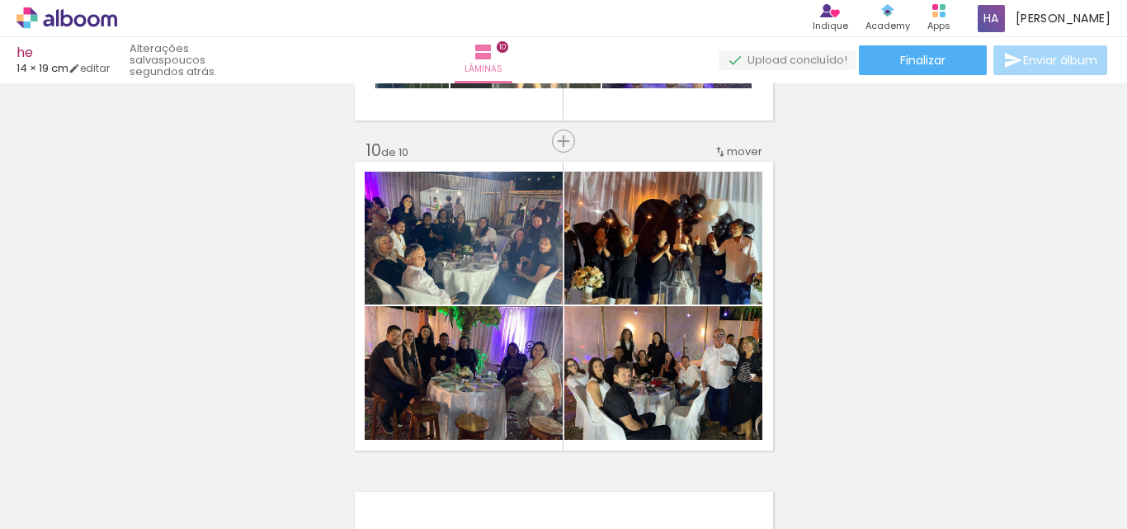
scroll to position [0, 0]
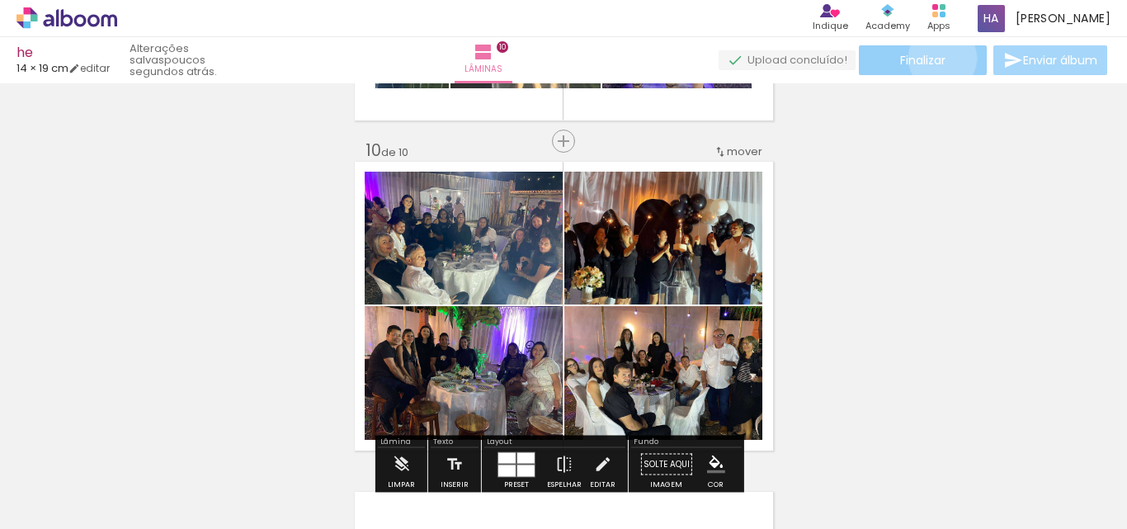
click at [937, 58] on span "Finalizar" at bounding box center [922, 60] width 45 height 12
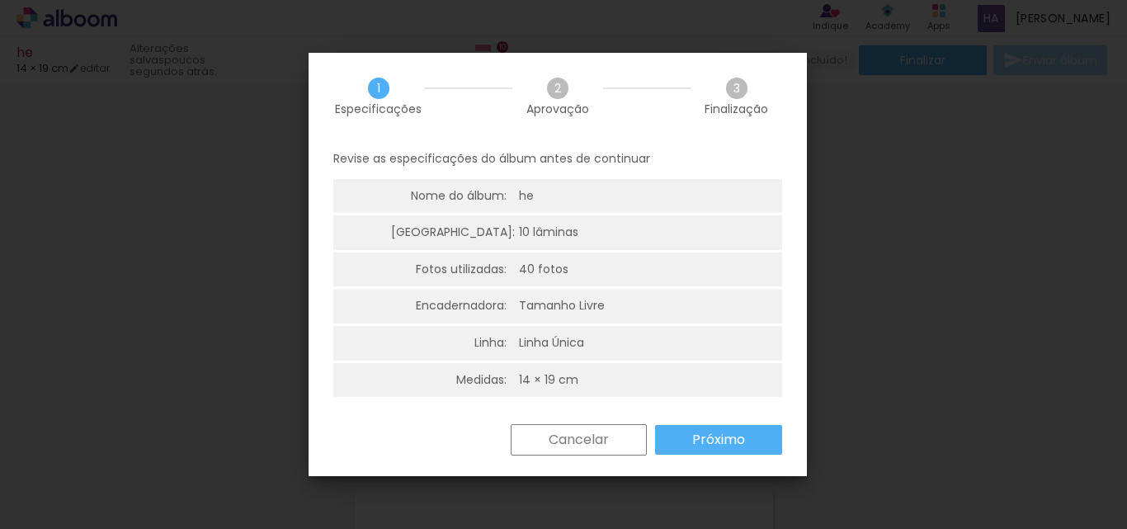
click at [0, 0] on slot "Próximo" at bounding box center [0, 0] width 0 height 0
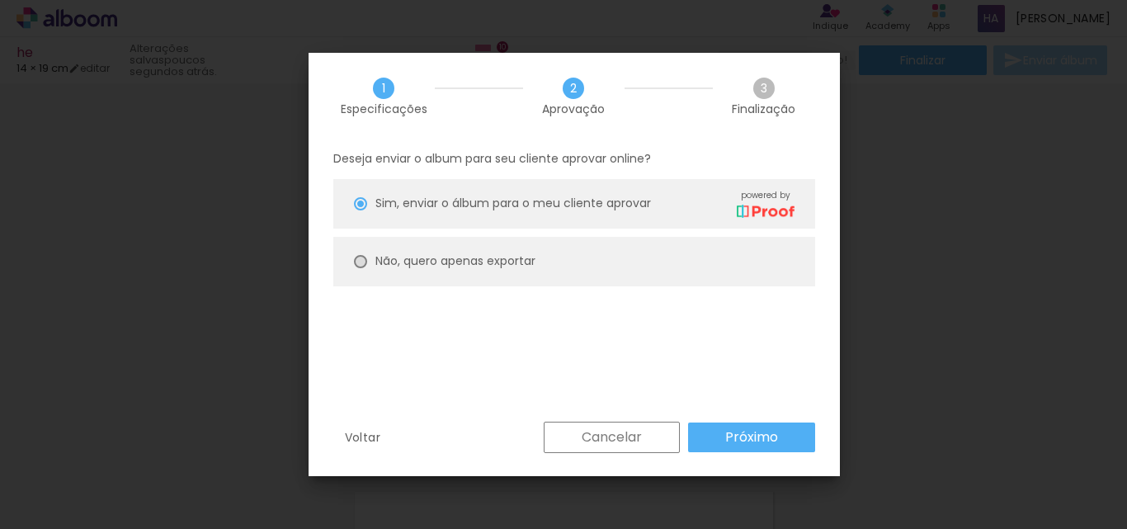
drag, startPoint x: 356, startPoint y: 261, endPoint x: 595, endPoint y: 324, distance: 246.8
click at [358, 261] on div at bounding box center [360, 261] width 13 height 13
type paper-radio-button "on"
click at [0, 0] on slot "Próximo" at bounding box center [0, 0] width 0 height 0
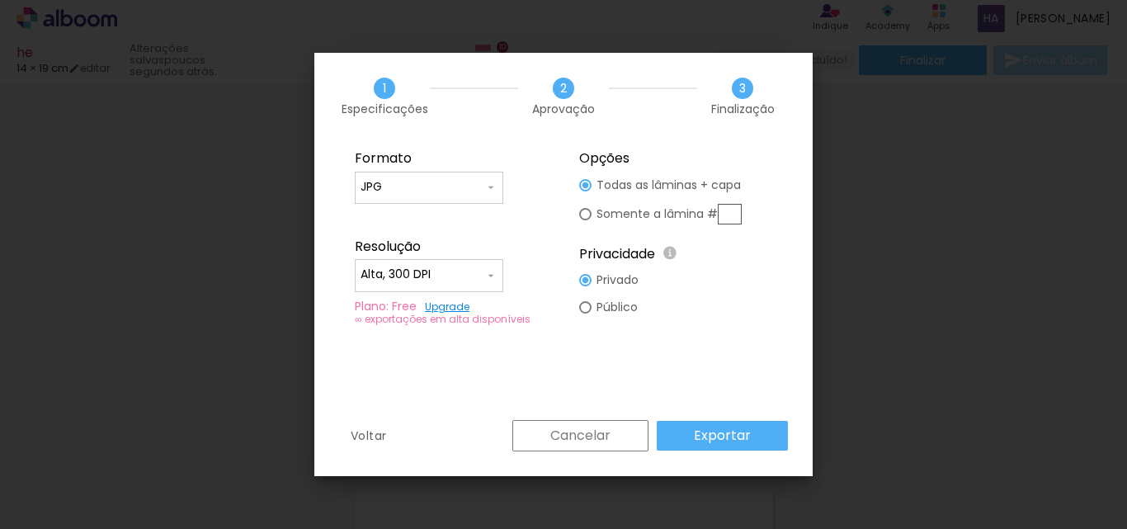
click at [427, 269] on input "Alta, 300 DPI" at bounding box center [423, 275] width 124 height 17
click at [406, 300] on paper-item "Baixa" at bounding box center [429, 305] width 149 height 33
type input "Baixa"
click at [418, 194] on input "JPG" at bounding box center [423, 187] width 124 height 17
click at [0, 0] on slot "PDF" at bounding box center [0, 0] width 0 height 0
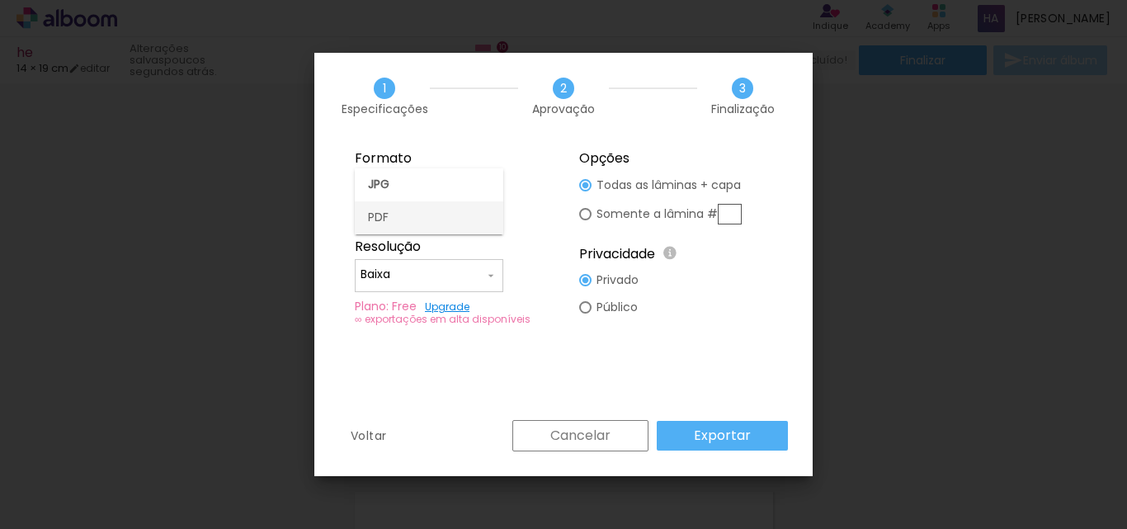
type input "PDF"
click at [0, 0] on slot "Exportar" at bounding box center [0, 0] width 0 height 0
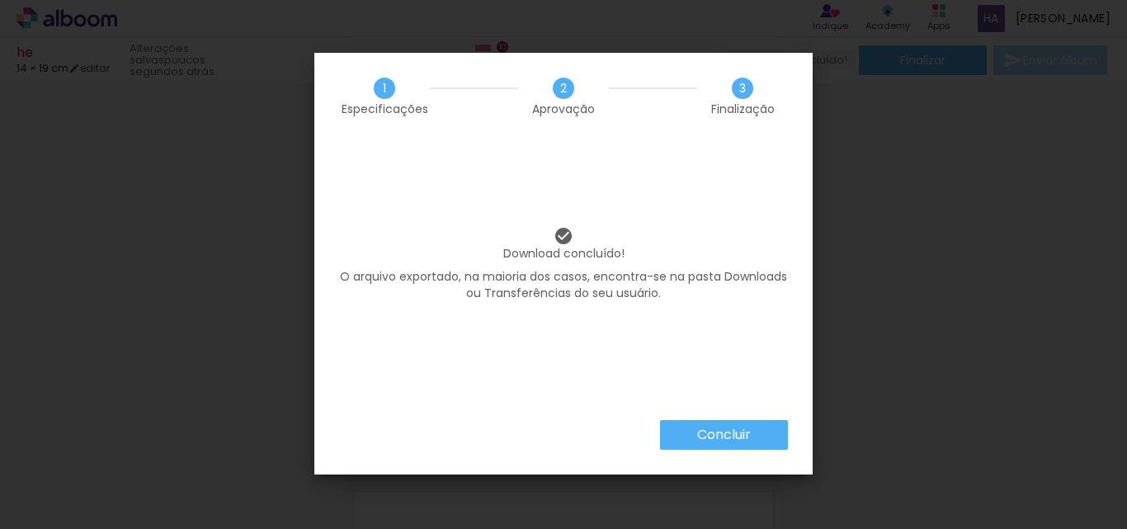
click at [0, 0] on slot "Concluir" at bounding box center [0, 0] width 0 height 0
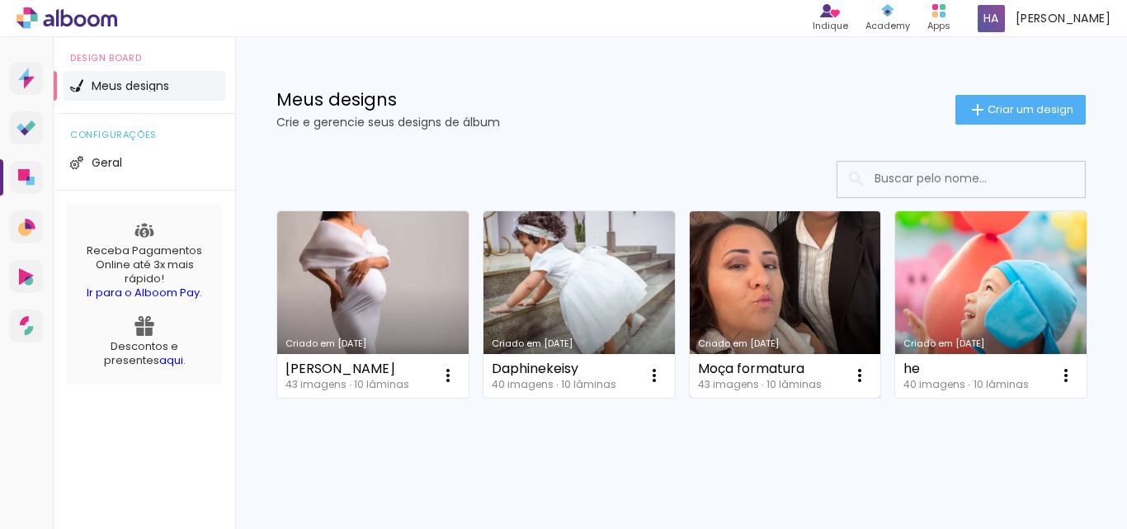
click at [736, 309] on link "Criado em [DATE]" at bounding box center [785, 304] width 191 height 186
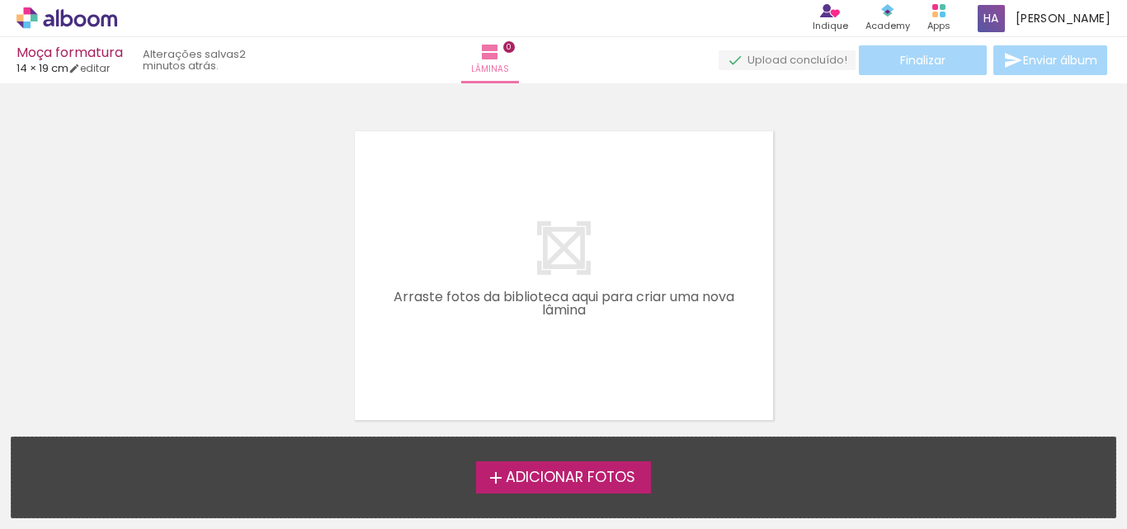
click at [526, 487] on label "Adicionar Fotos" at bounding box center [564, 476] width 176 height 31
click at [0, 0] on input "file" at bounding box center [0, 0] width 0 height 0
click at [508, 465] on label "Adicionar Fotos" at bounding box center [564, 476] width 176 height 31
click at [0, 0] on input "file" at bounding box center [0, 0] width 0 height 0
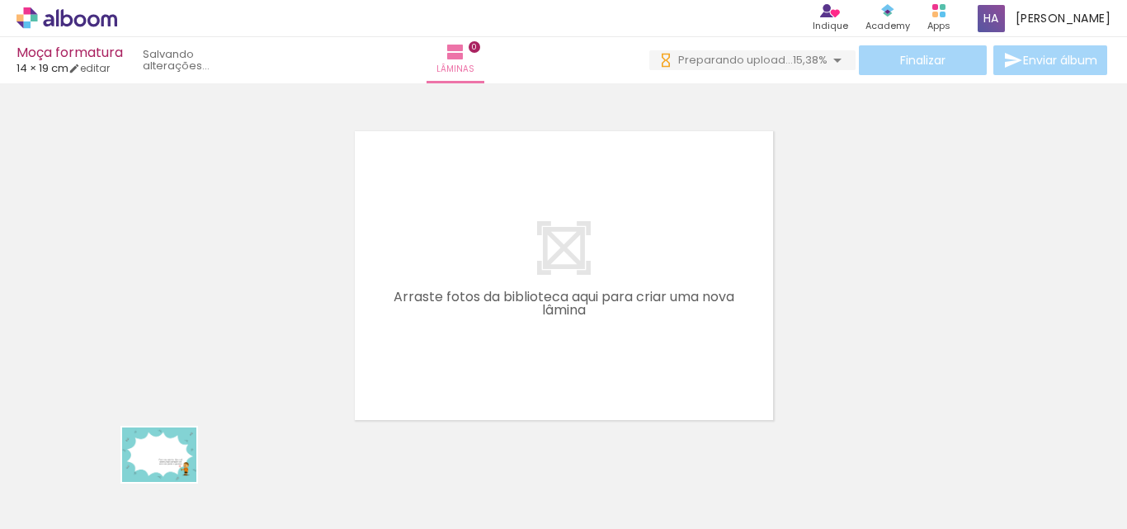
drag, startPoint x: 154, startPoint y: 483, endPoint x: 172, endPoint y: 477, distance: 18.3
click at [172, 477] on div at bounding box center [166, 472] width 82 height 59
click at [105, 68] on link "editar" at bounding box center [88, 68] width 41 height 14
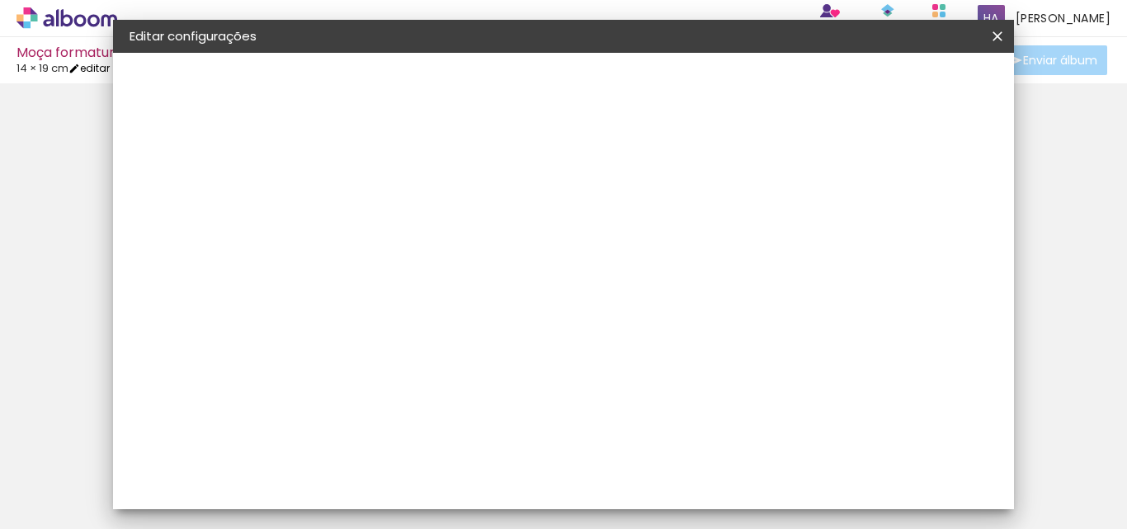
type input "1"
type input "19,3"
type input "28"
type input "0"
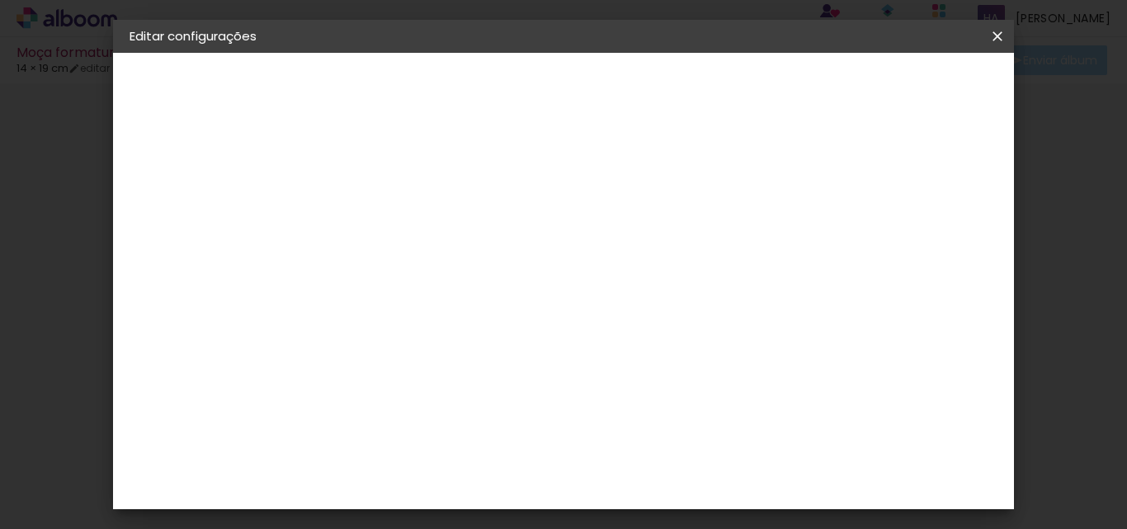
drag, startPoint x: 658, startPoint y: 493, endPoint x: 692, endPoint y: 493, distance: 34.7
click at [691, 493] on paper-input-container "28 cm" at bounding box center [664, 486] width 74 height 41
type input "52"
type paper-input "52"
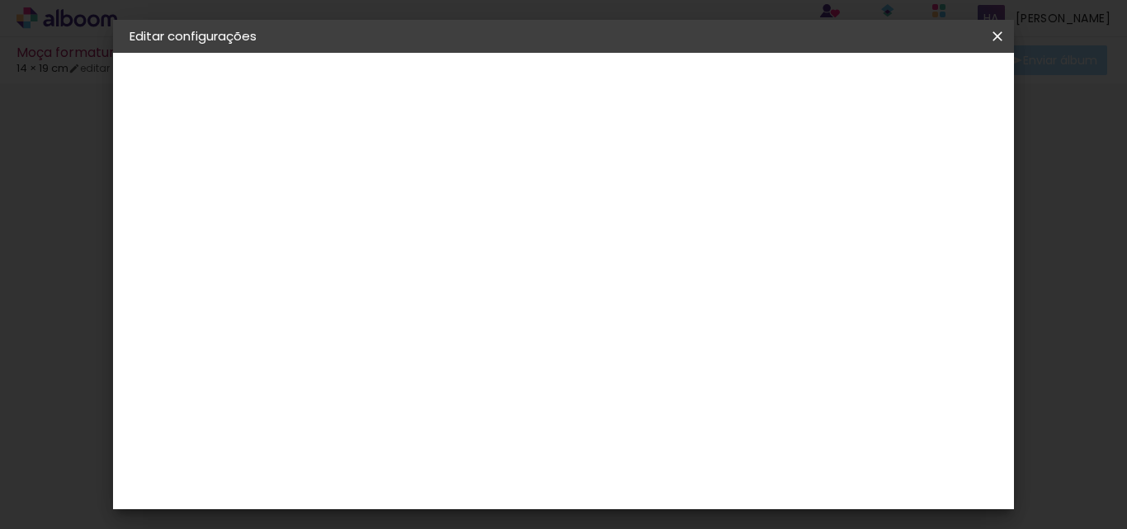
drag, startPoint x: 900, startPoint y: 91, endPoint x: 441, endPoint y: 342, distance: 523.6
click at [445, 53] on div "mm Mostrar sangria 26 cm cm cm mm A maioria das encadernadoras sugere 5mm de sa…" at bounding box center [572, 53] width 489 height 0
drag, startPoint x: 427, startPoint y: 371, endPoint x: 413, endPoint y: 370, distance: 14.1
click at [413, 370] on input "19,3" at bounding box center [406, 373] width 43 height 25
click at [424, 373] on input "19,3" at bounding box center [406, 373] width 43 height 25
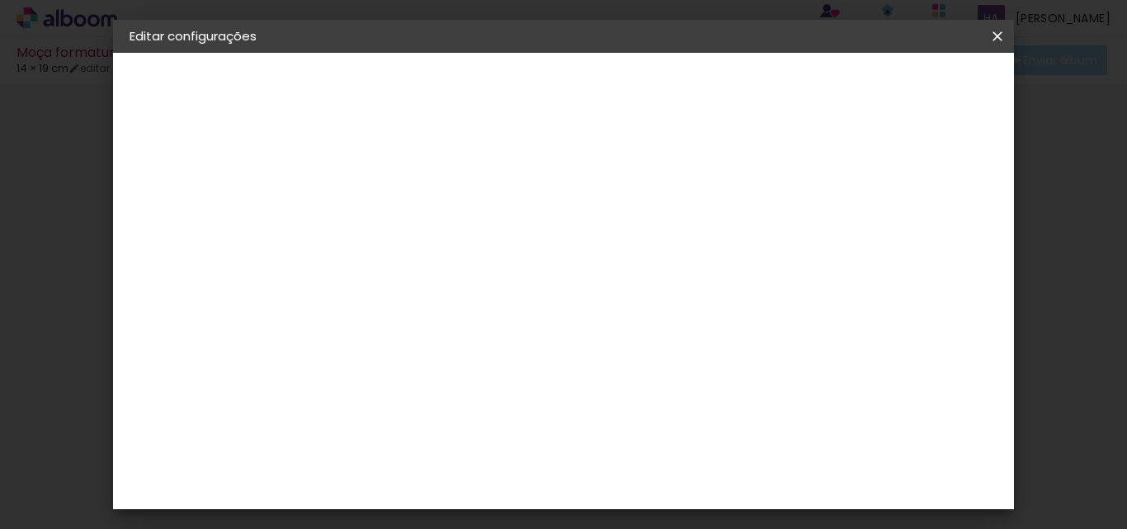
drag, startPoint x: 419, startPoint y: 373, endPoint x: 428, endPoint y: 370, distance: 9.4
click at [428, 370] on div "19,3" at bounding box center [416, 373] width 63 height 25
type input "19,5"
type paper-input "19,5"
click at [772, 82] on span "Salvar configurações" at bounding box center [730, 93] width 84 height 23
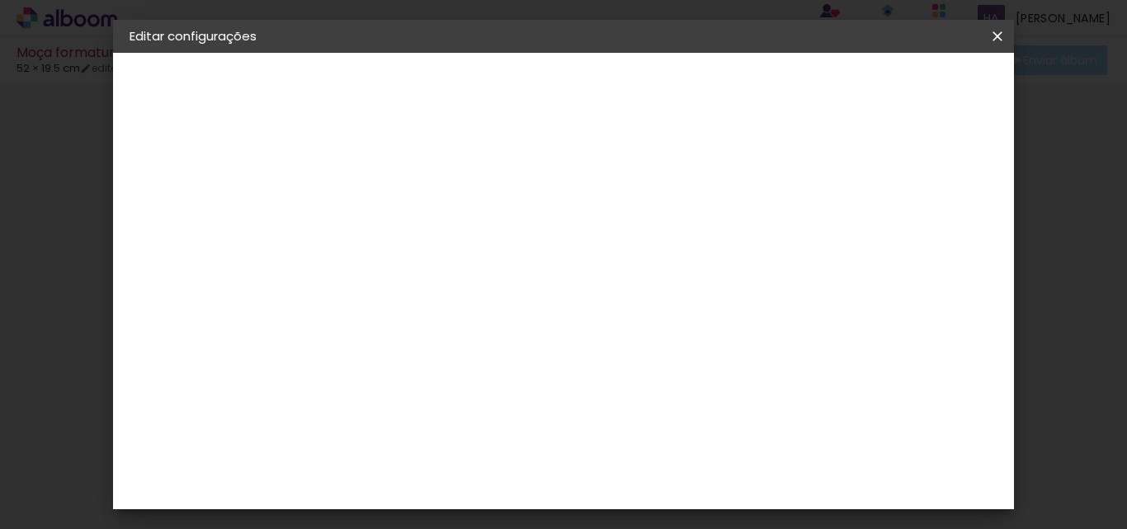
click at [772, 92] on span "Salvar configurações" at bounding box center [730, 93] width 84 height 23
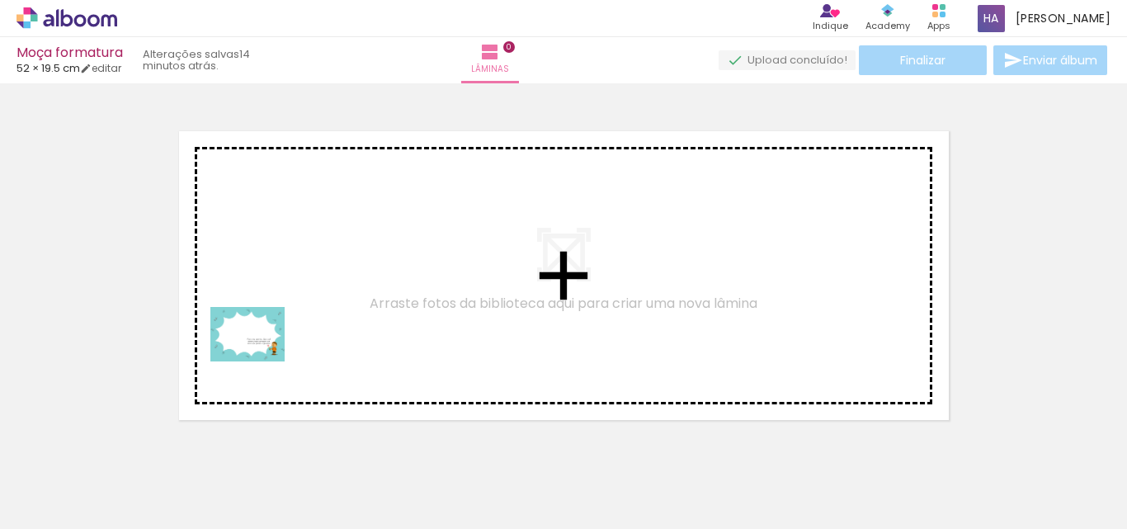
drag, startPoint x: 202, startPoint y: 488, endPoint x: 260, endPoint y: 356, distance: 144.1
click at [260, 356] on quentale-workspace at bounding box center [563, 264] width 1127 height 529
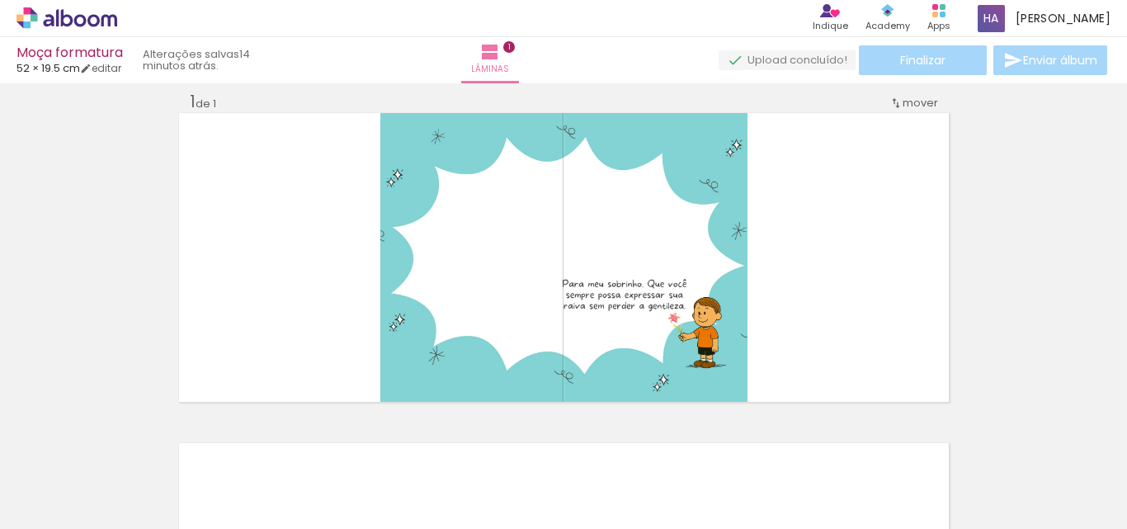
scroll to position [21, 0]
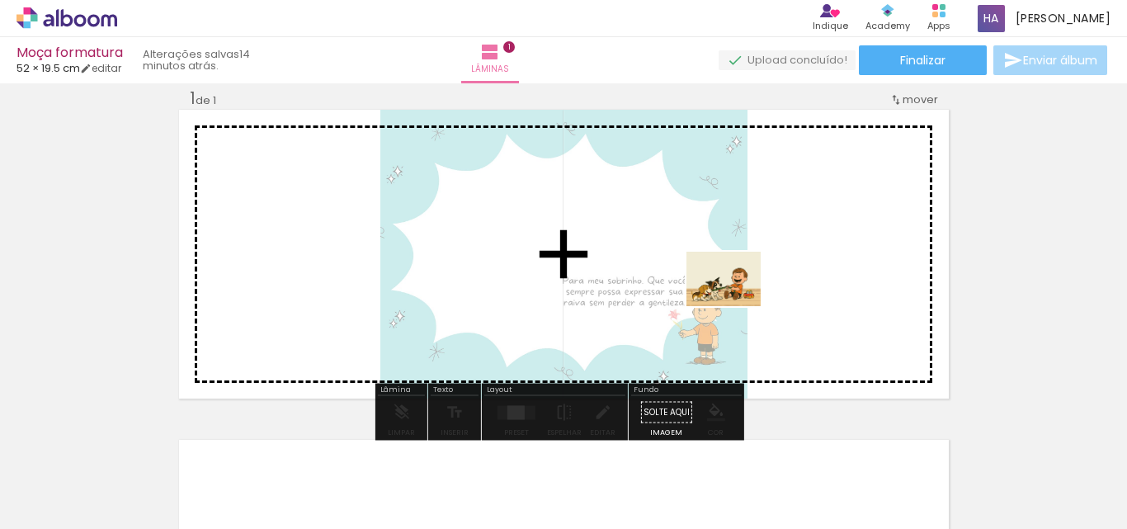
drag, startPoint x: 274, startPoint y: 484, endPoint x: 766, endPoint y: 298, distance: 526.0
click at [766, 298] on quentale-workspace at bounding box center [563, 264] width 1127 height 529
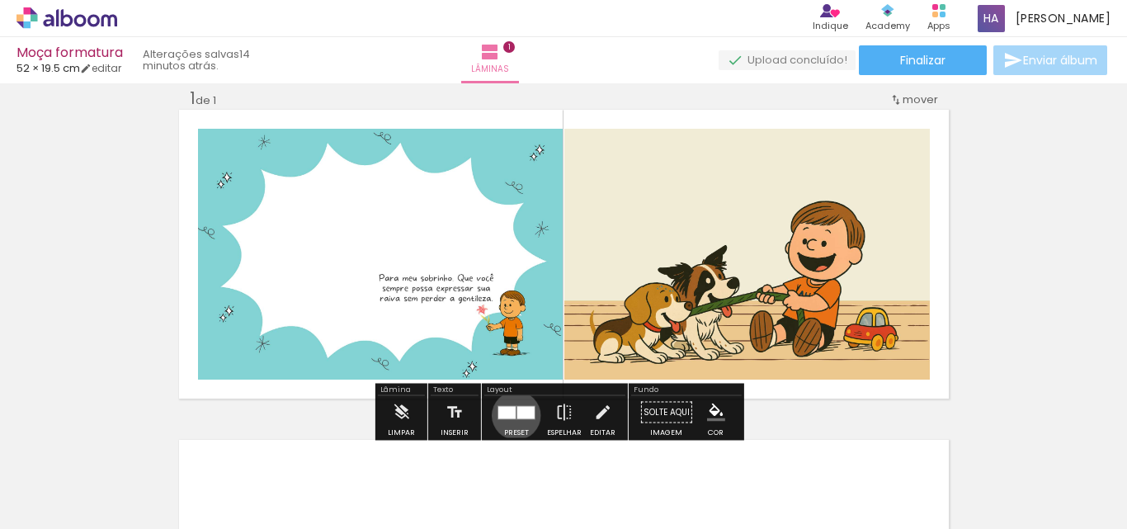
click at [512, 415] on quentale-layouter at bounding box center [517, 412] width 38 height 14
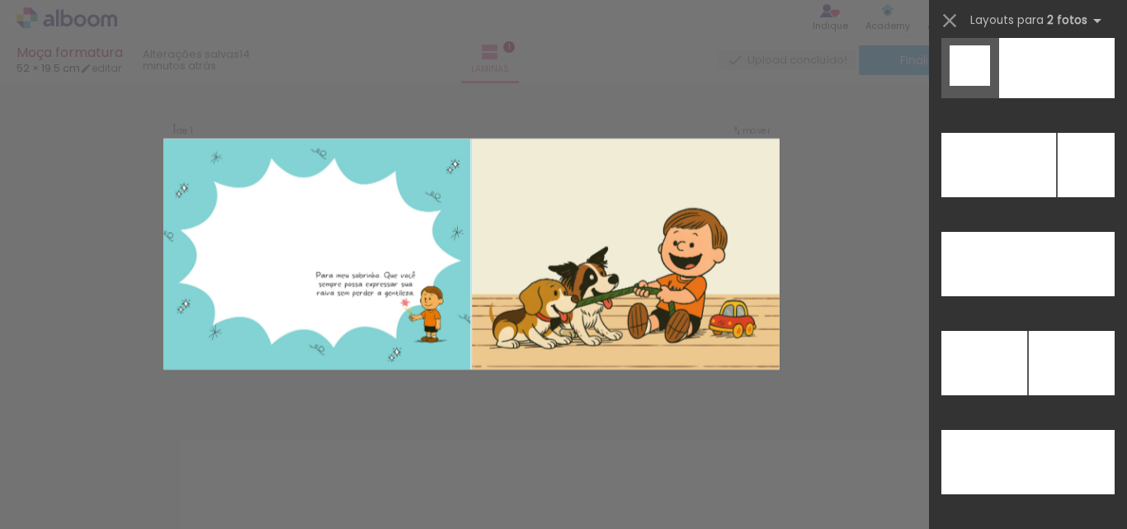
scroll to position [7426, 0]
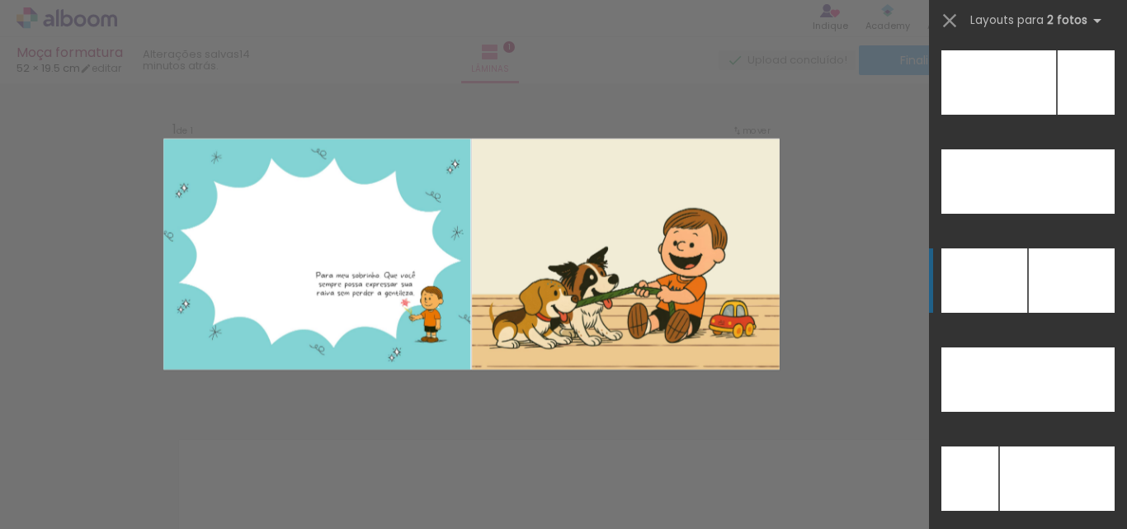
click at [1056, 288] on div at bounding box center [1072, 280] width 86 height 64
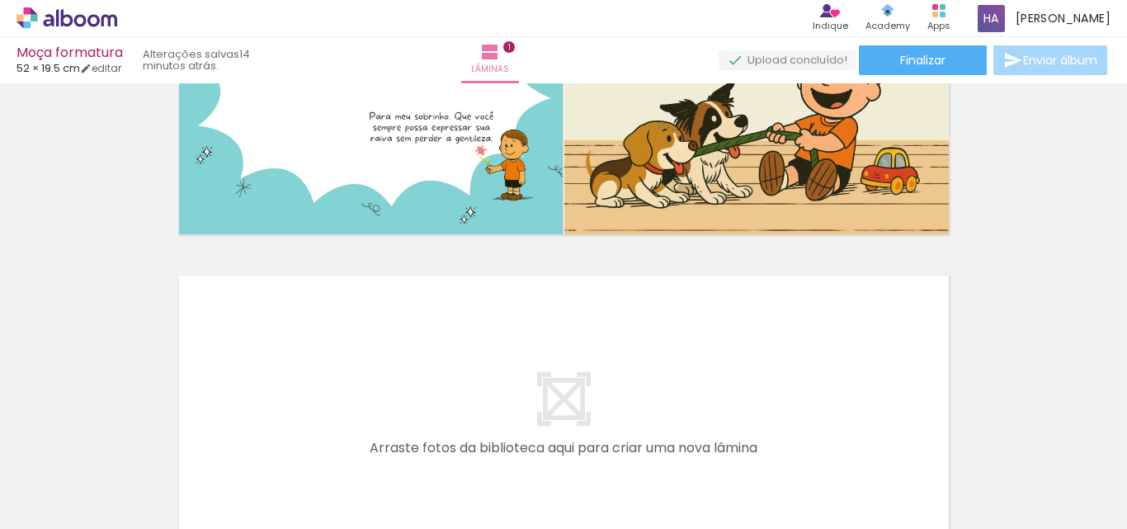
scroll to position [186, 0]
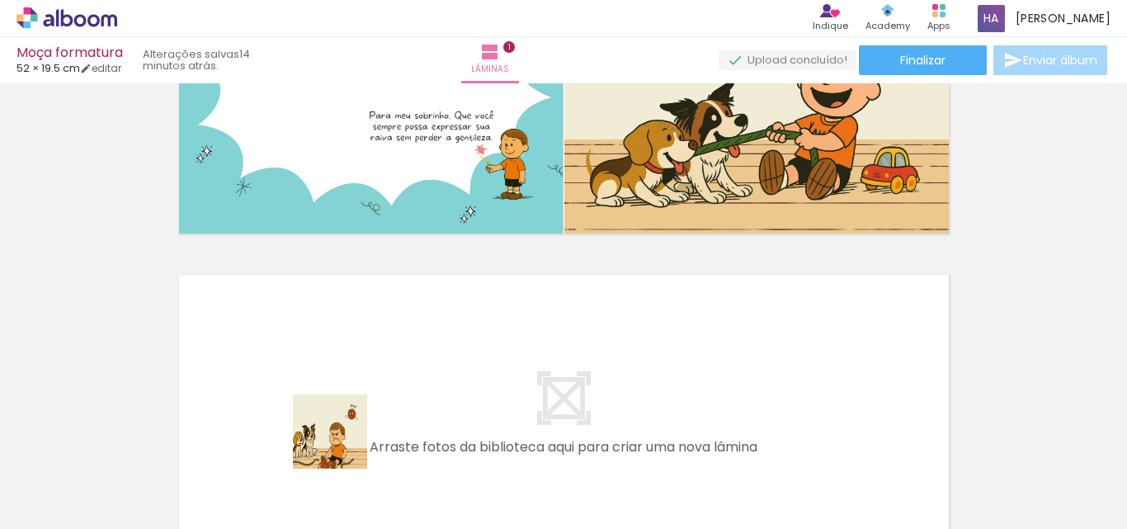
drag, startPoint x: 337, startPoint y: 490, endPoint x: 452, endPoint y: 478, distance: 116.2
click at [342, 366] on quentale-workspace at bounding box center [563, 264] width 1127 height 529
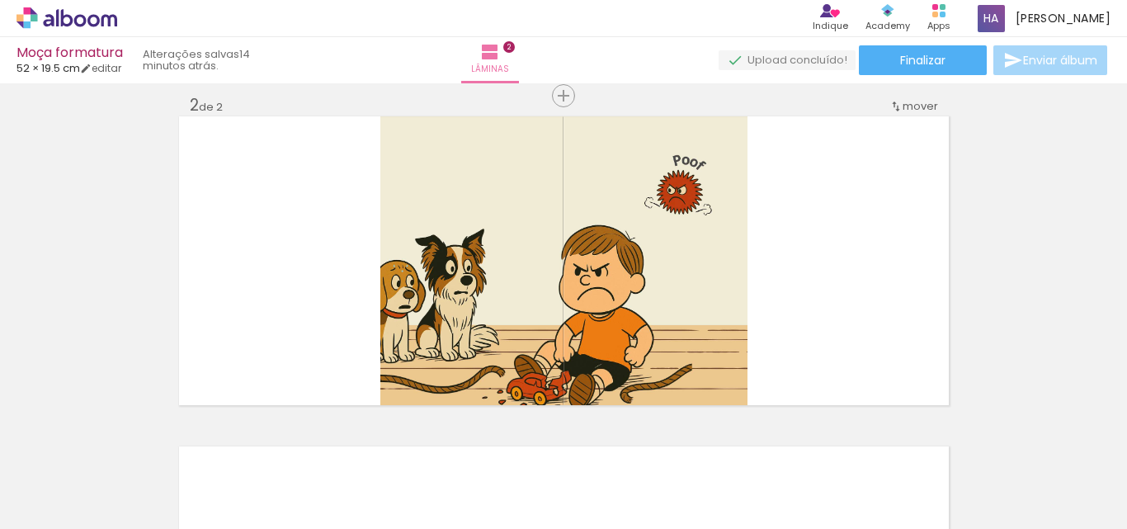
scroll to position [352, 0]
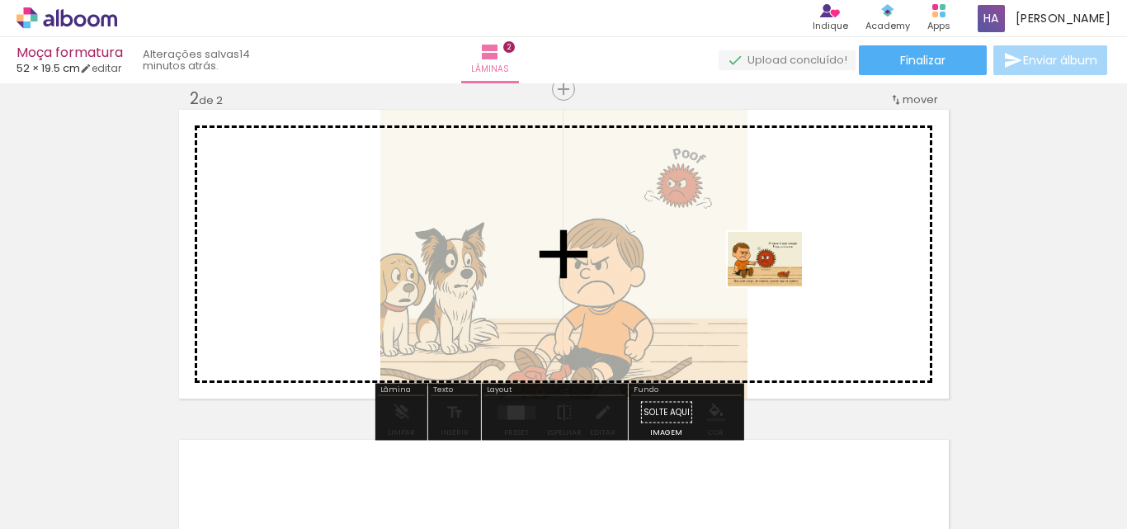
drag, startPoint x: 454, startPoint y: 487, endPoint x: 777, endPoint y: 281, distance: 383.2
click at [777, 281] on quentale-workspace at bounding box center [563, 264] width 1127 height 529
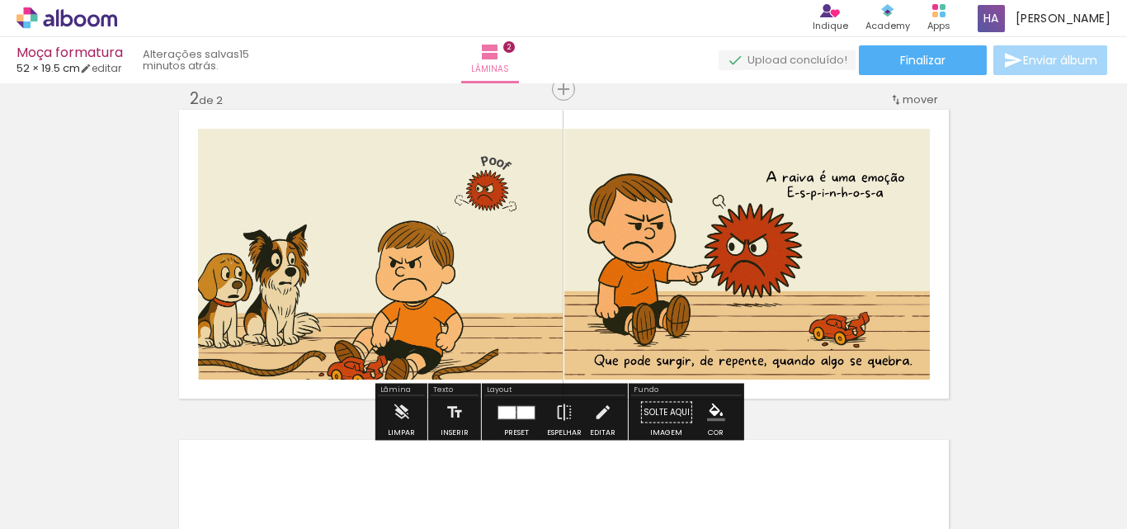
click at [512, 412] on div at bounding box center [506, 412] width 17 height 12
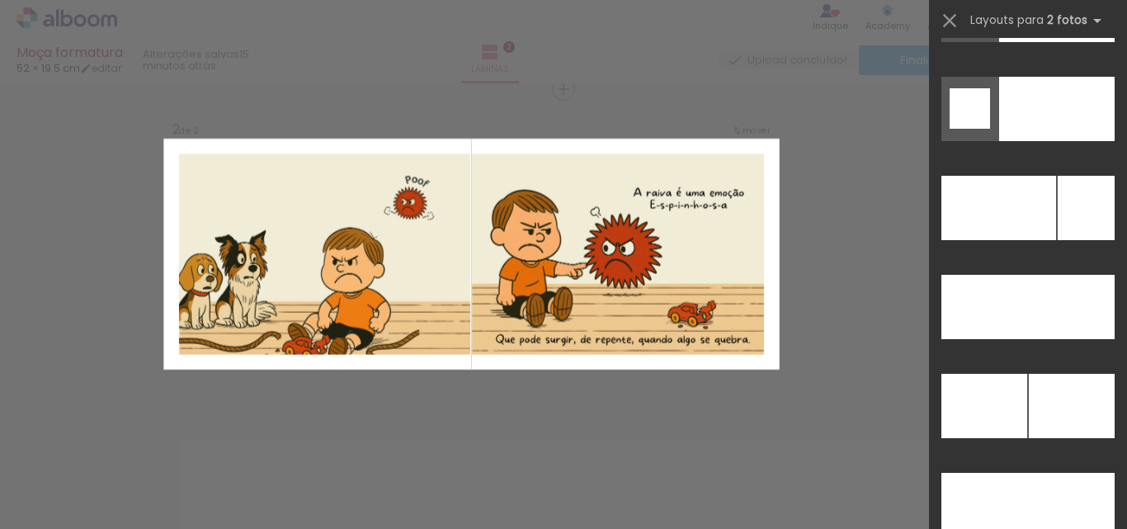
scroll to position [7419, 0]
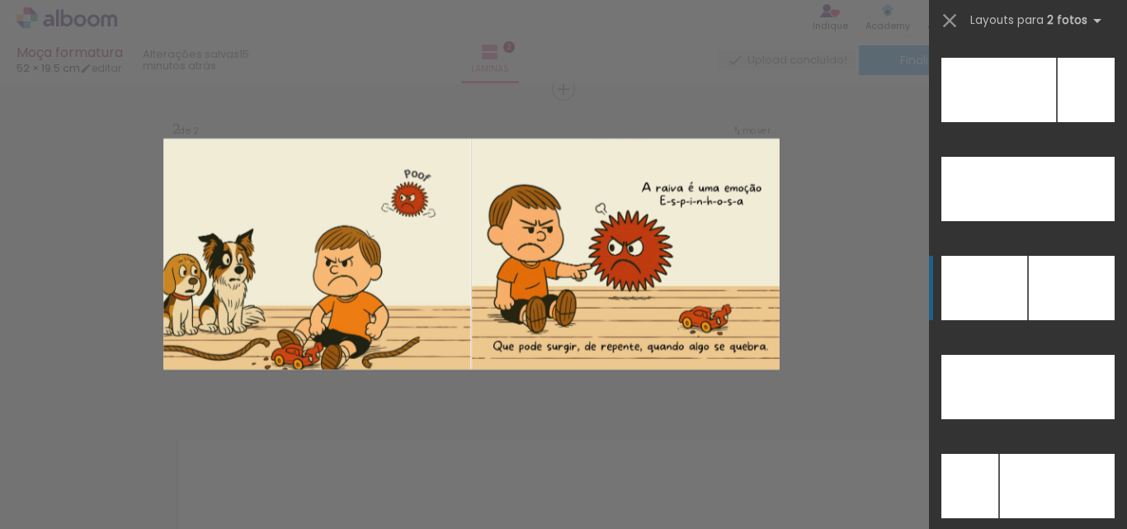
click at [1052, 295] on div at bounding box center [1072, 288] width 86 height 64
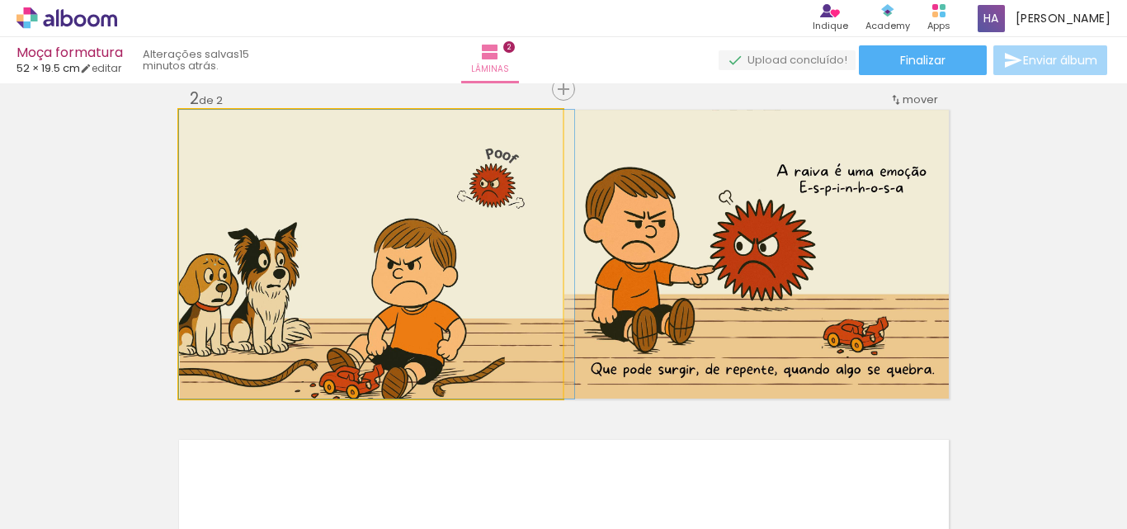
drag, startPoint x: 387, startPoint y: 303, endPoint x: 403, endPoint y: 302, distance: 15.7
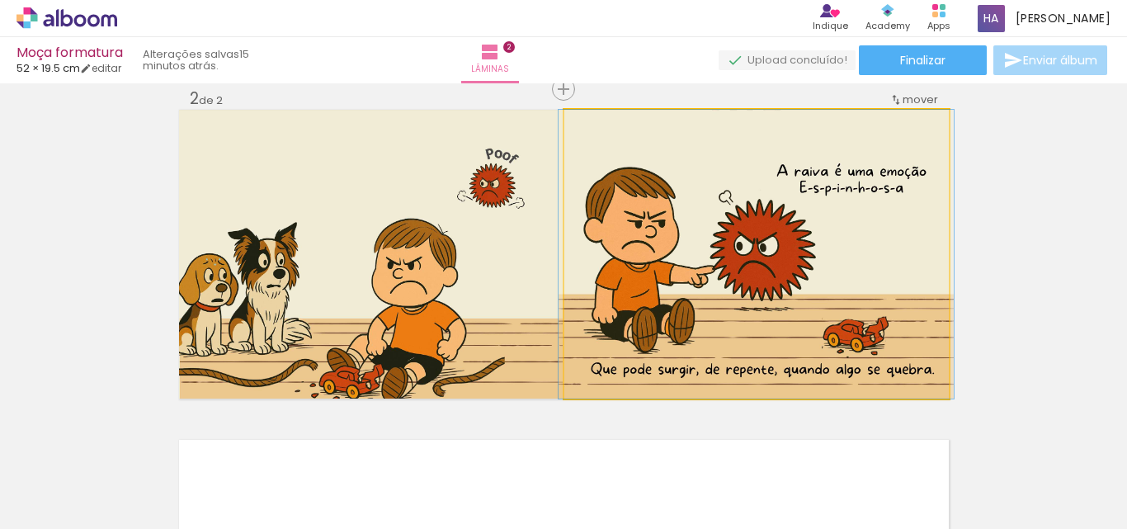
click at [672, 269] on quentale-photo at bounding box center [756, 254] width 385 height 289
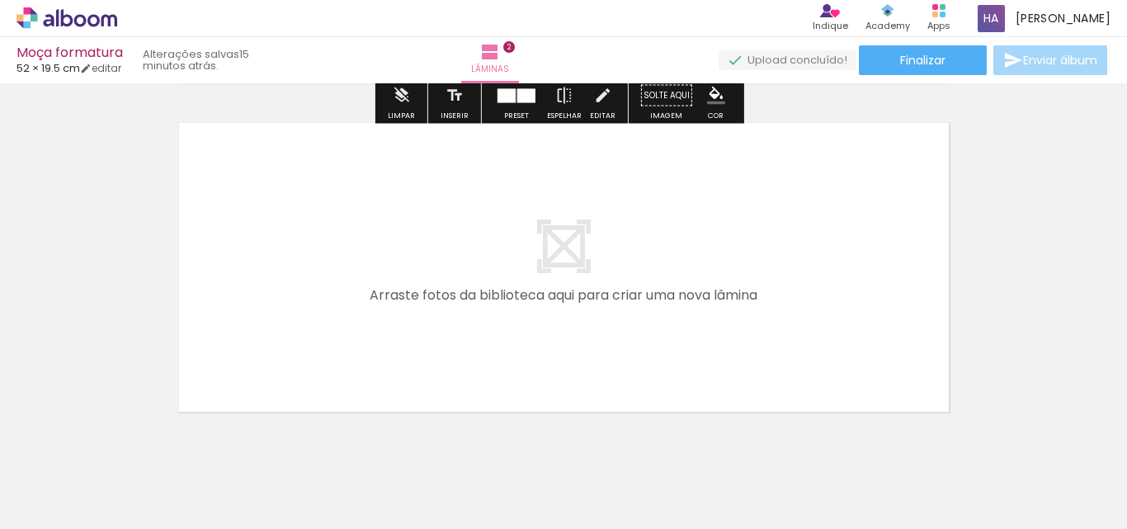
scroll to position [682, 0]
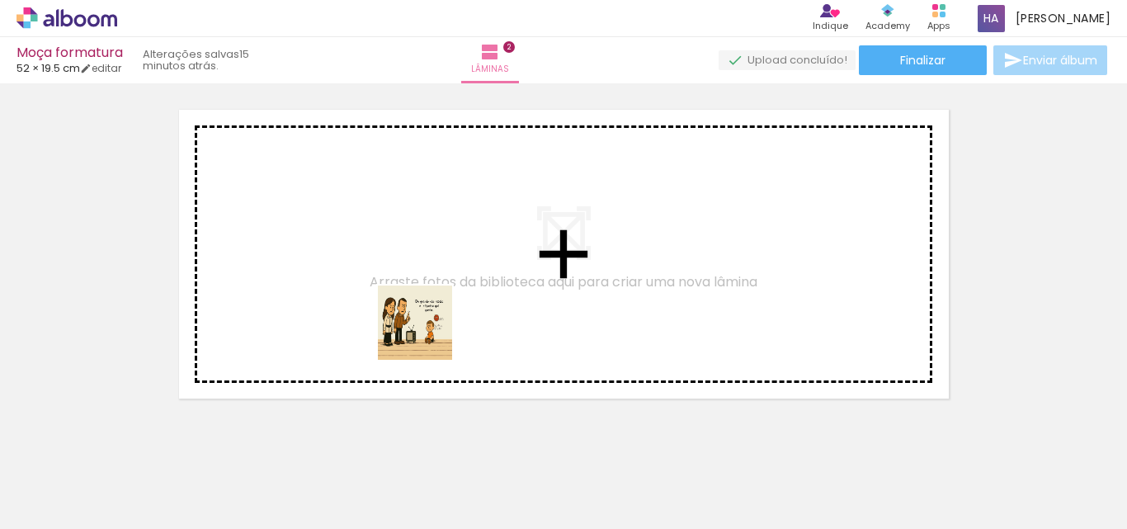
drag, startPoint x: 545, startPoint y: 472, endPoint x: 587, endPoint y: 436, distance: 55.0
click at [427, 333] on quentale-workspace at bounding box center [563, 264] width 1127 height 529
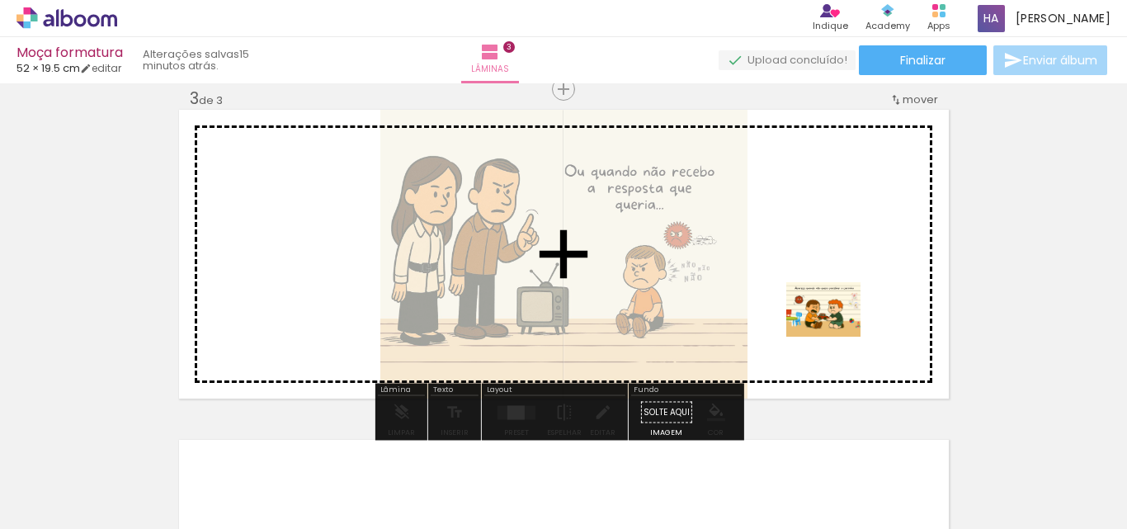
drag, startPoint x: 646, startPoint y: 484, endPoint x: 836, endPoint y: 332, distance: 243.6
click at [836, 332] on quentale-workspace at bounding box center [563, 264] width 1127 height 529
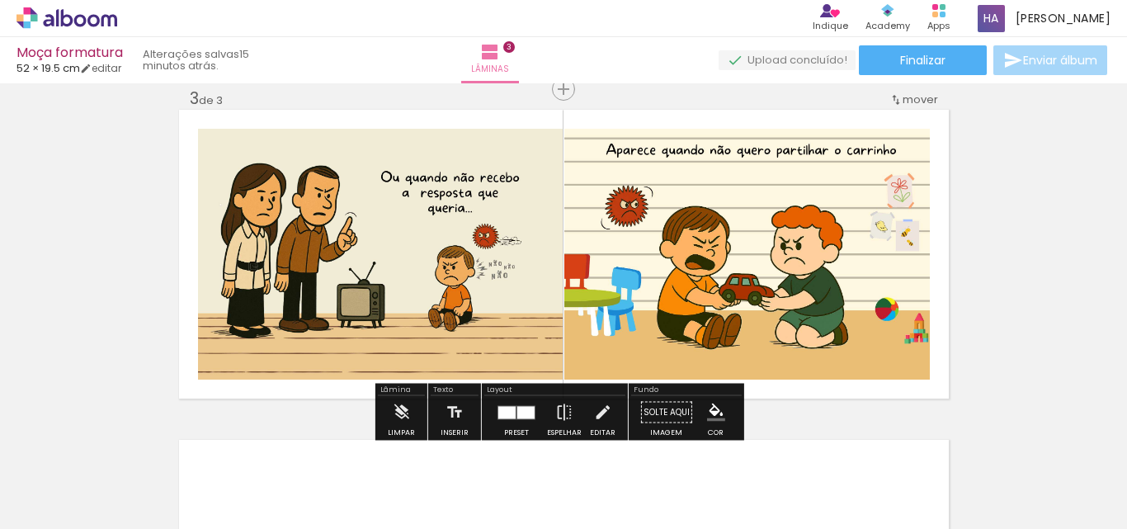
click at [504, 409] on div at bounding box center [506, 412] width 17 height 12
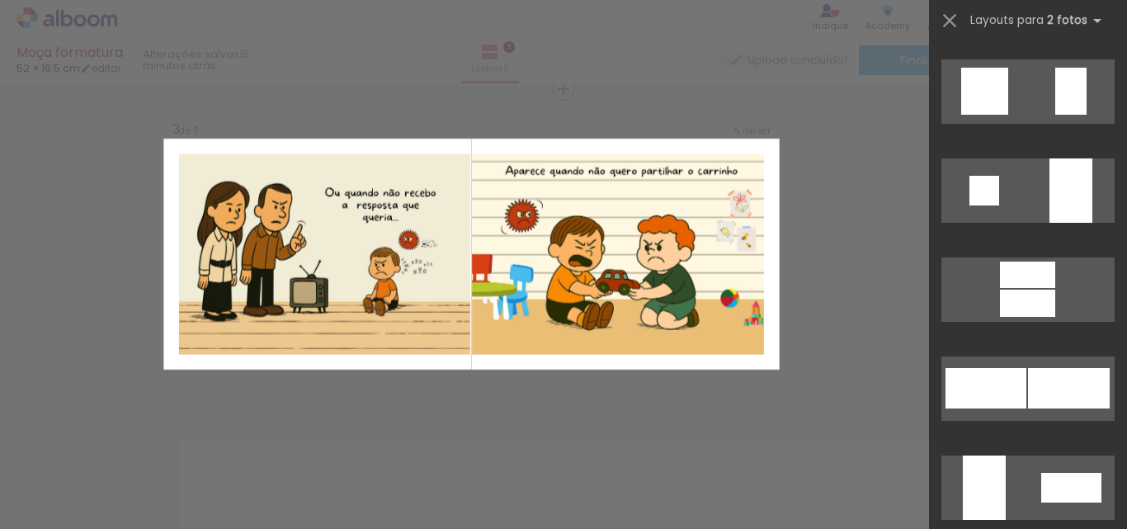
scroll to position [7552, 0]
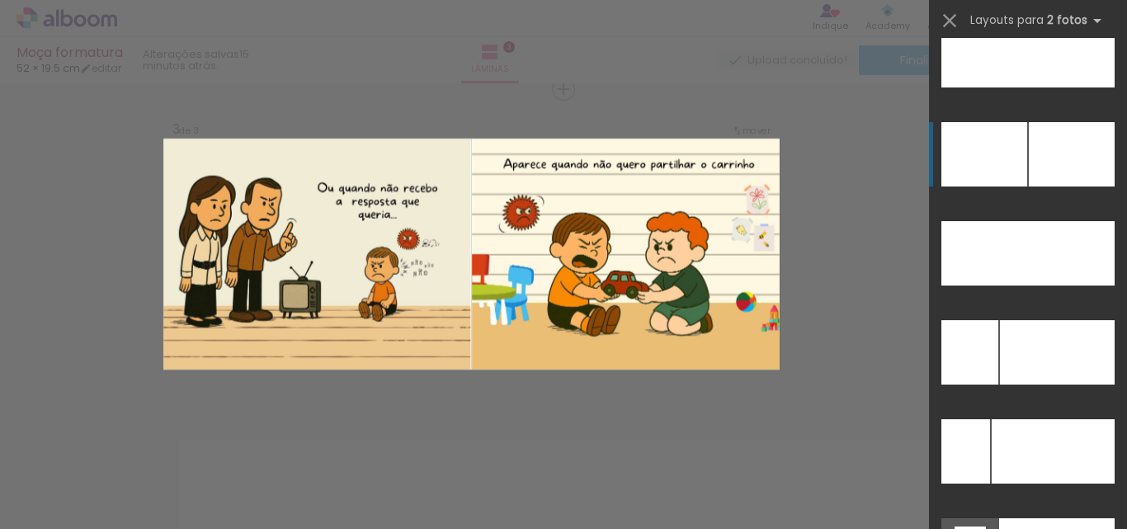
click at [1029, 157] on div at bounding box center [1072, 154] width 86 height 64
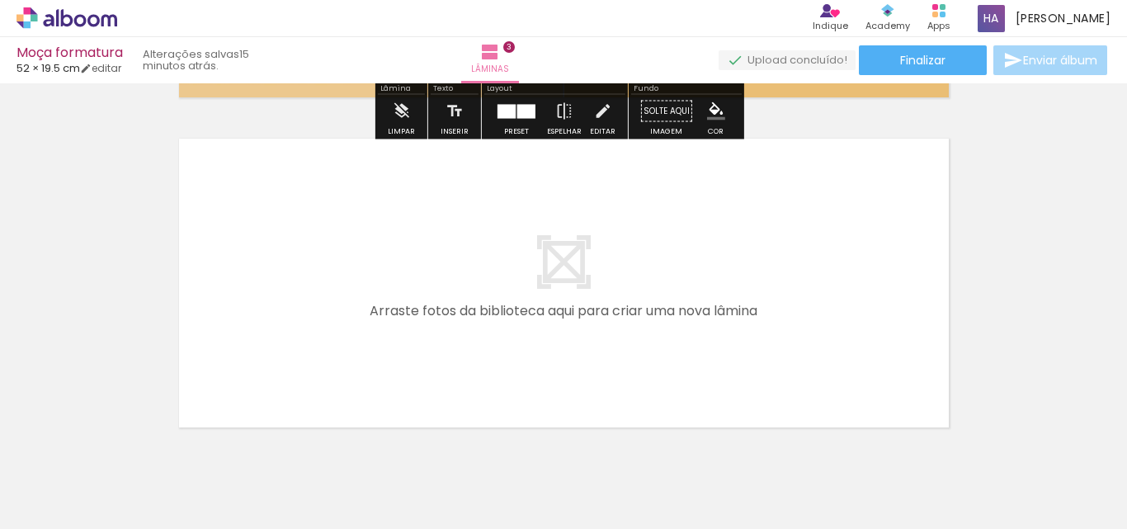
scroll to position [1012, 0]
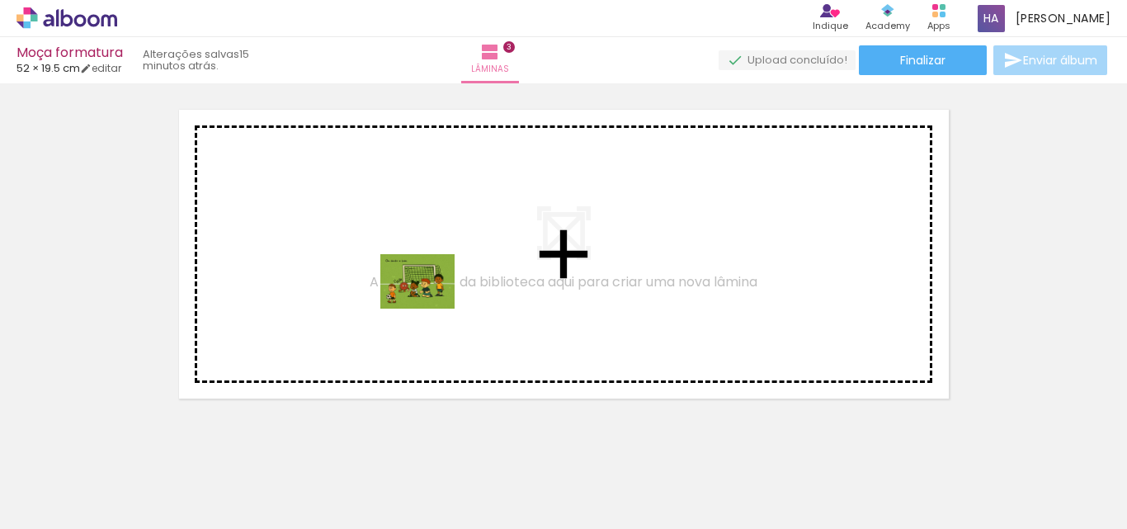
drag, startPoint x: 733, startPoint y: 492, endPoint x: 430, endPoint y: 304, distance: 356.5
click at [430, 304] on quentale-workspace at bounding box center [563, 264] width 1127 height 529
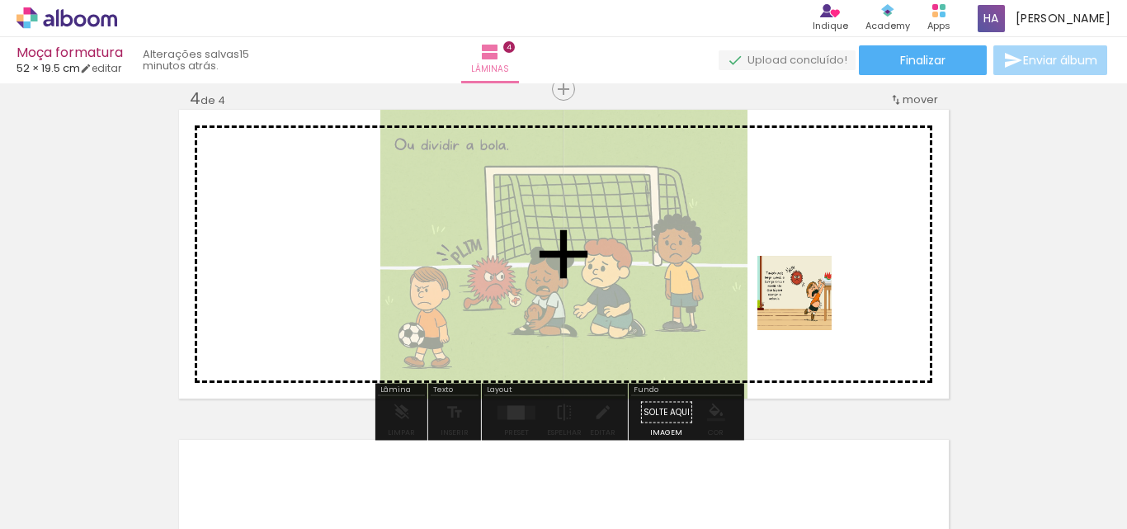
drag, startPoint x: 807, startPoint y: 468, endPoint x: 807, endPoint y: 297, distance: 170.8
click at [807, 297] on quentale-workspace at bounding box center [563, 264] width 1127 height 529
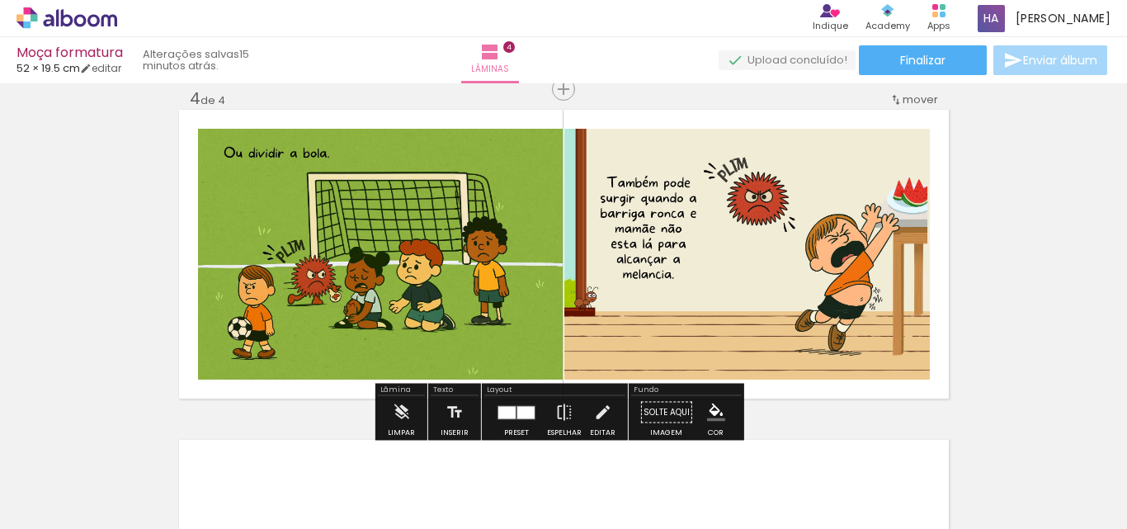
click at [507, 419] on div at bounding box center [516, 412] width 45 height 33
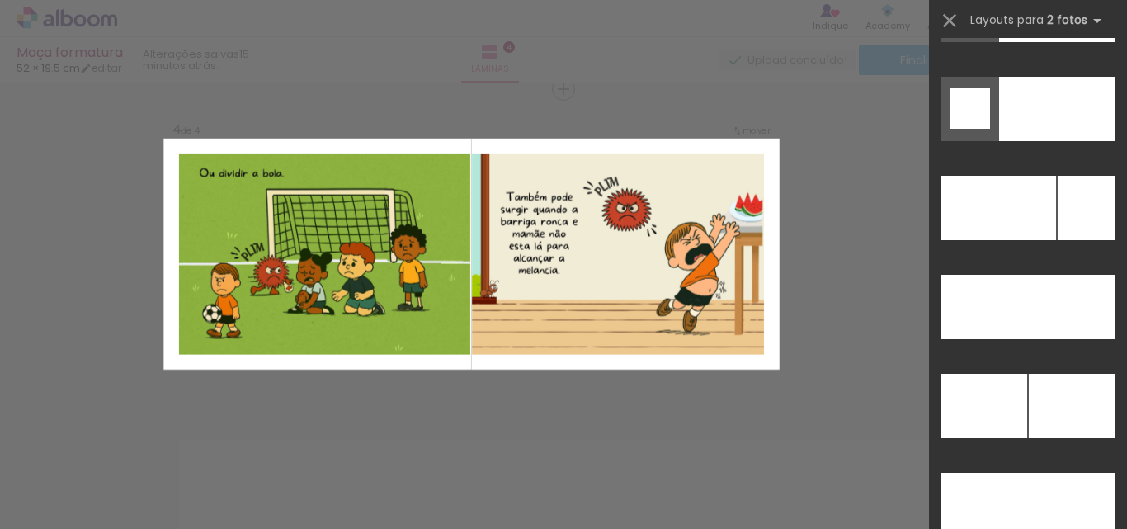
scroll to position [7385, 0]
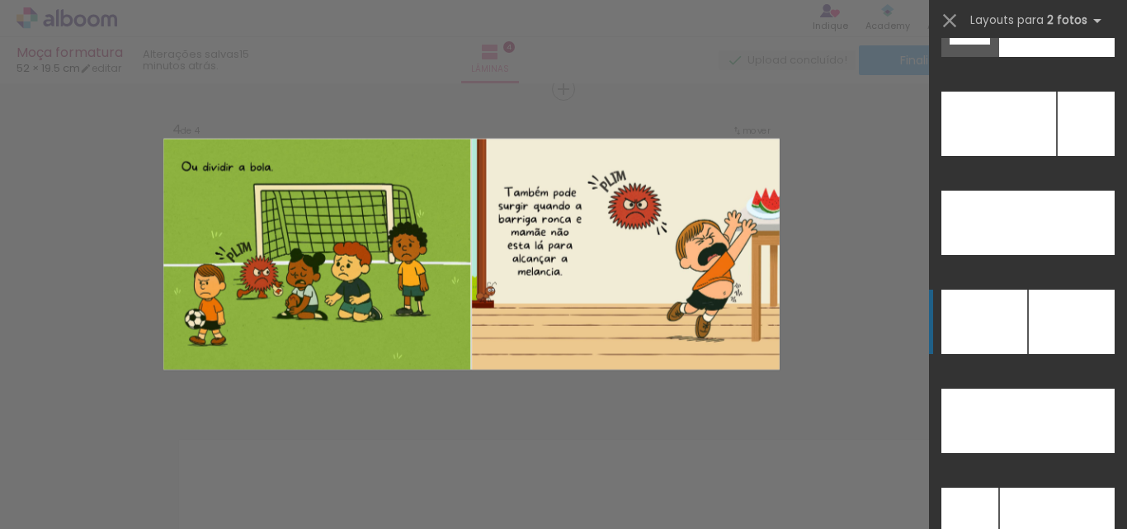
click at [1045, 335] on div at bounding box center [1072, 322] width 86 height 64
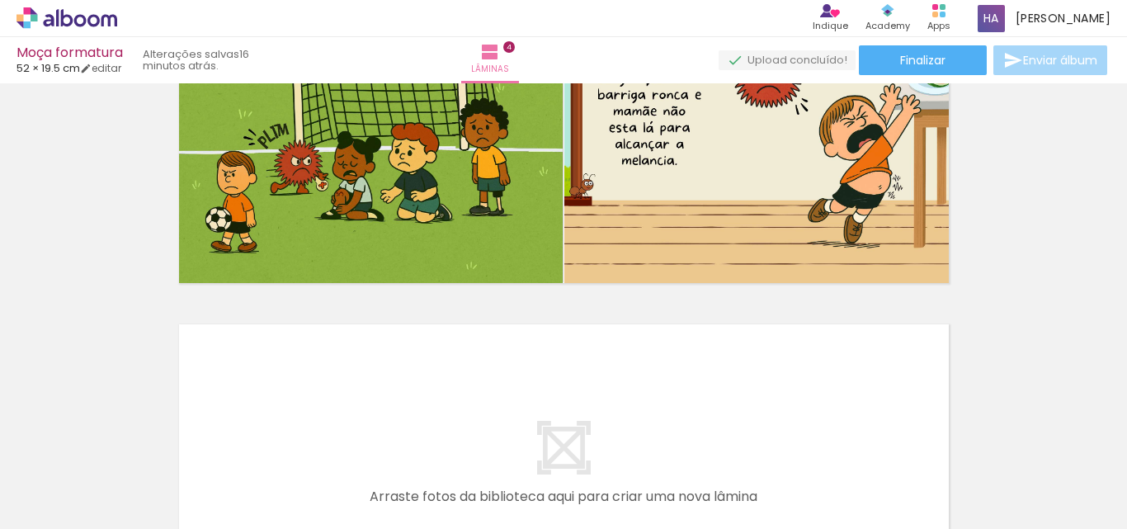
scroll to position [1290, 0]
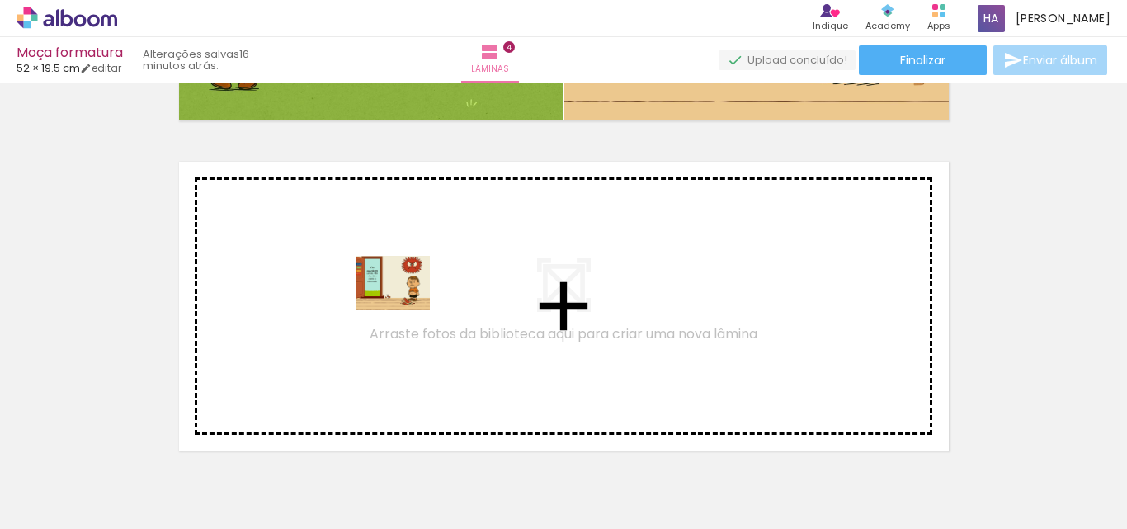
drag, startPoint x: 698, startPoint y: 473, endPoint x: 405, endPoint y: 305, distance: 337.4
click at [405, 305] on quentale-workspace at bounding box center [563, 264] width 1127 height 529
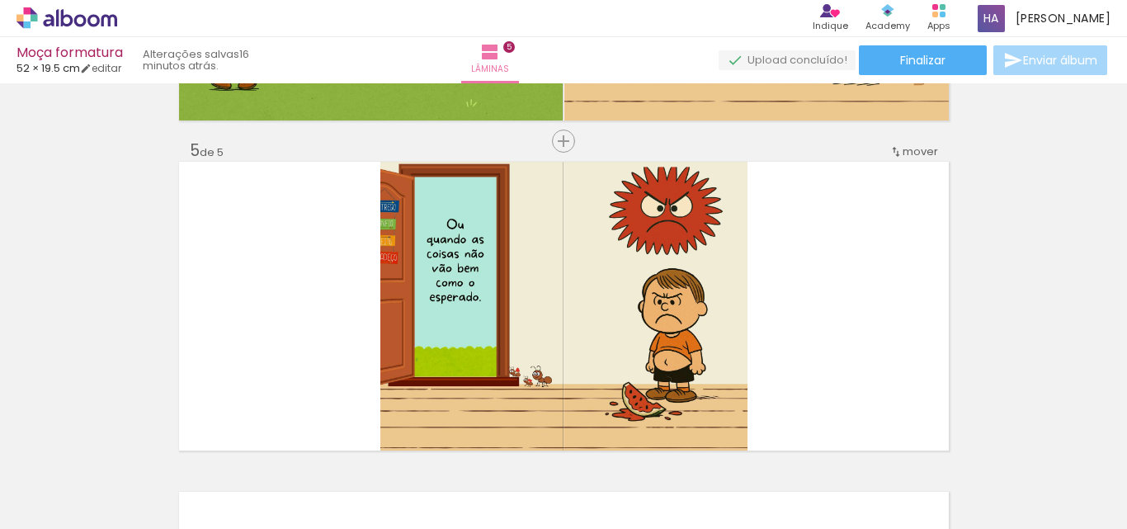
scroll to position [1342, 0]
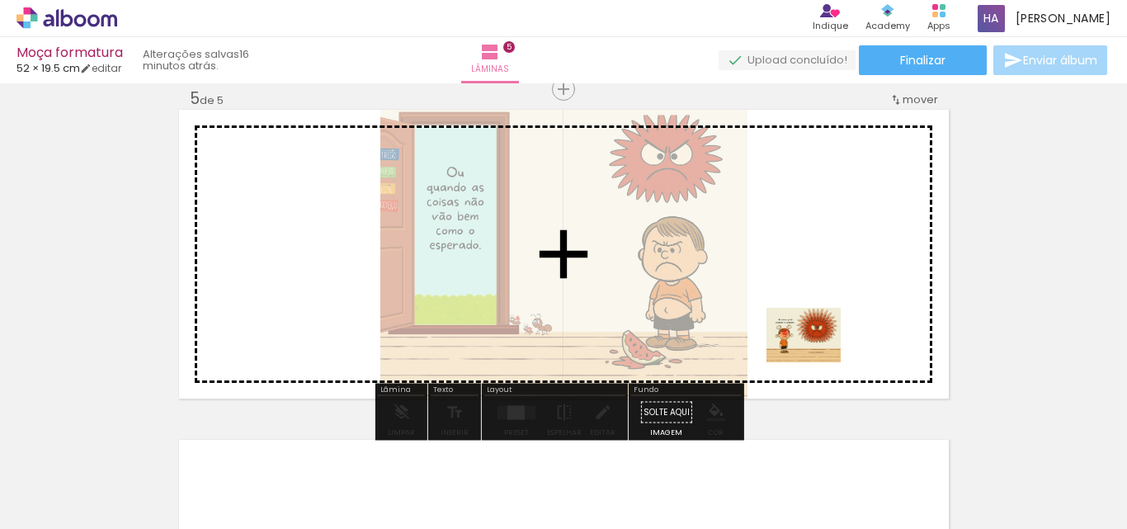
drag, startPoint x: 779, startPoint y: 487, endPoint x: 816, endPoint y: 357, distance: 134.8
click at [816, 357] on quentale-workspace at bounding box center [563, 264] width 1127 height 529
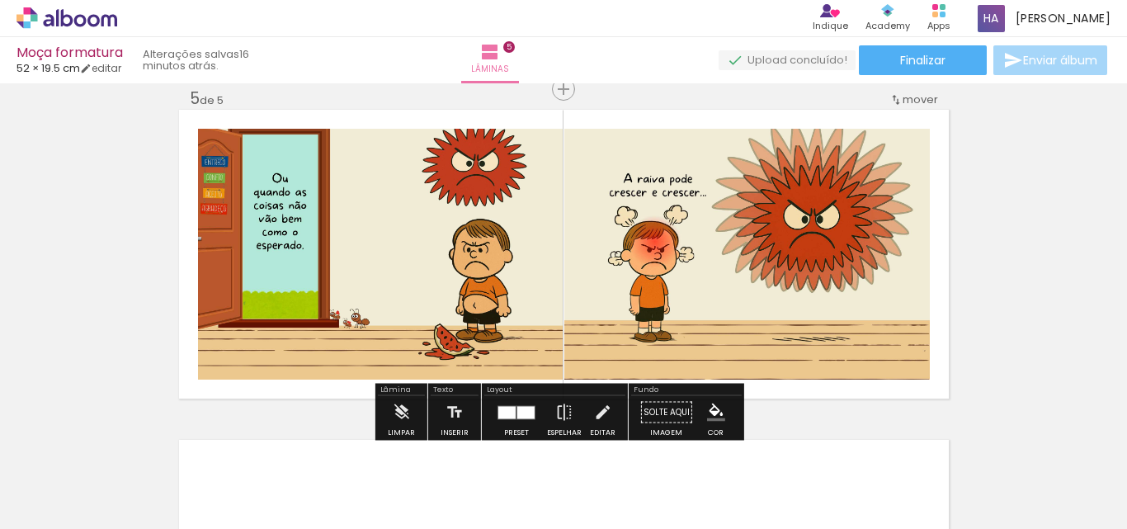
click at [522, 408] on div at bounding box center [525, 412] width 17 height 12
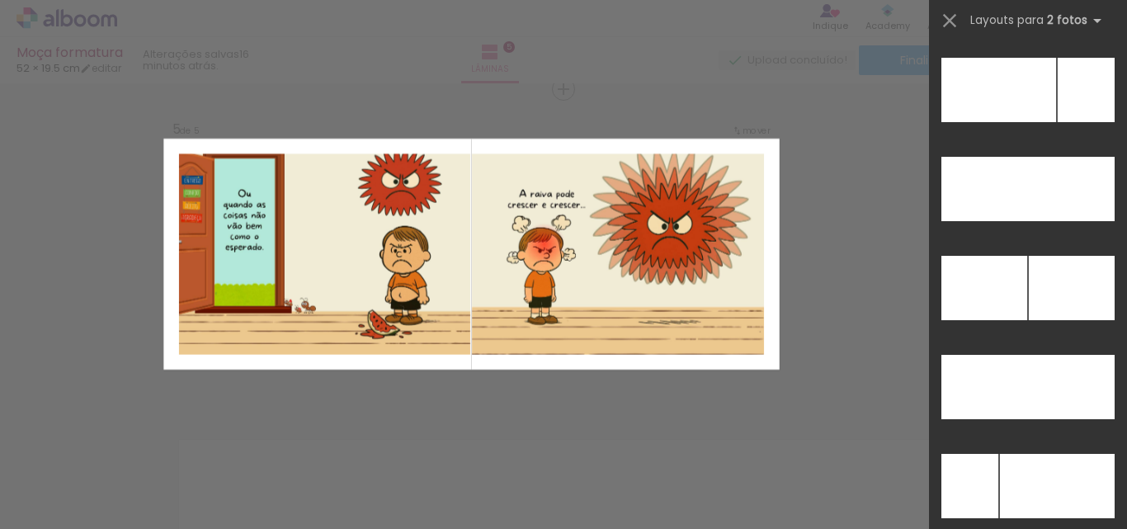
scroll to position [7469, 0]
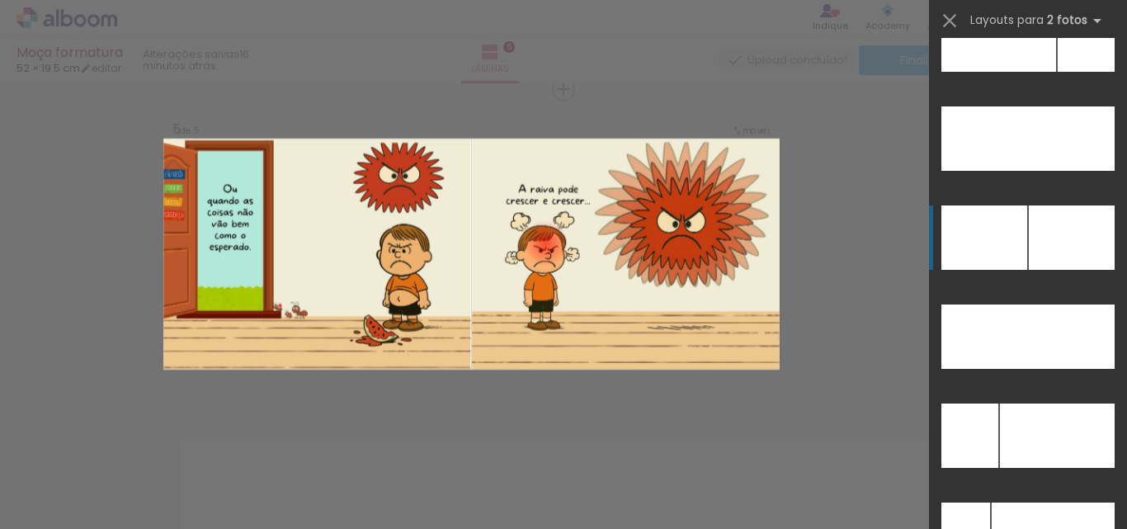
click at [1035, 248] on div at bounding box center [1072, 237] width 86 height 64
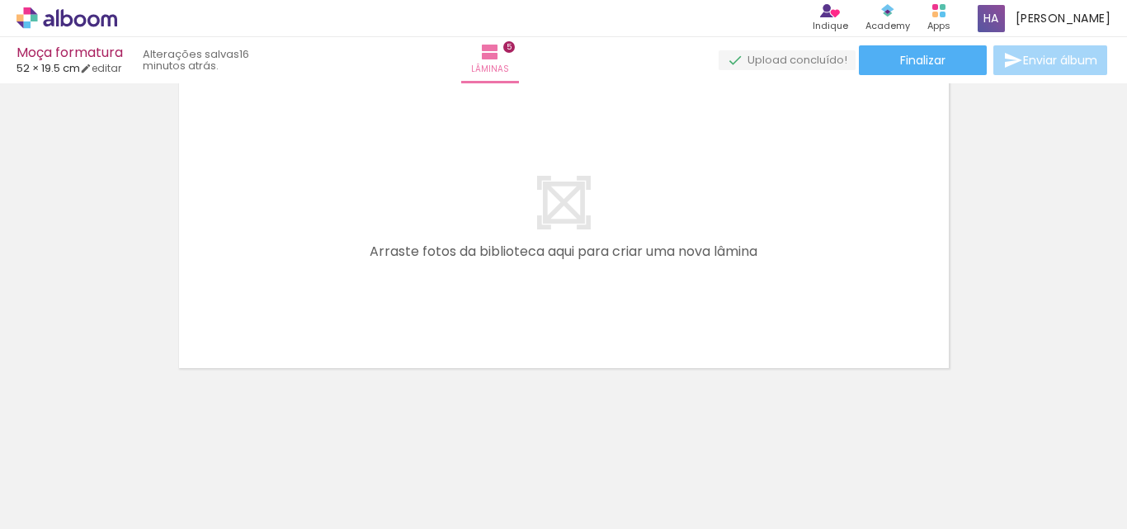
scroll to position [0, 554]
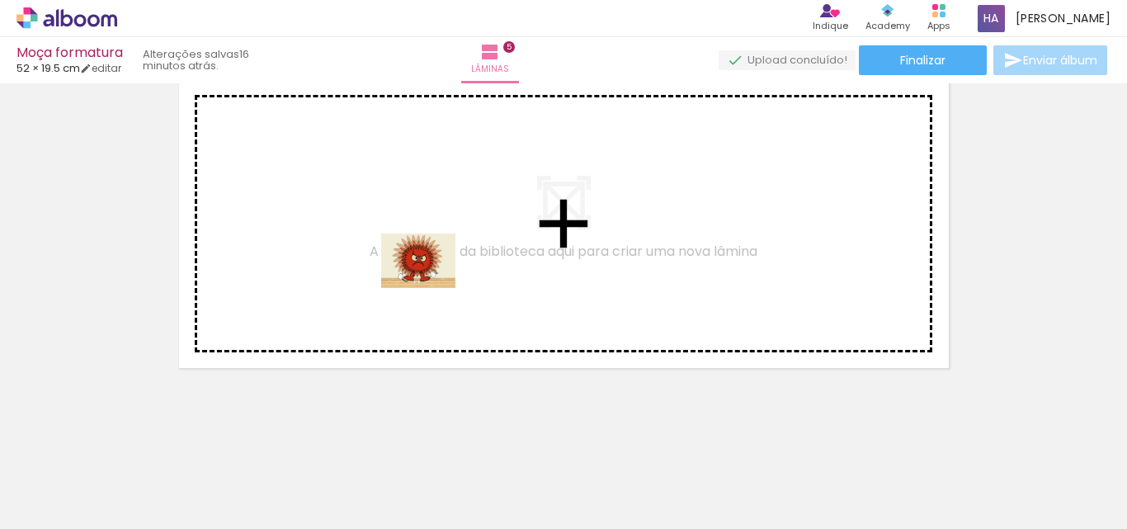
drag, startPoint x: 545, startPoint y: 484, endPoint x: 431, endPoint y: 283, distance: 231.3
click at [431, 283] on quentale-workspace at bounding box center [563, 264] width 1127 height 529
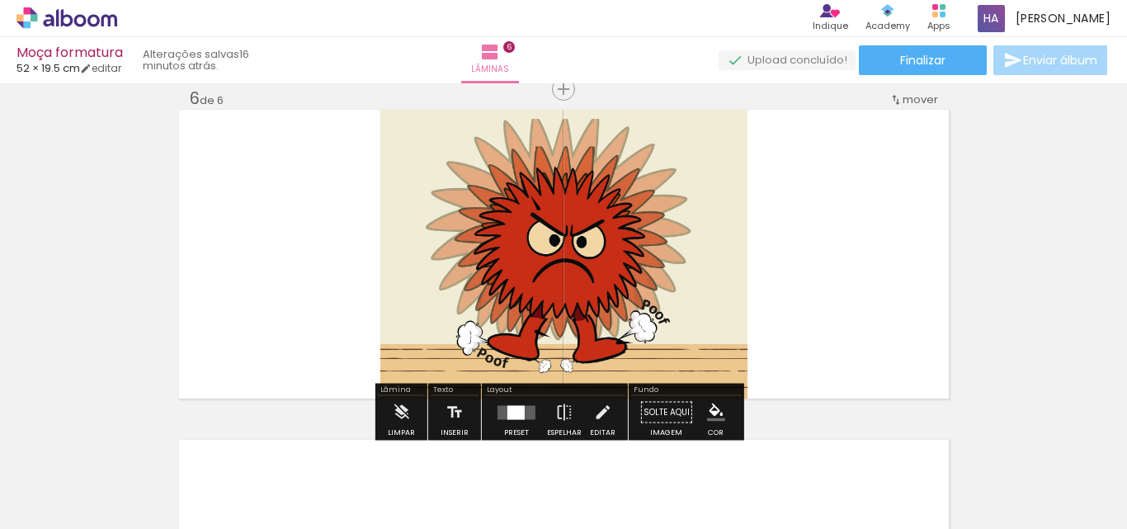
scroll to position [1672, 0]
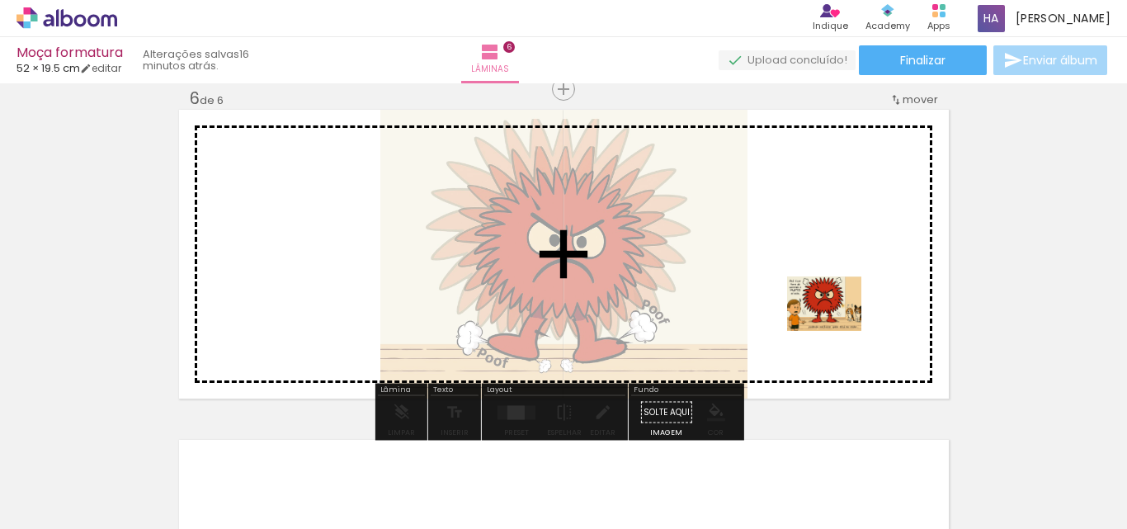
drag, startPoint x: 607, startPoint y: 486, endPoint x: 837, endPoint y: 326, distance: 279.7
click at [837, 326] on quentale-workspace at bounding box center [563, 264] width 1127 height 529
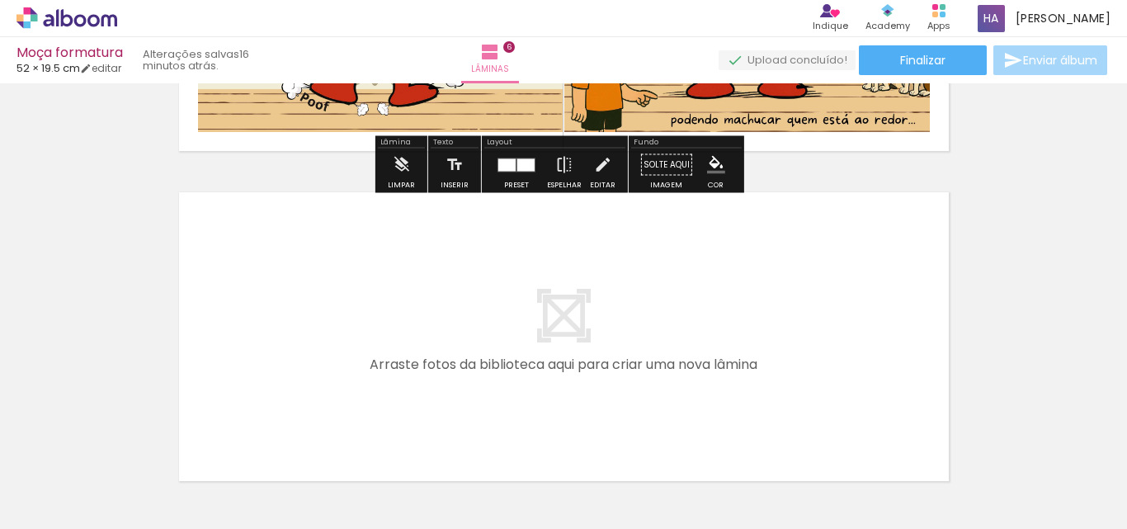
scroll to position [2002, 0]
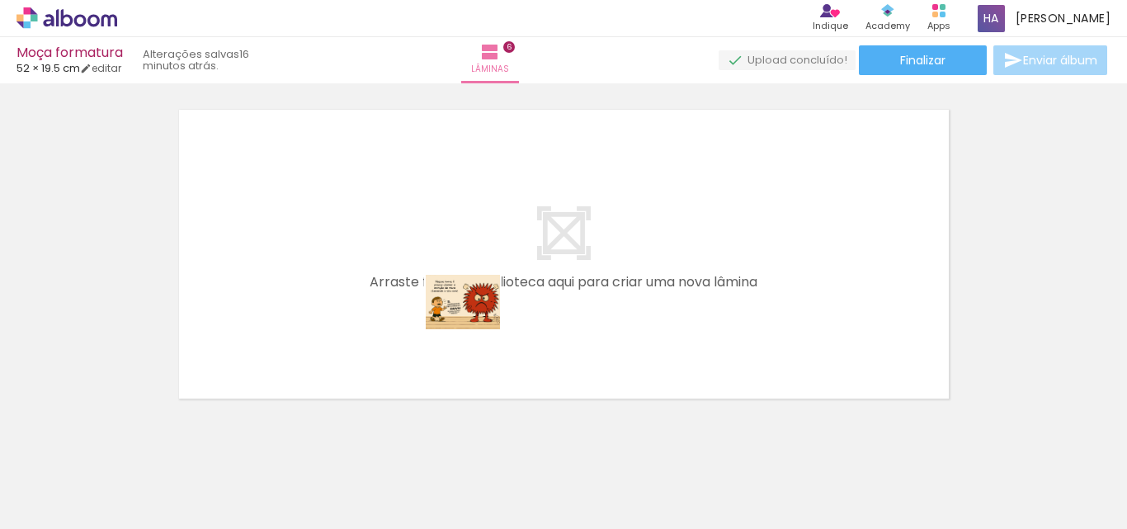
drag, startPoint x: 706, startPoint y: 464, endPoint x: 475, endPoint y: 324, distance: 269.9
click at [475, 324] on quentale-workspace at bounding box center [563, 264] width 1127 height 529
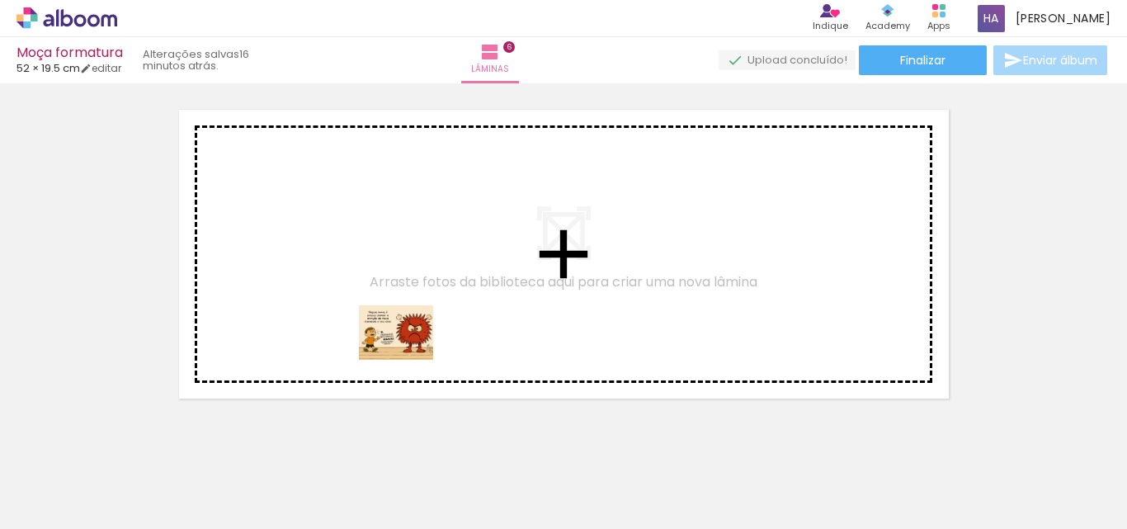
drag, startPoint x: 707, startPoint y: 484, endPoint x: 399, endPoint y: 353, distance: 334.6
click at [399, 353] on quentale-workspace at bounding box center [563, 264] width 1127 height 529
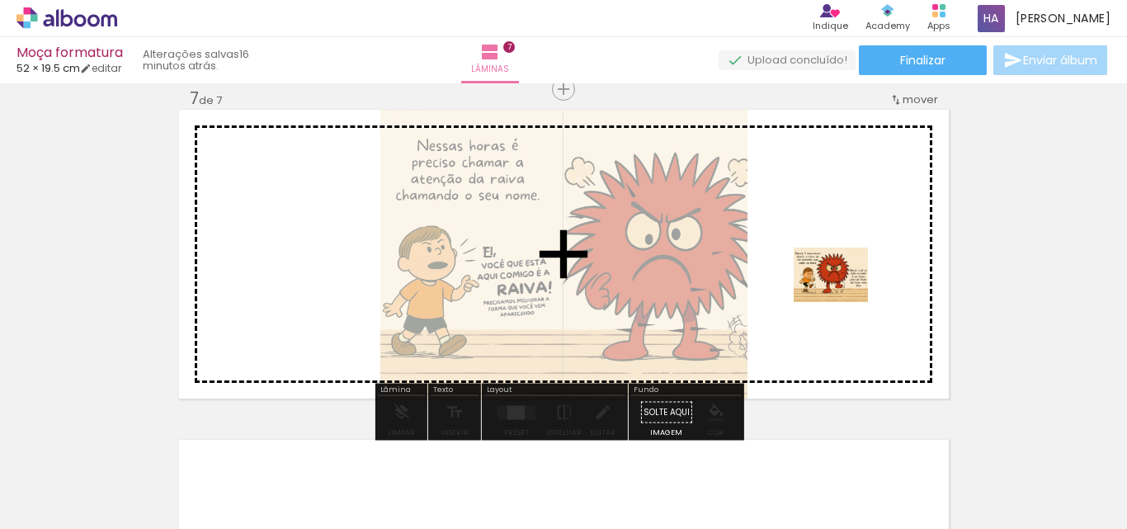
drag, startPoint x: 818, startPoint y: 469, endPoint x: 843, endPoint y: 297, distance: 173.5
click at [843, 297] on quentale-workspace at bounding box center [563, 264] width 1127 height 529
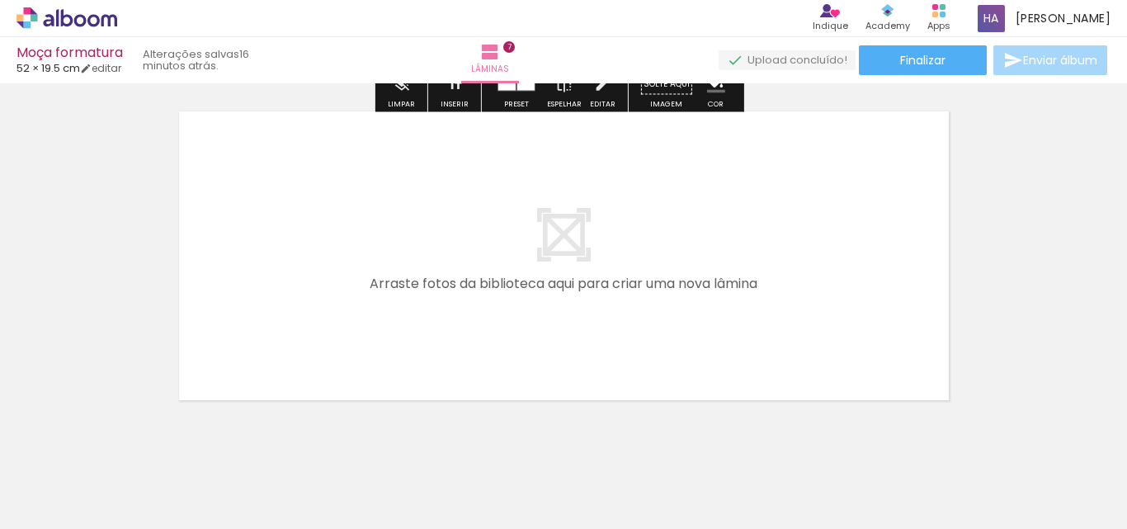
scroll to position [2362, 0]
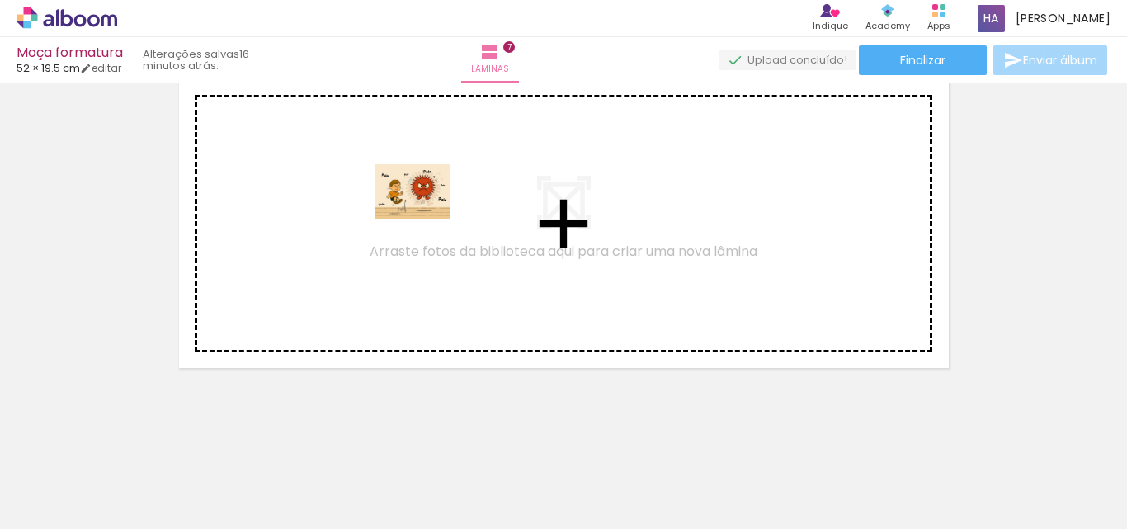
drag, startPoint x: 797, startPoint y: 479, endPoint x: 425, endPoint y: 214, distance: 457.3
click at [425, 214] on quentale-workspace at bounding box center [563, 264] width 1127 height 529
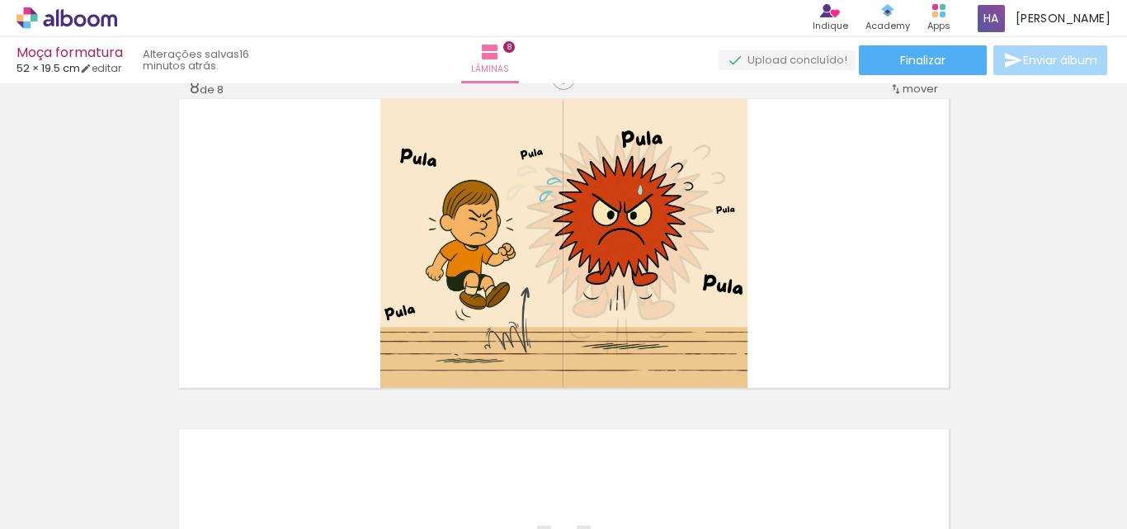
scroll to position [2332, 0]
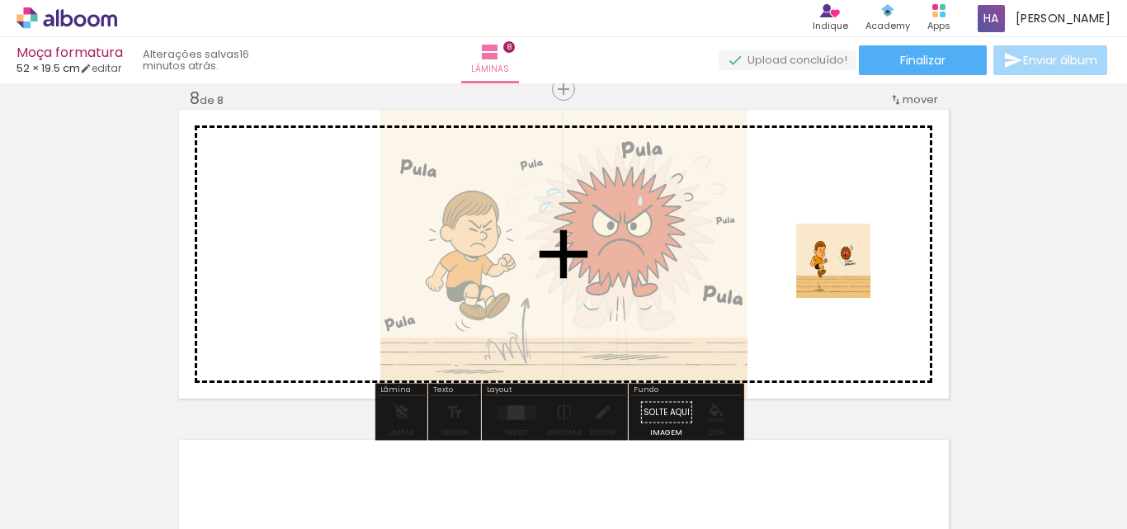
drag, startPoint x: 898, startPoint y: 469, endPoint x: 841, endPoint y: 259, distance: 217.2
click at [841, 259] on quentale-workspace at bounding box center [563, 264] width 1127 height 529
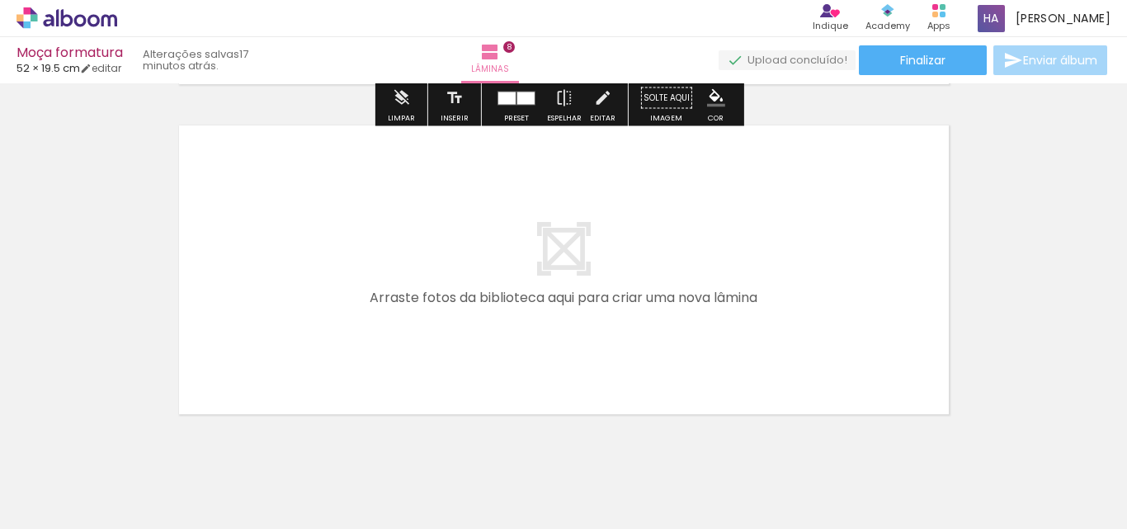
scroll to position [2662, 0]
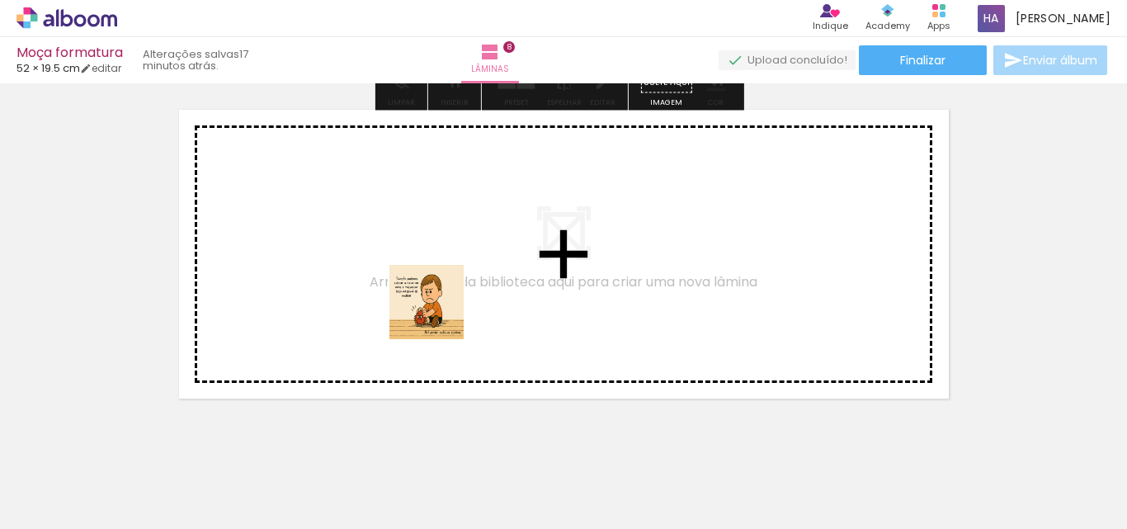
drag, startPoint x: 618, startPoint y: 476, endPoint x: 424, endPoint y: 308, distance: 256.8
click at [424, 308] on quentale-workspace at bounding box center [563, 264] width 1127 height 529
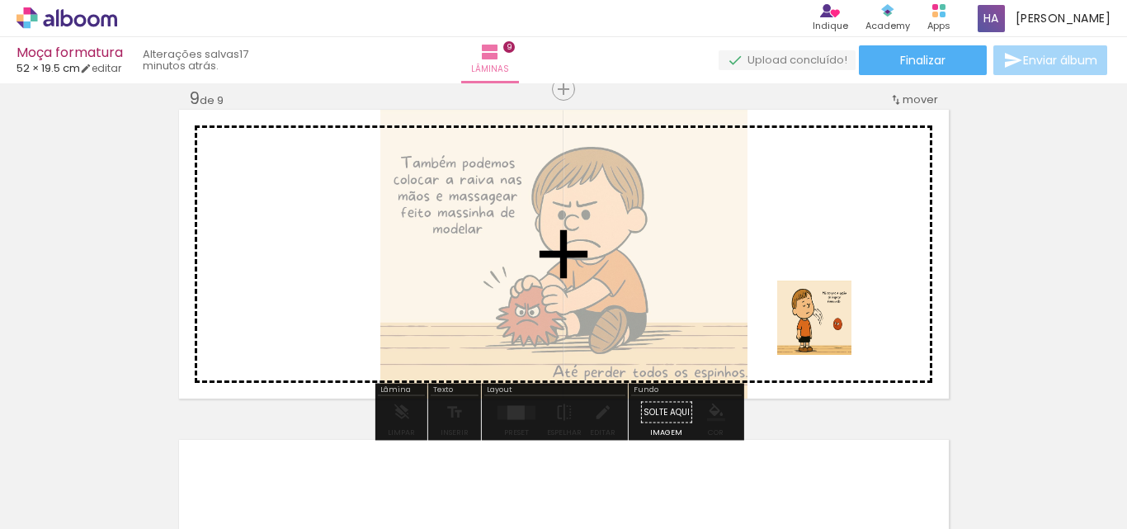
drag, startPoint x: 724, startPoint y: 483, endPoint x: 847, endPoint y: 295, distance: 224.7
click at [847, 295] on quentale-workspace at bounding box center [563, 264] width 1127 height 529
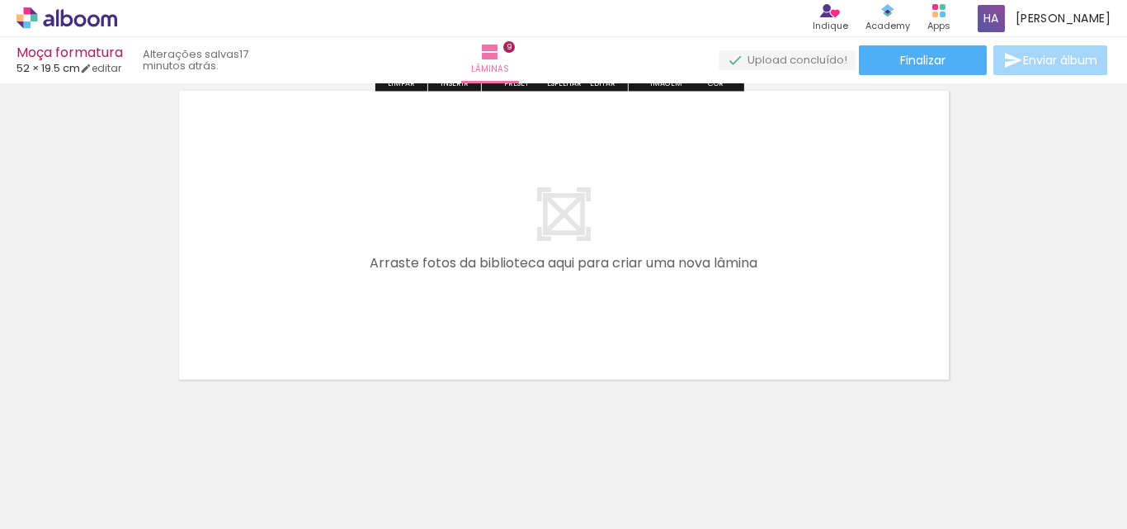
scroll to position [3022, 0]
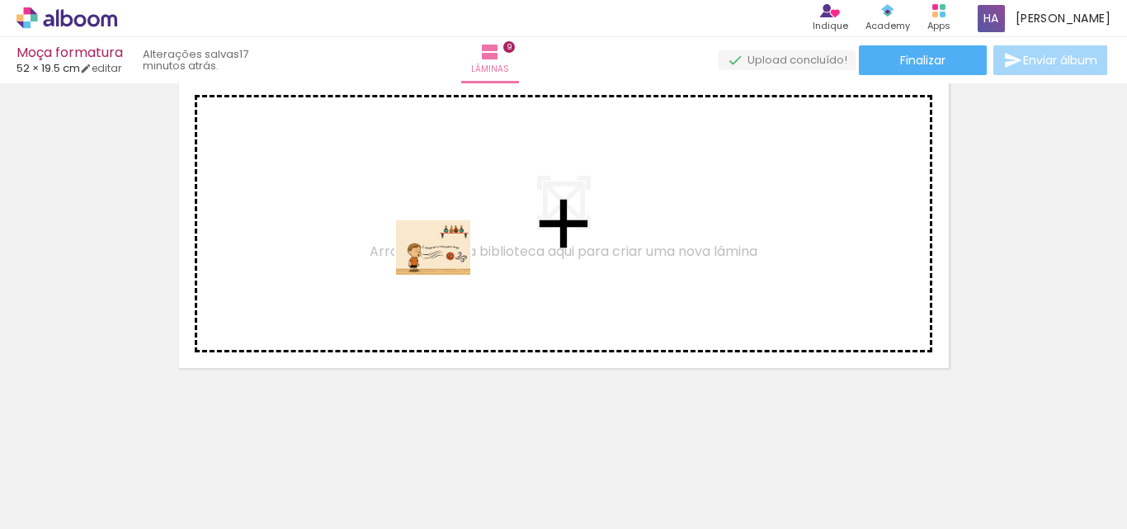
drag, startPoint x: 814, startPoint y: 498, endPoint x: 446, endPoint y: 270, distance: 432.8
click at [446, 270] on quentale-workspace at bounding box center [563, 264] width 1127 height 529
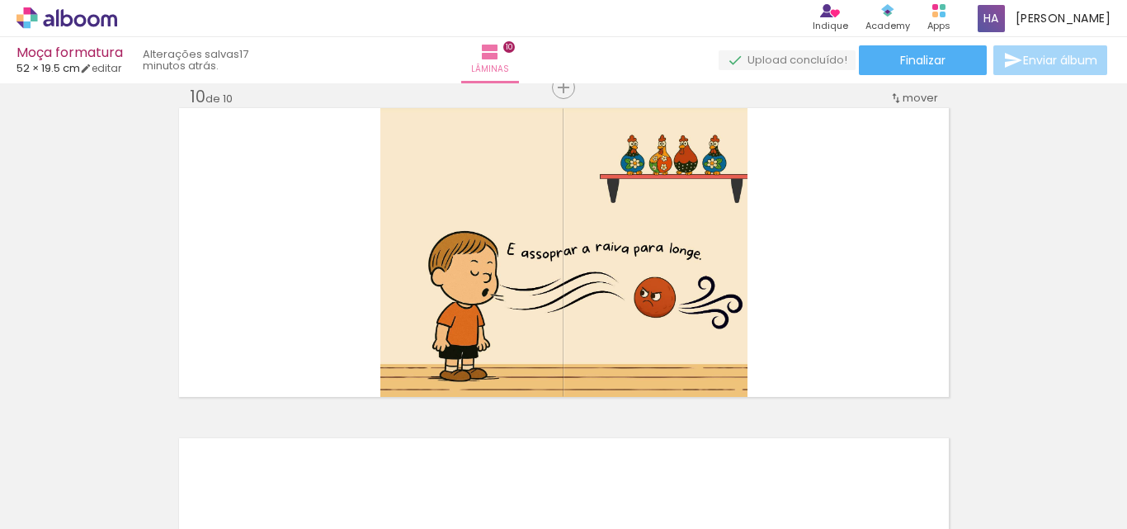
scroll to position [2992, 0]
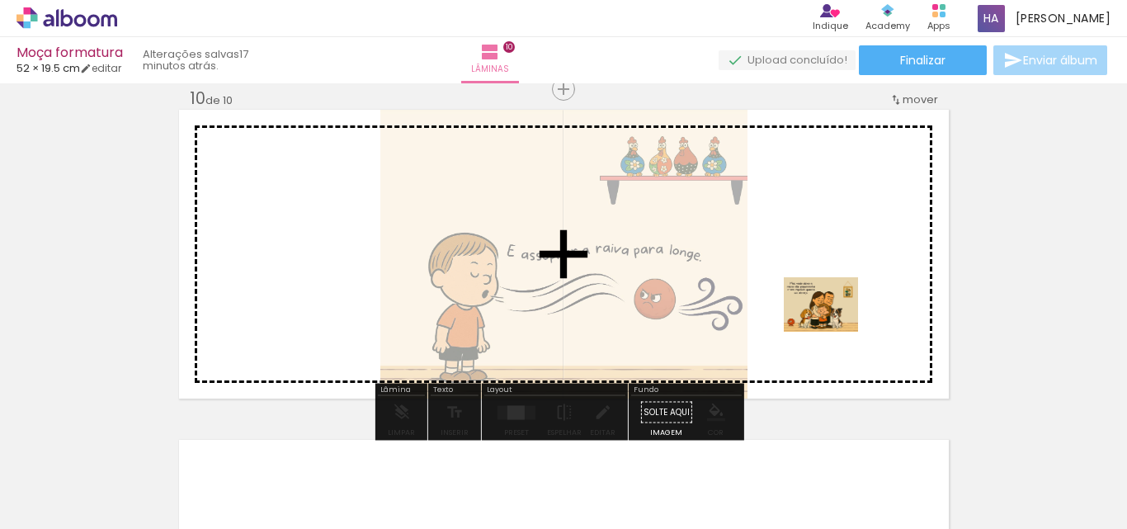
drag, startPoint x: 903, startPoint y: 494, endPoint x: 833, endPoint y: 327, distance: 181.3
click at [833, 327] on quentale-workspace at bounding box center [563, 264] width 1127 height 529
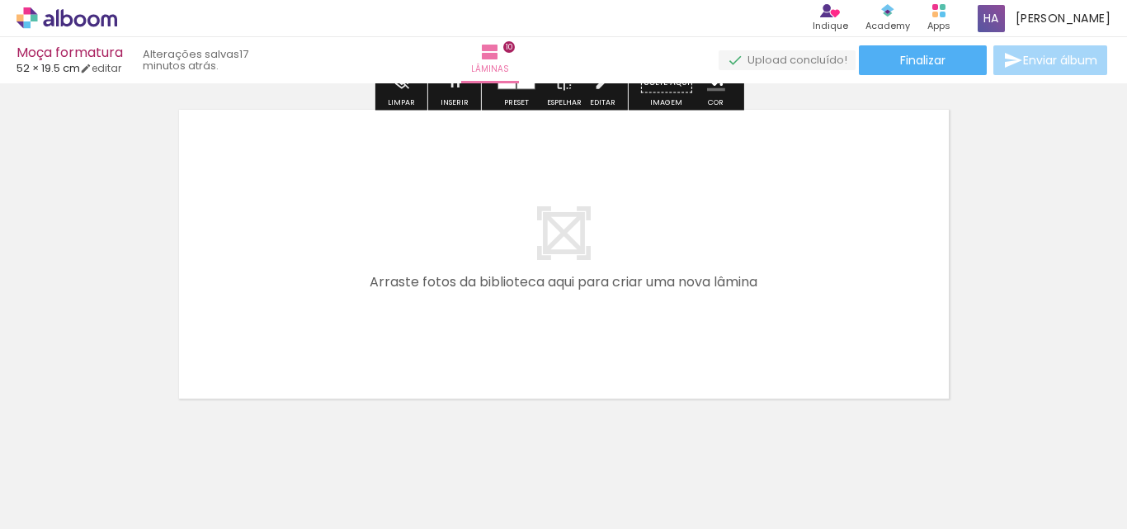
scroll to position [0, 1046]
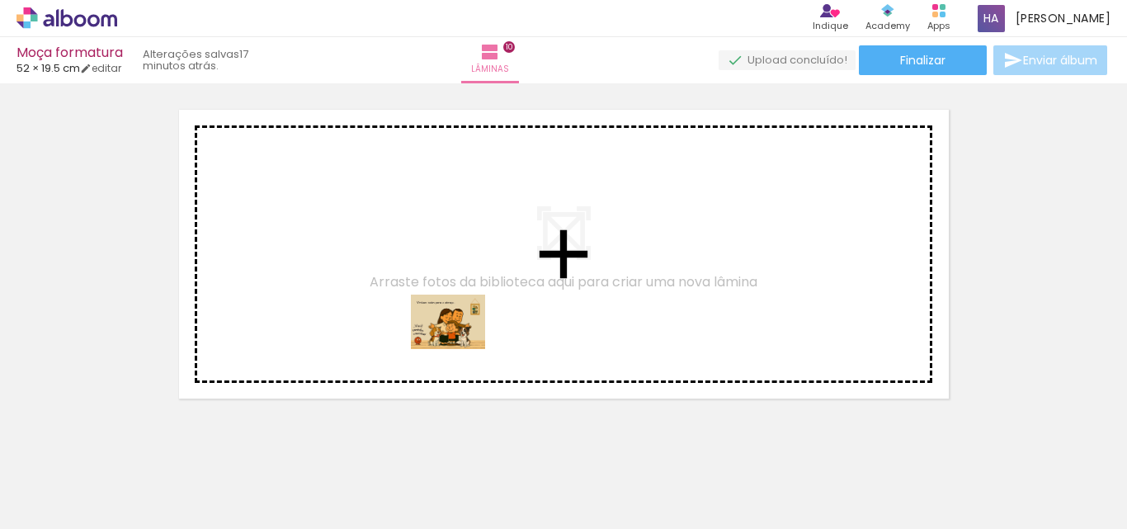
drag, startPoint x: 973, startPoint y: 492, endPoint x: 942, endPoint y: 465, distance: 40.4
click at [446, 339] on quentale-workspace at bounding box center [563, 264] width 1127 height 529
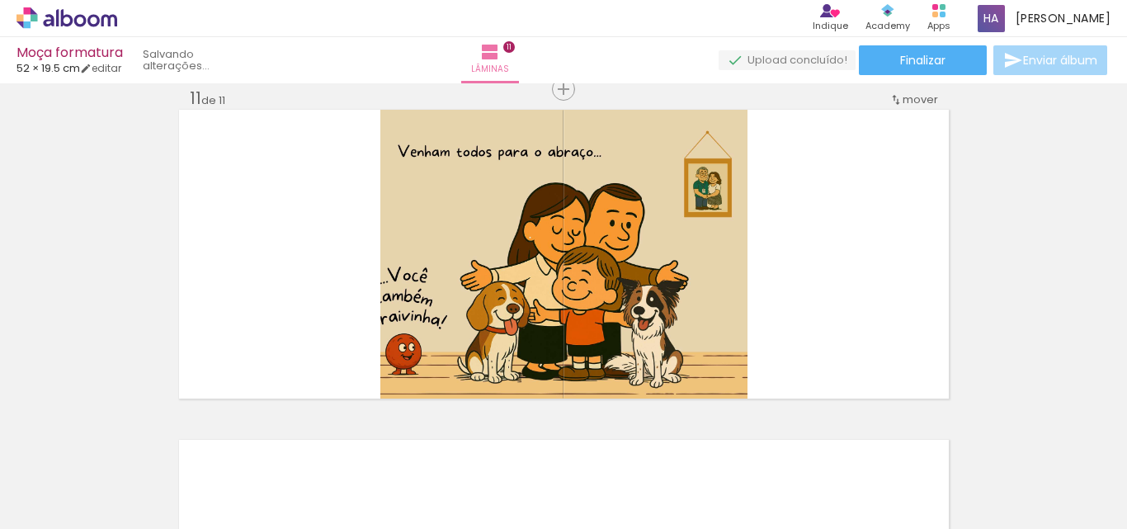
scroll to position [3322, 0]
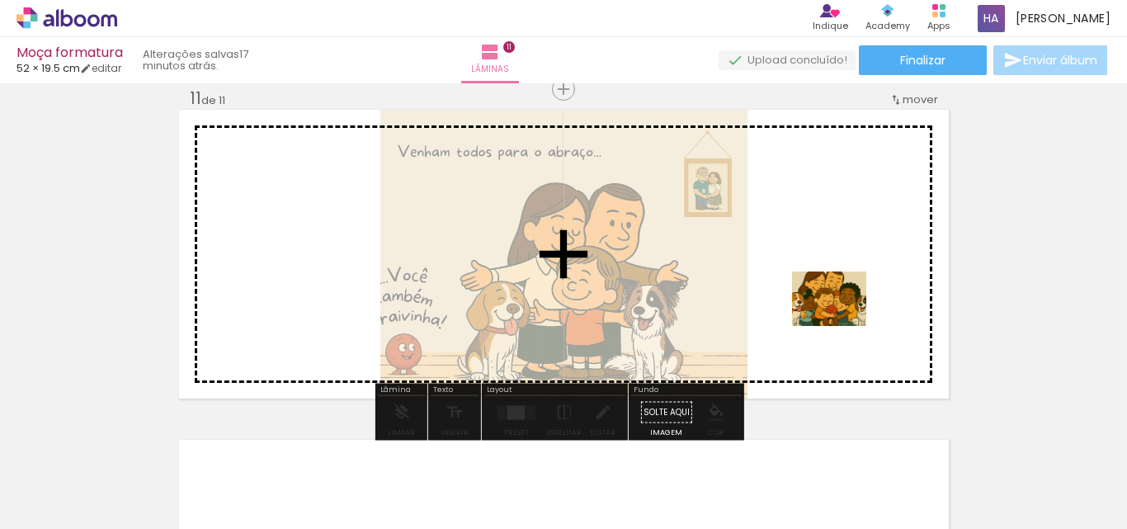
drag, startPoint x: 1088, startPoint y: 497, endPoint x: 842, endPoint y: 321, distance: 302.2
click at [842, 321] on quentale-workspace at bounding box center [563, 264] width 1127 height 529
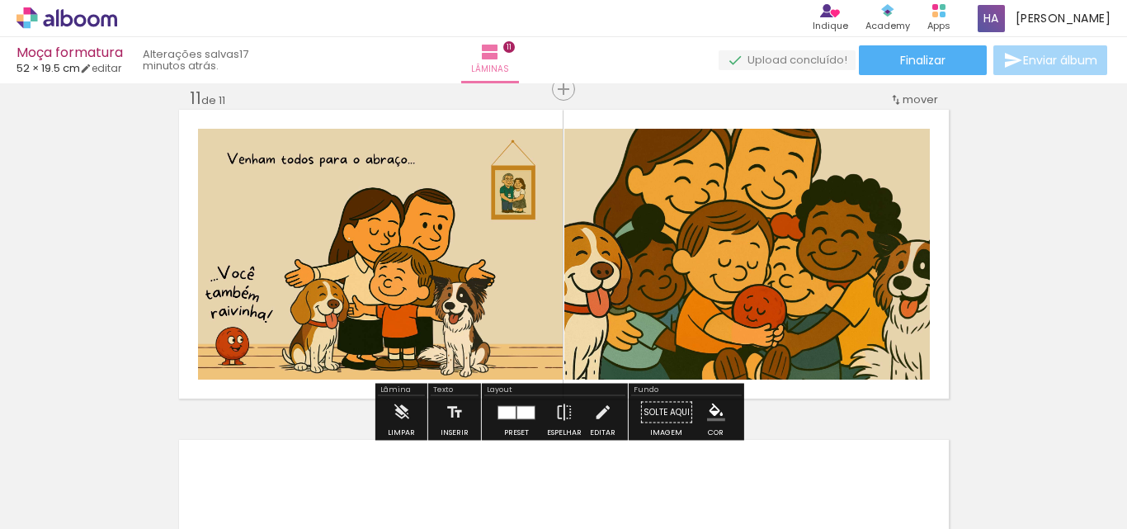
click at [509, 418] on quentale-layouter at bounding box center [517, 412] width 38 height 14
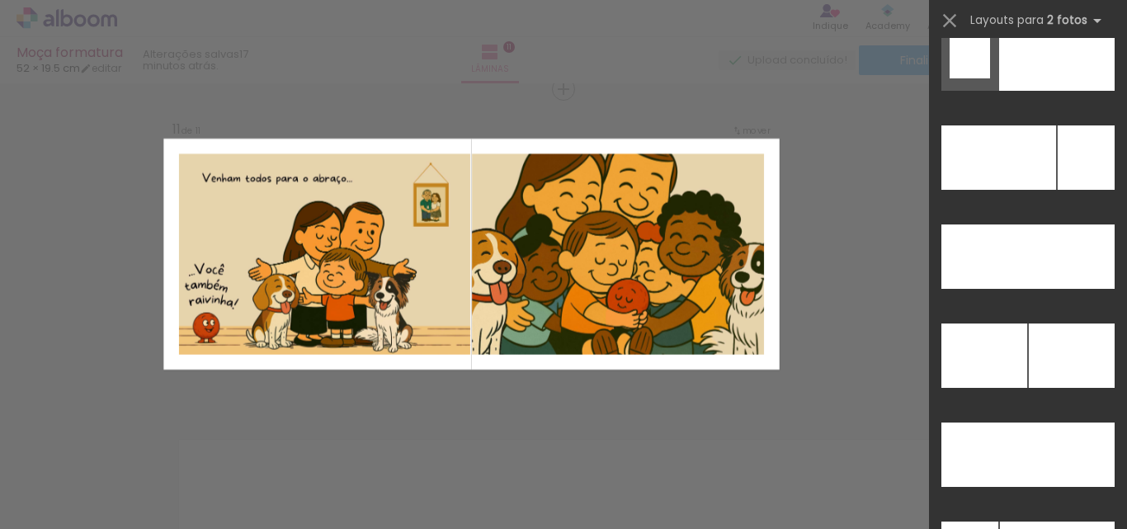
scroll to position [7385, 0]
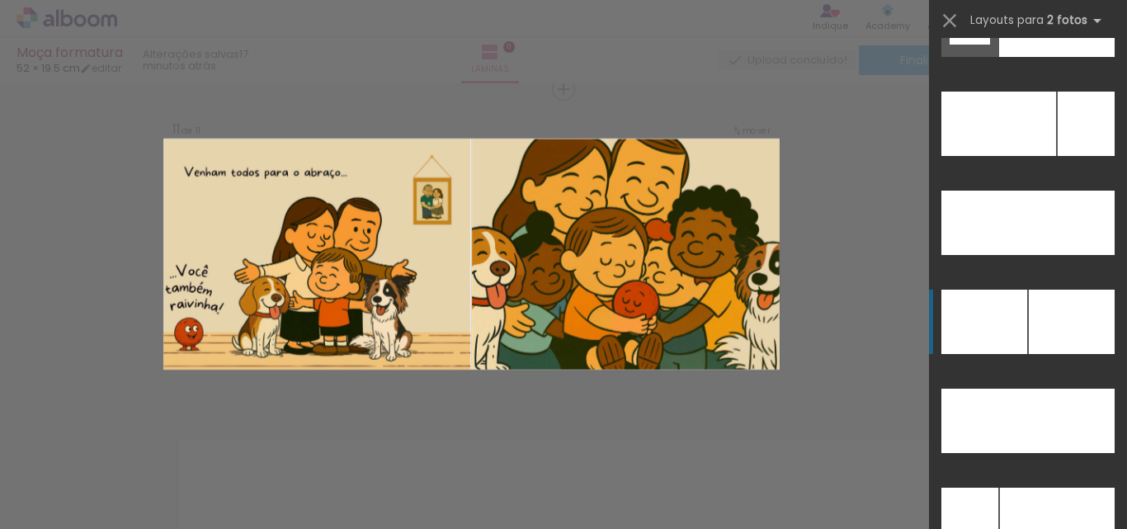
click at [1047, 319] on div at bounding box center [1072, 322] width 86 height 64
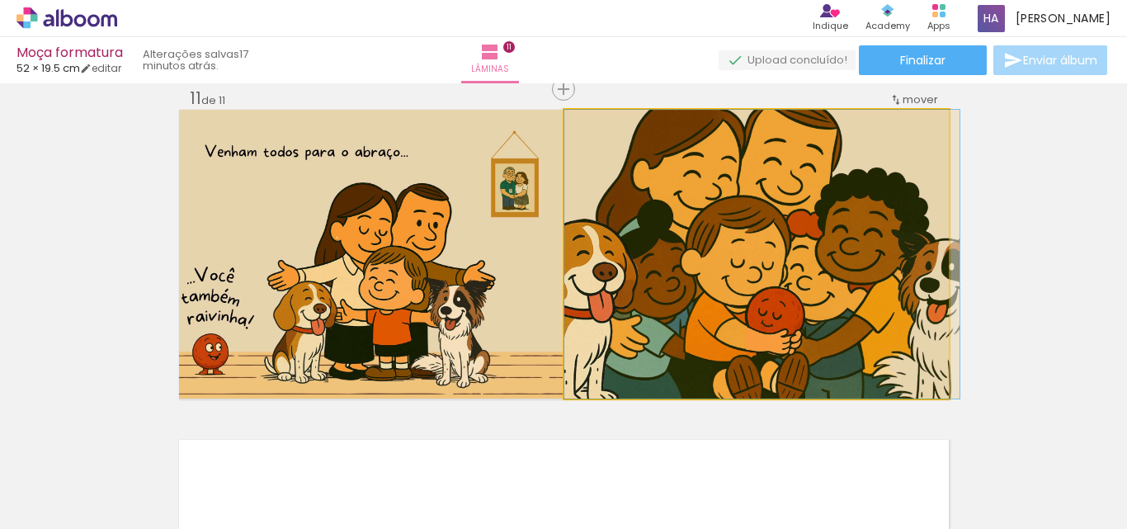
drag, startPoint x: 795, startPoint y: 257, endPoint x: 811, endPoint y: 253, distance: 17.0
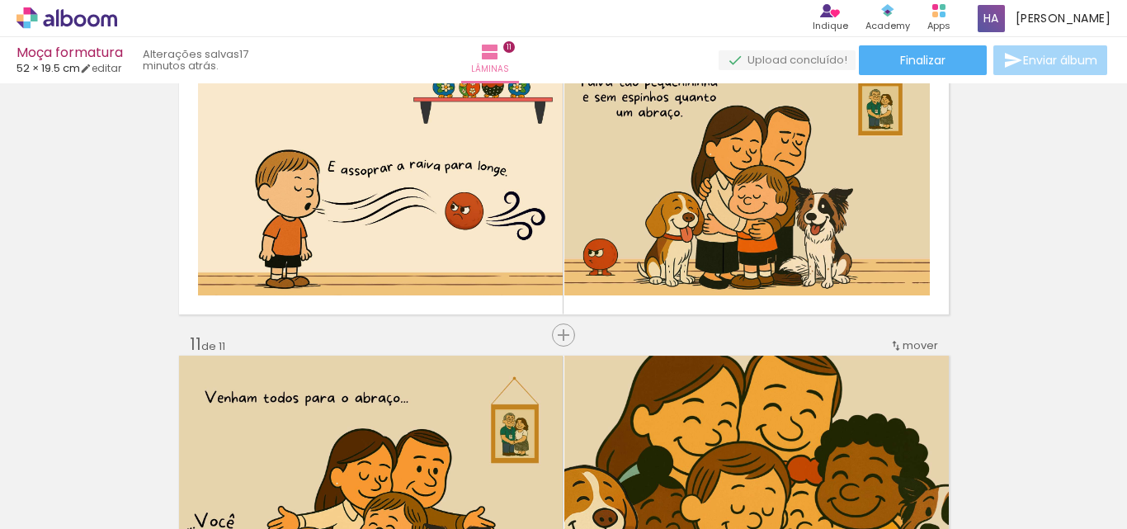
scroll to position [2992, 0]
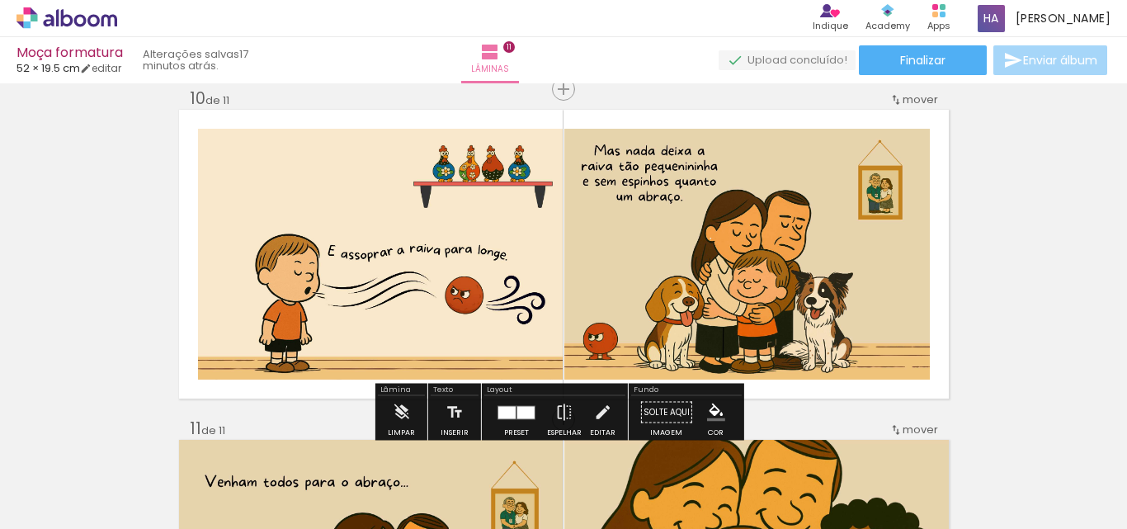
click at [522, 404] on div at bounding box center [516, 412] width 45 height 33
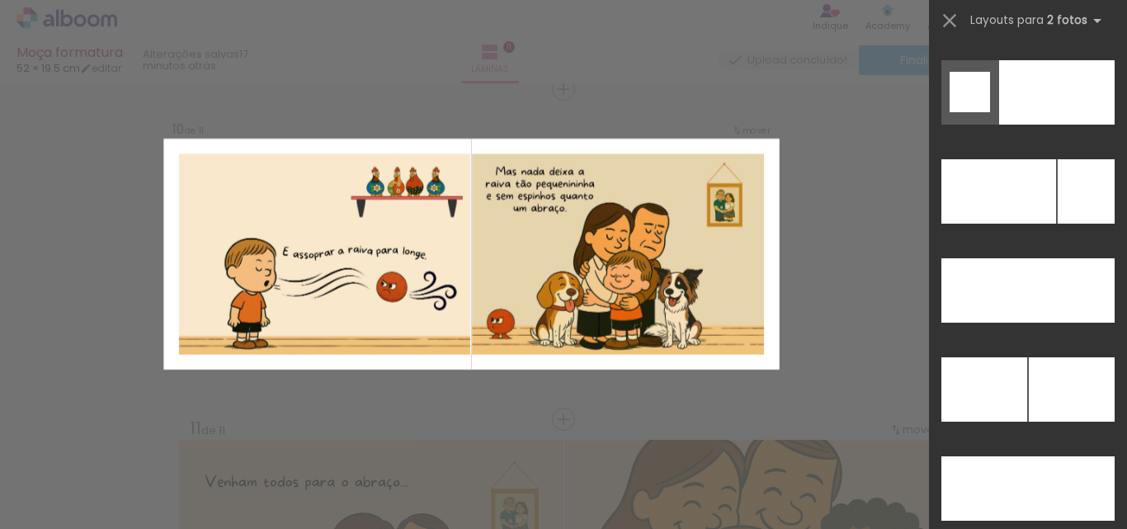
scroll to position [7401, 0]
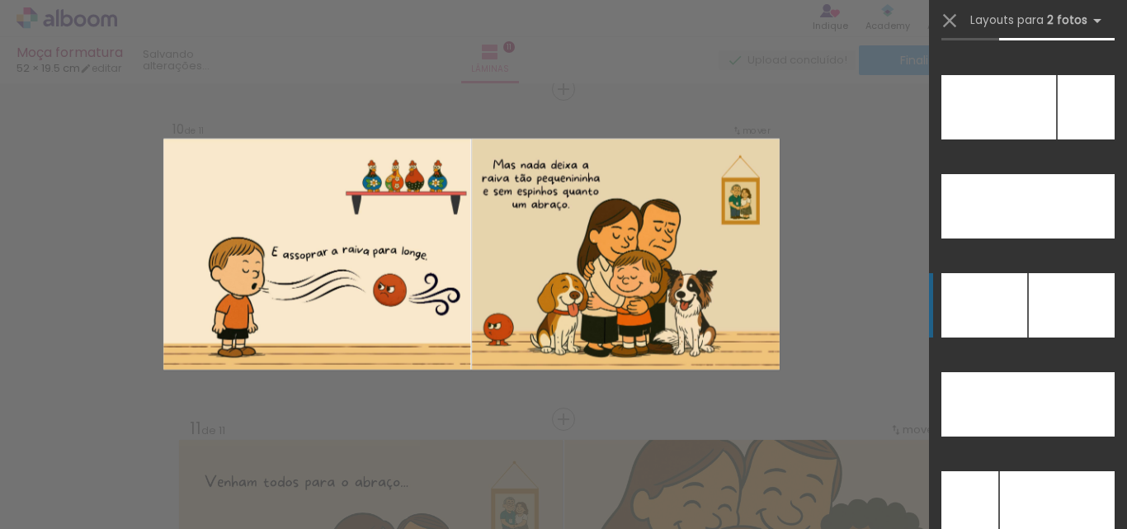
click at [1055, 323] on div at bounding box center [1072, 305] width 86 height 64
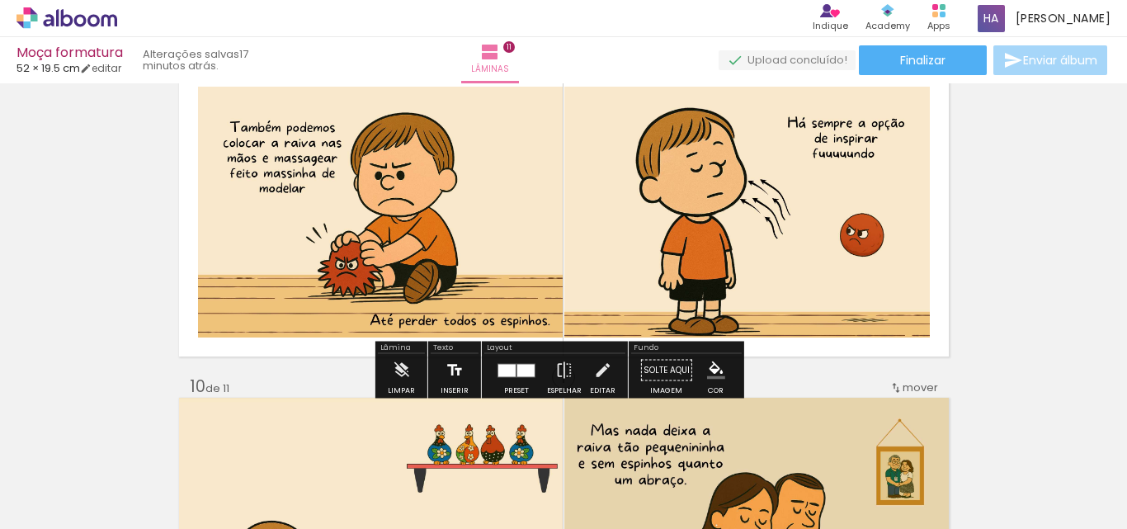
scroll to position [2744, 0]
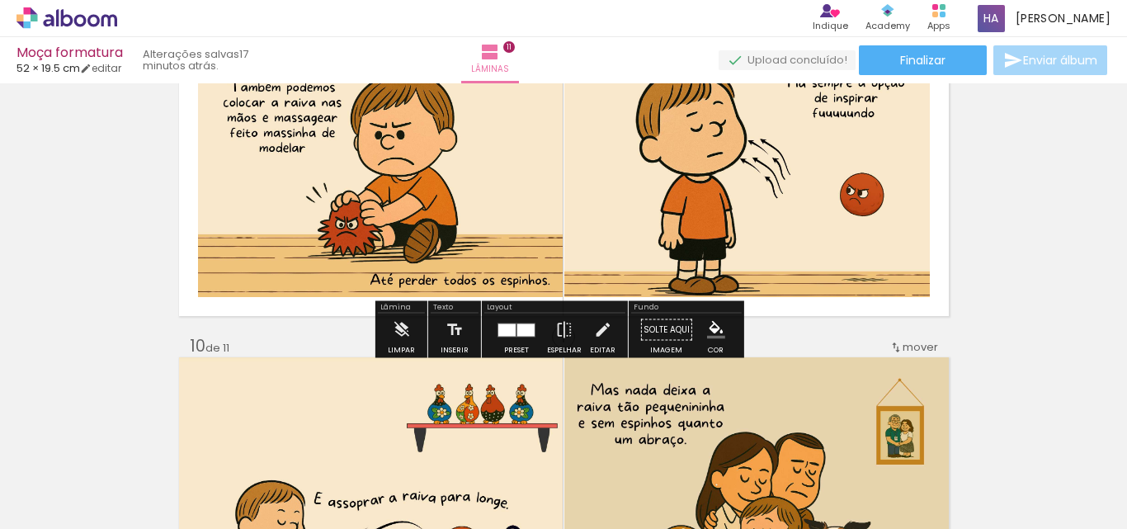
click at [517, 327] on div at bounding box center [525, 329] width 17 height 12
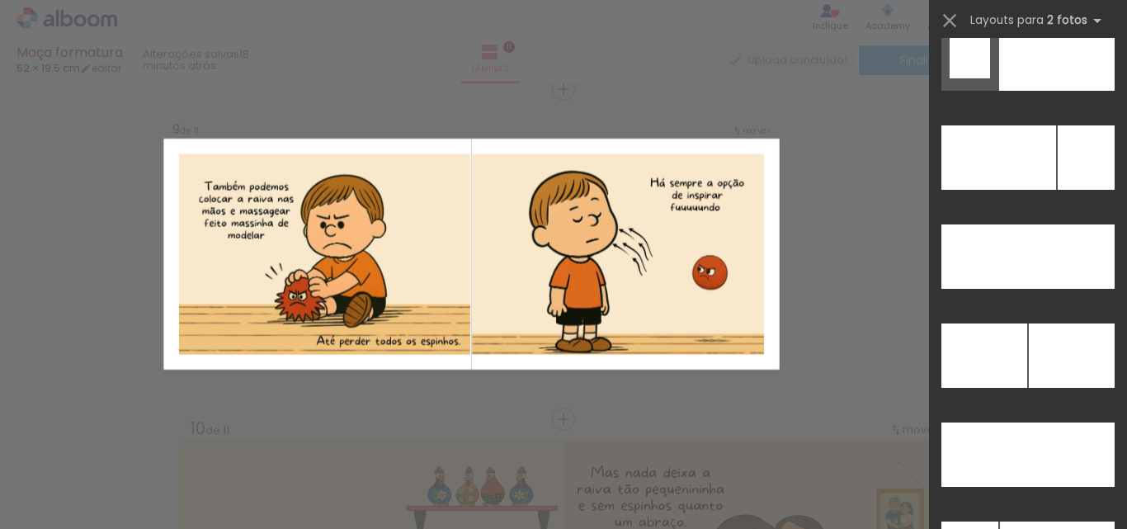
scroll to position [7452, 0]
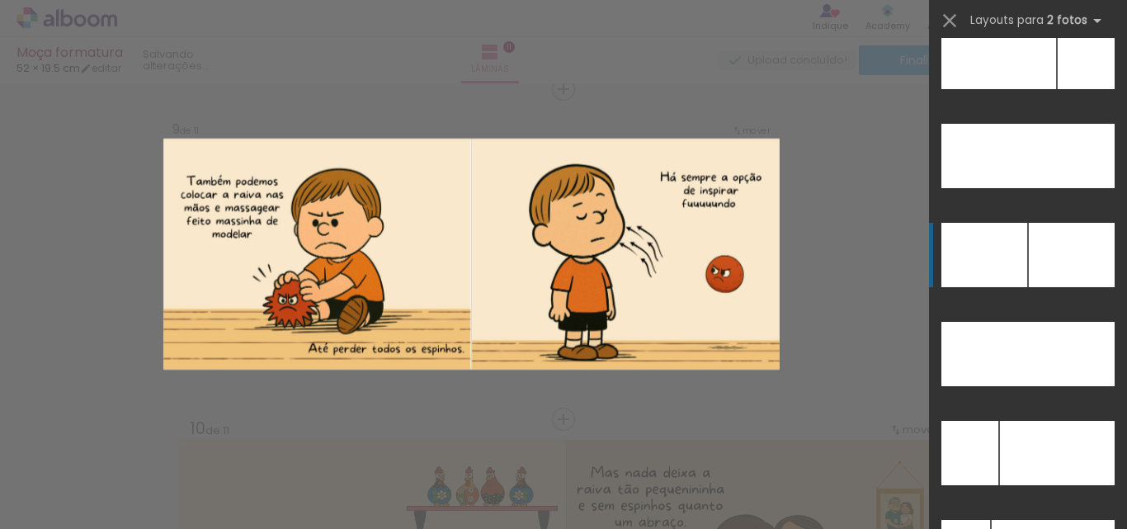
click at [1049, 262] on div at bounding box center [1072, 255] width 86 height 64
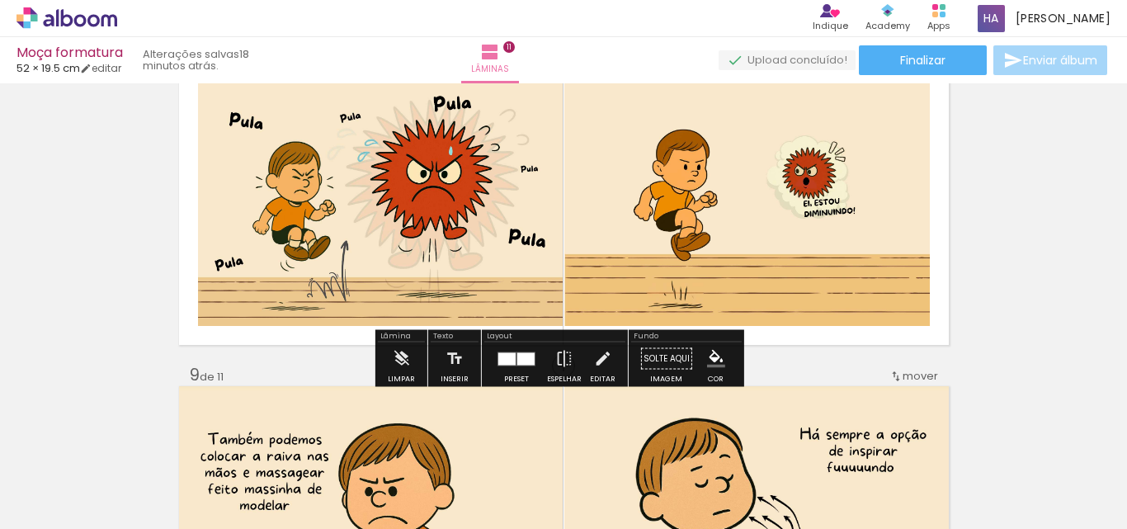
scroll to position [2414, 0]
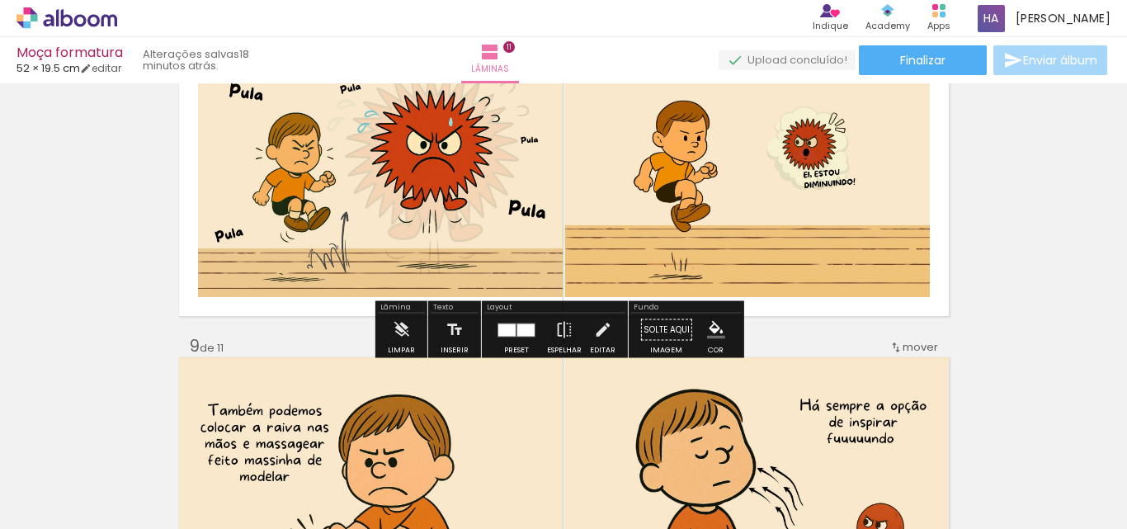
click at [498, 332] on quentale-layouter at bounding box center [517, 330] width 38 height 14
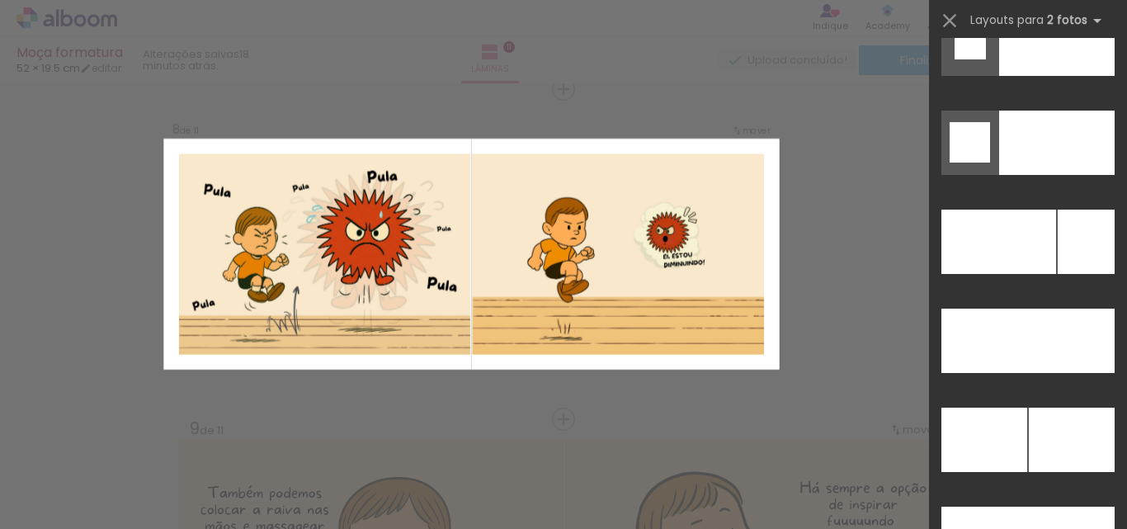
scroll to position [7301, 0]
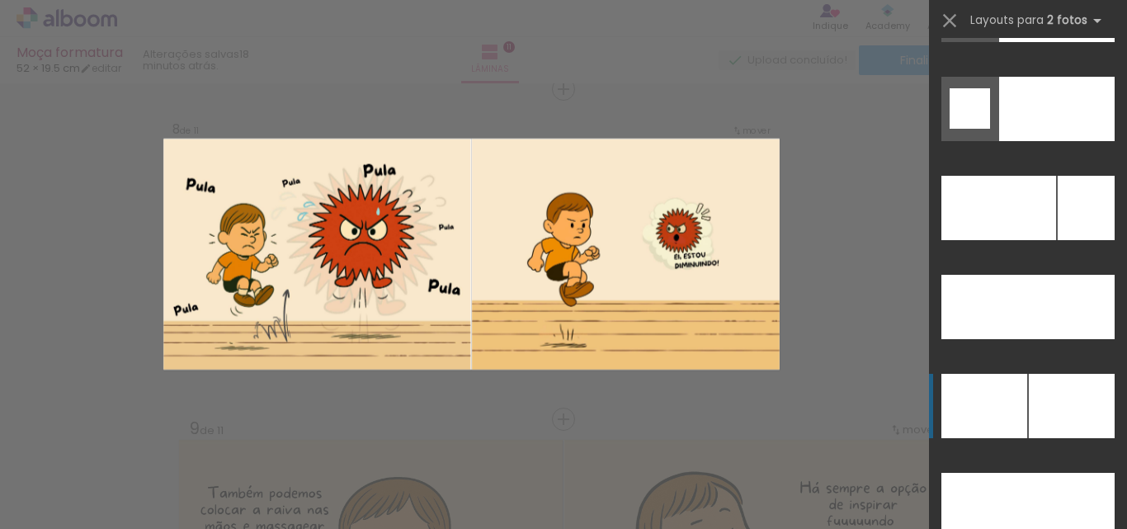
click at [1055, 419] on div at bounding box center [1072, 406] width 86 height 64
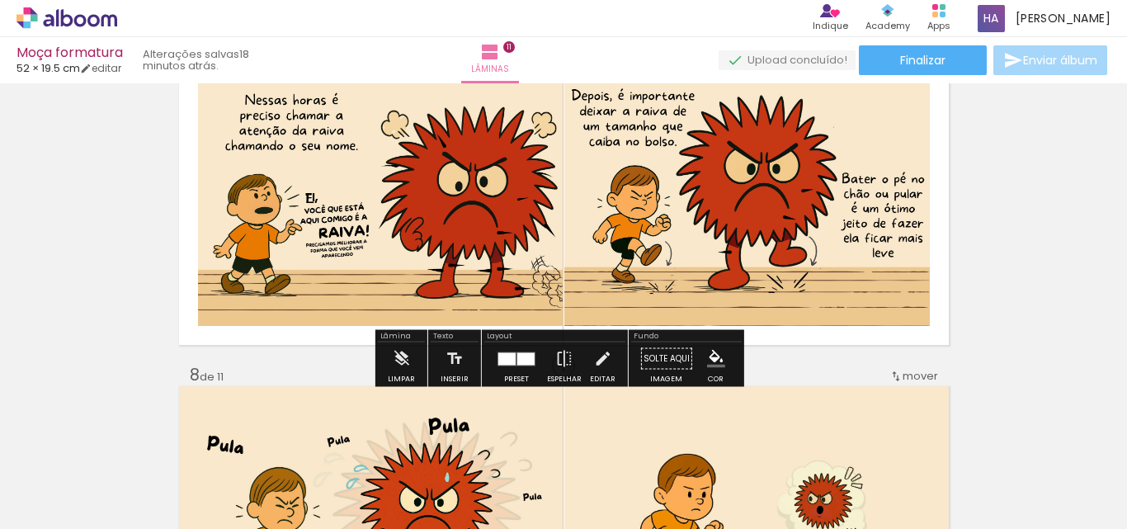
scroll to position [2084, 0]
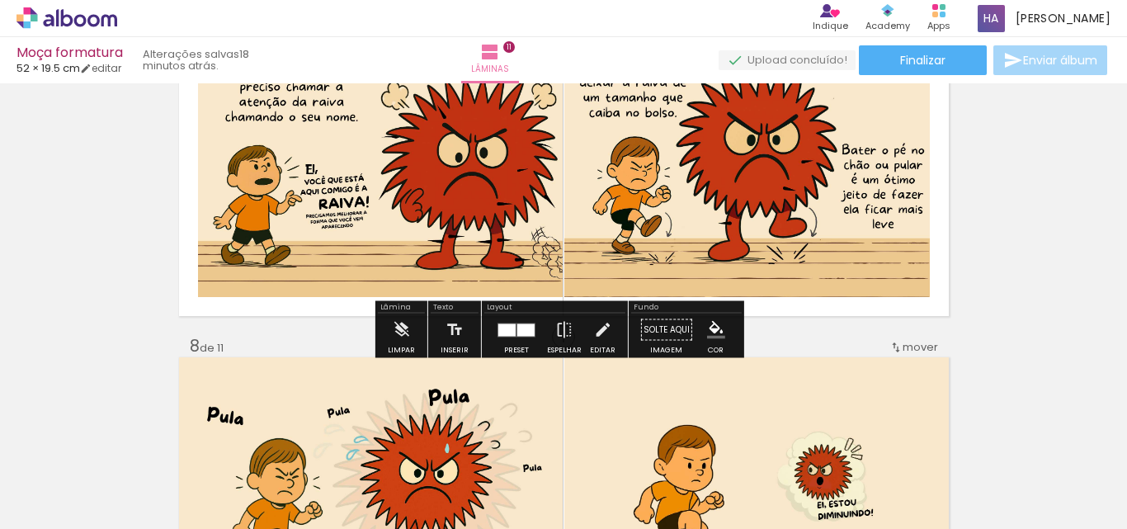
click at [517, 330] on div at bounding box center [525, 329] width 17 height 12
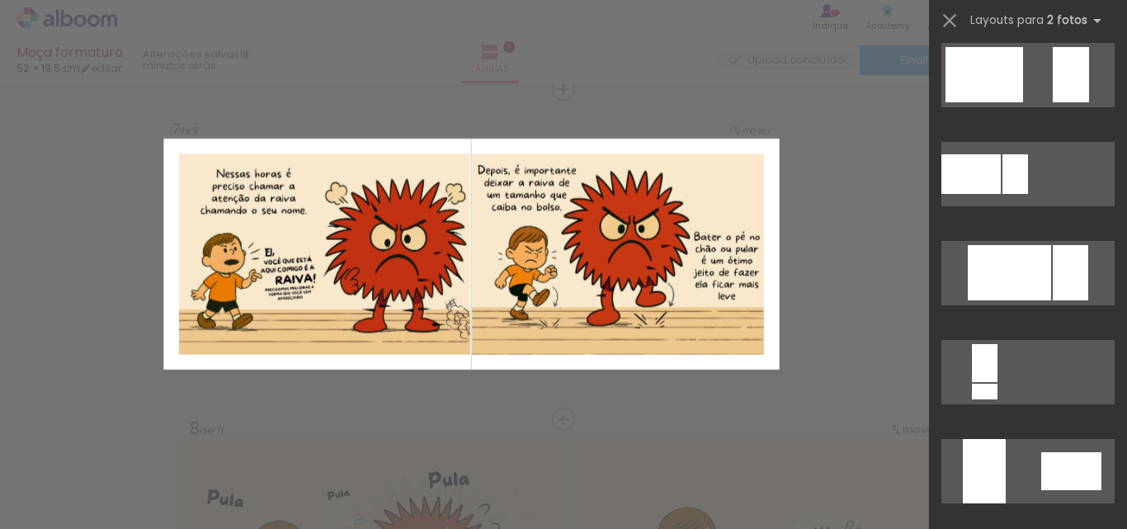
scroll to position [4004, 0]
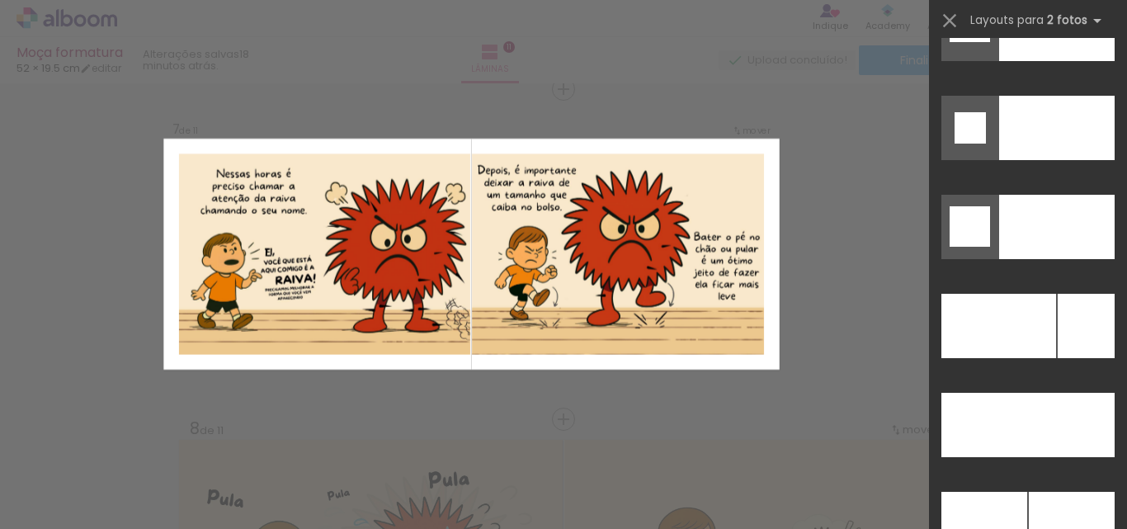
scroll to position [7385, 0]
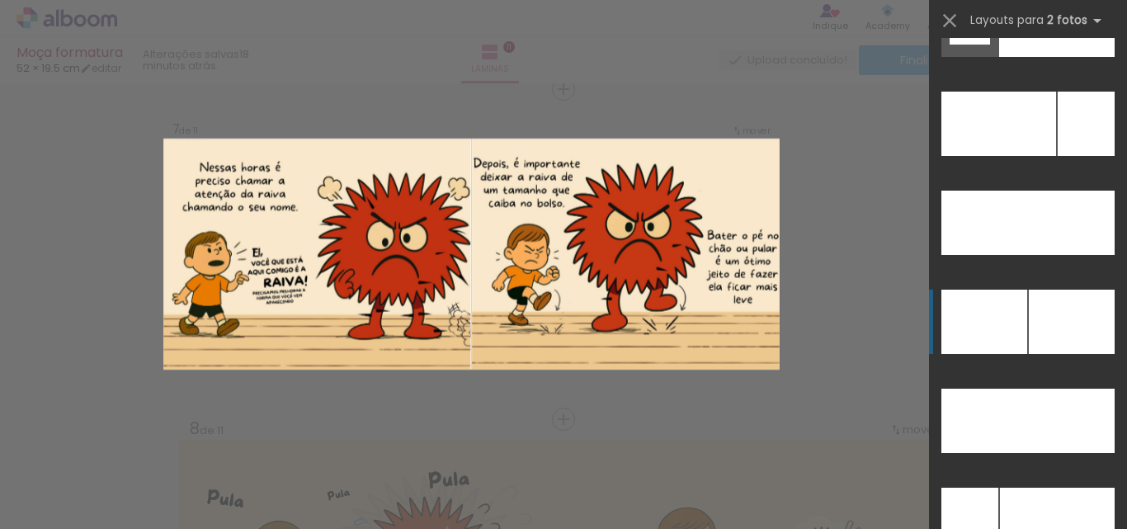
click at [1040, 324] on div at bounding box center [1072, 322] width 86 height 64
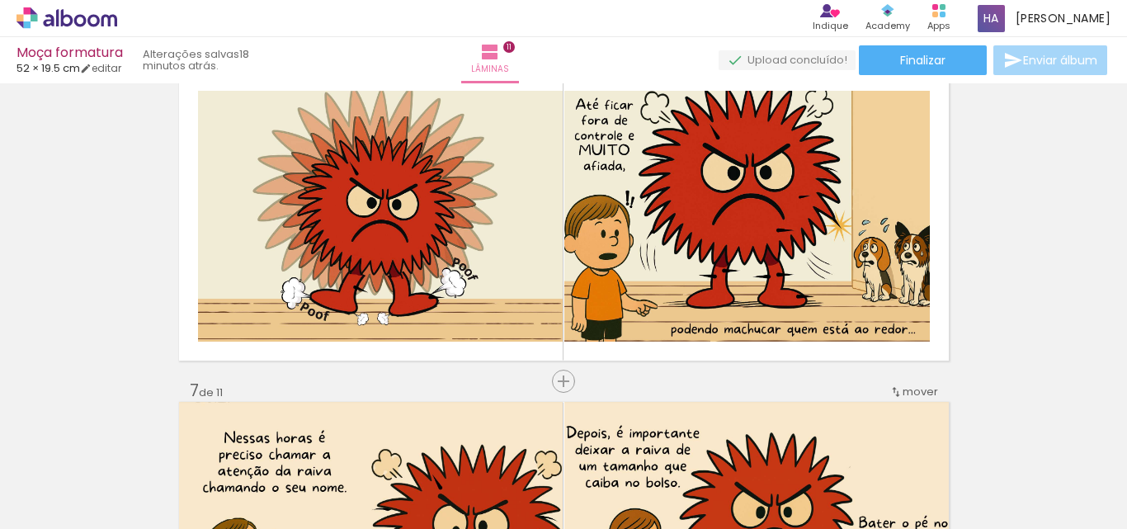
scroll to position [1672, 0]
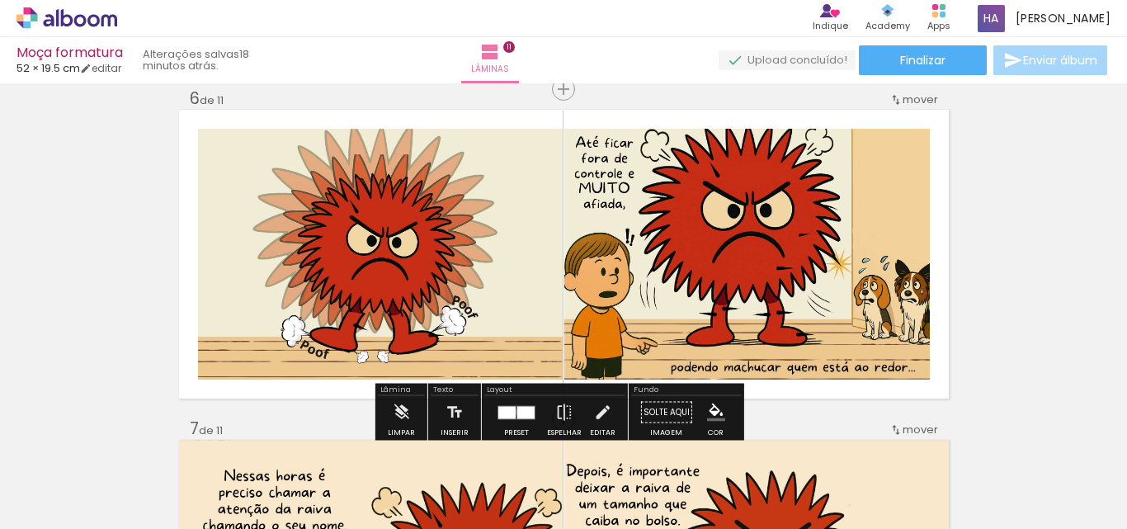
click at [509, 412] on div at bounding box center [506, 412] width 17 height 12
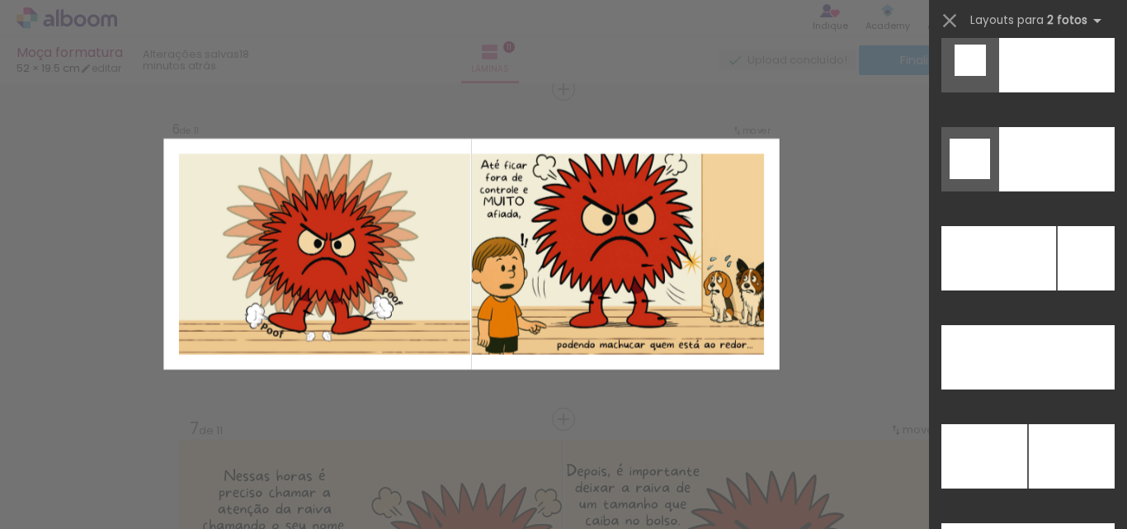
scroll to position [7334, 0]
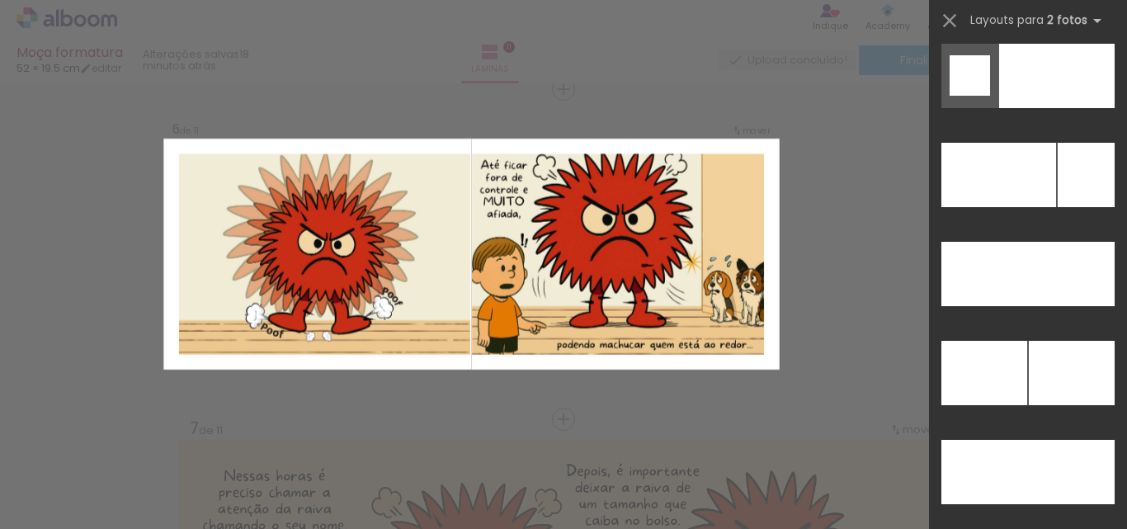
click at [1110, 423] on div at bounding box center [1028, 377] width 198 height 99
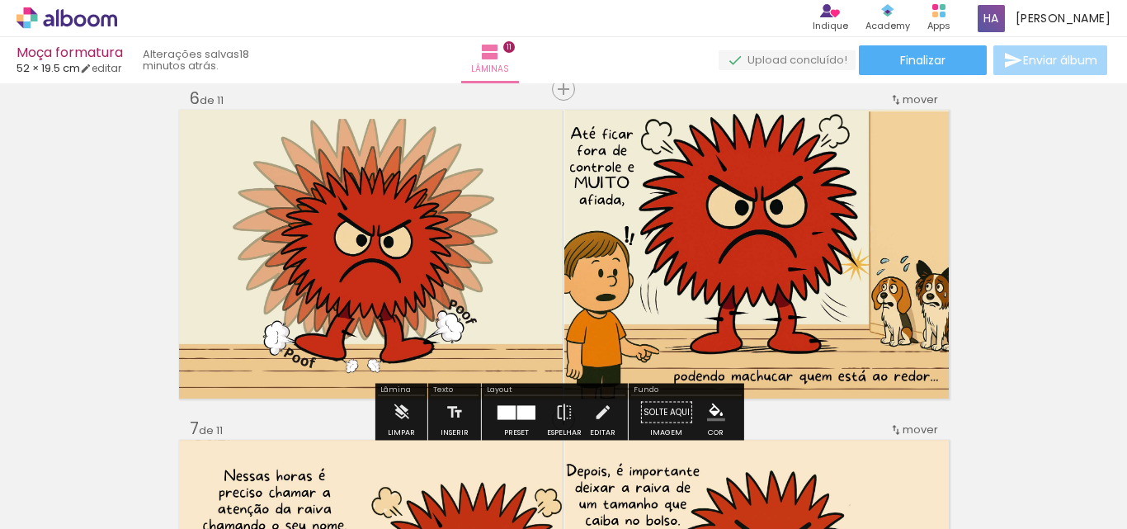
click at [503, 406] on div at bounding box center [507, 412] width 18 height 14
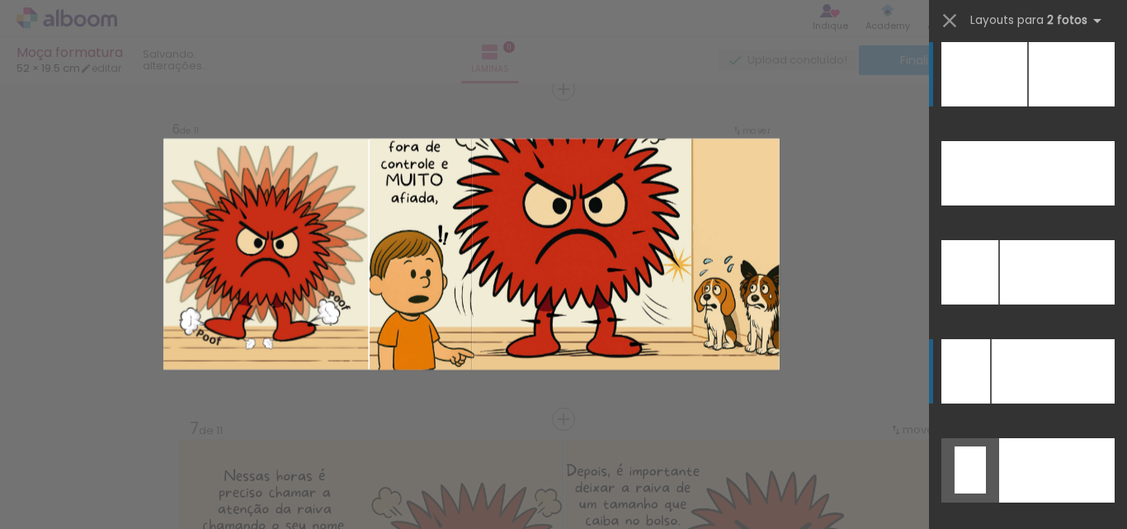
scroll to position [7542, 0]
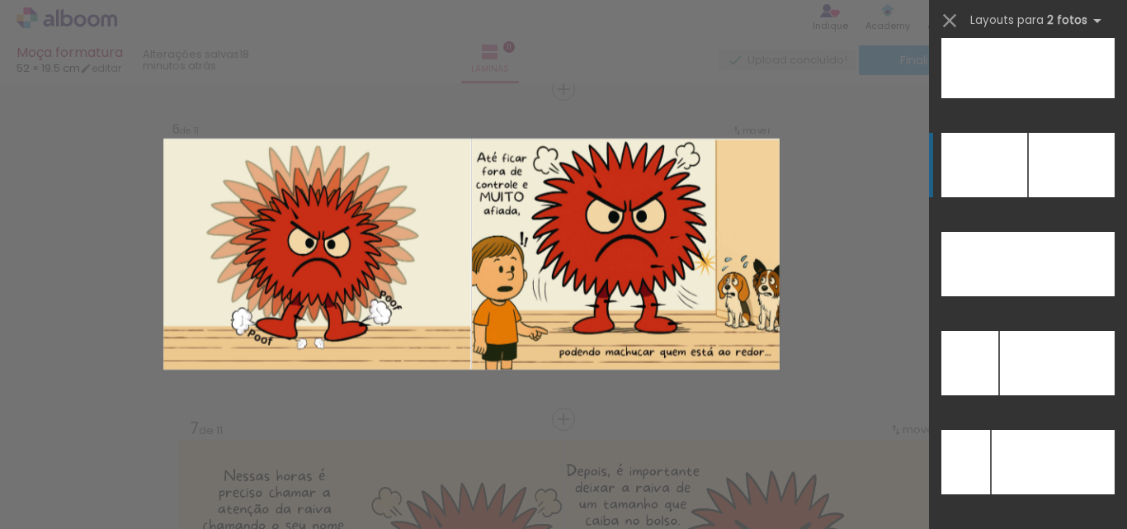
click at [1043, 186] on div at bounding box center [1072, 165] width 86 height 64
click at [1042, 183] on div at bounding box center [1072, 165] width 86 height 64
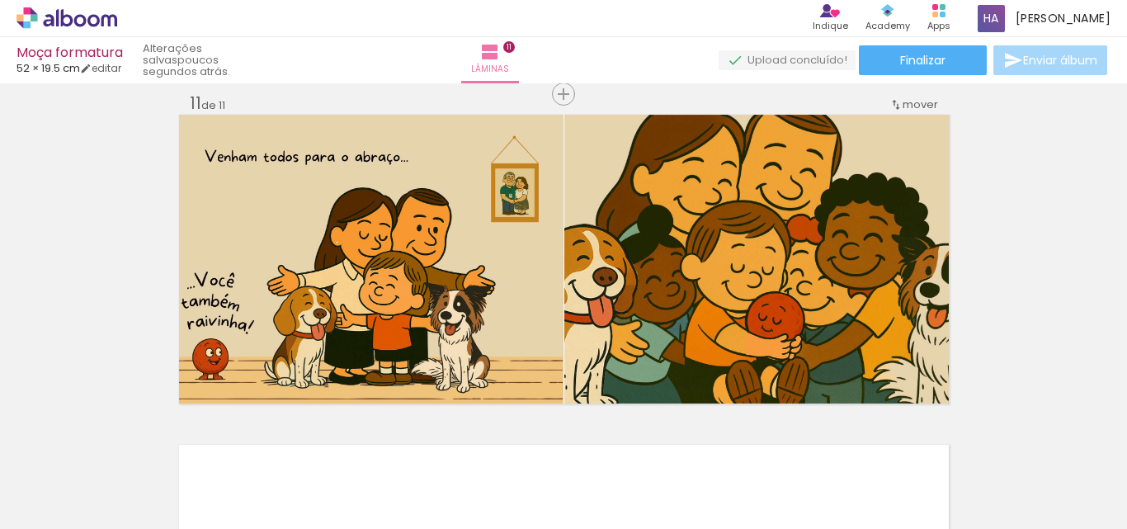
scroll to position [3218, 0]
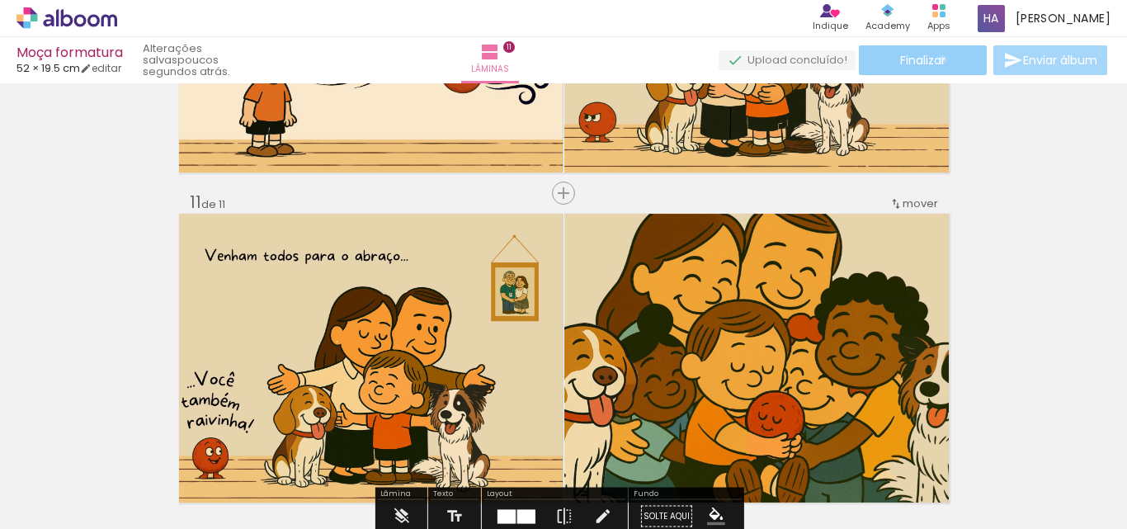
click at [937, 59] on span "Finalizar" at bounding box center [922, 60] width 45 height 12
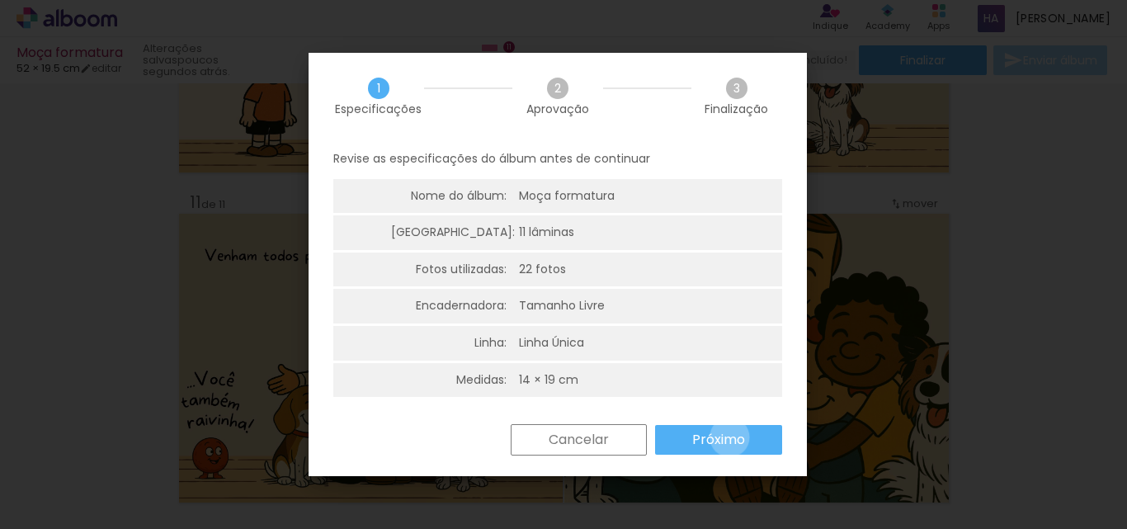
click at [0, 0] on slot "Próximo" at bounding box center [0, 0] width 0 height 0
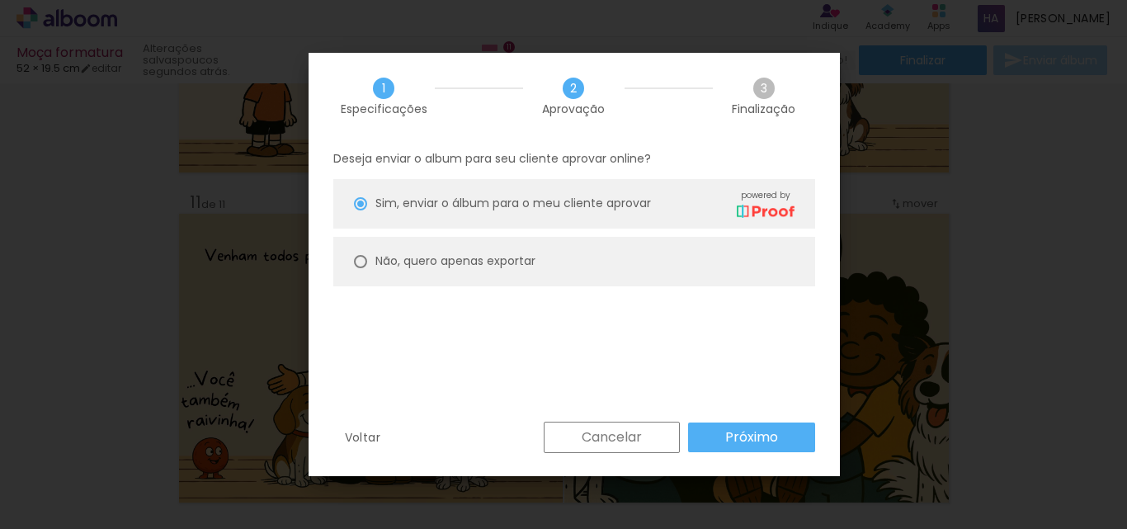
drag, startPoint x: 360, startPoint y: 253, endPoint x: 400, endPoint y: 281, distance: 48.7
click at [361, 253] on paper-radio-button "Não, quero apenas exportar" at bounding box center [574, 262] width 482 height 50
type paper-radio-button "on"
click at [0, 0] on slot "Próximo" at bounding box center [0, 0] width 0 height 0
type input "Alta, 300 DPI"
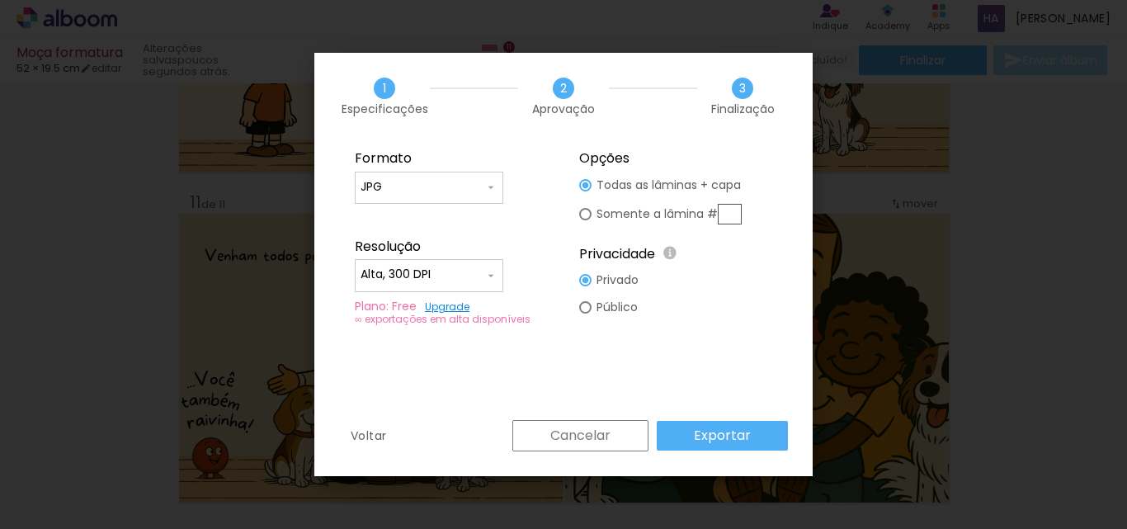
click at [458, 188] on input "JPG" at bounding box center [423, 187] width 124 height 17
click at [413, 213] on paper-item "PDF" at bounding box center [429, 217] width 149 height 33
type input "PDF"
click at [428, 267] on input "Alta, 300 DPI" at bounding box center [423, 275] width 124 height 17
click at [416, 295] on paper-item "Baixa" at bounding box center [429, 305] width 149 height 33
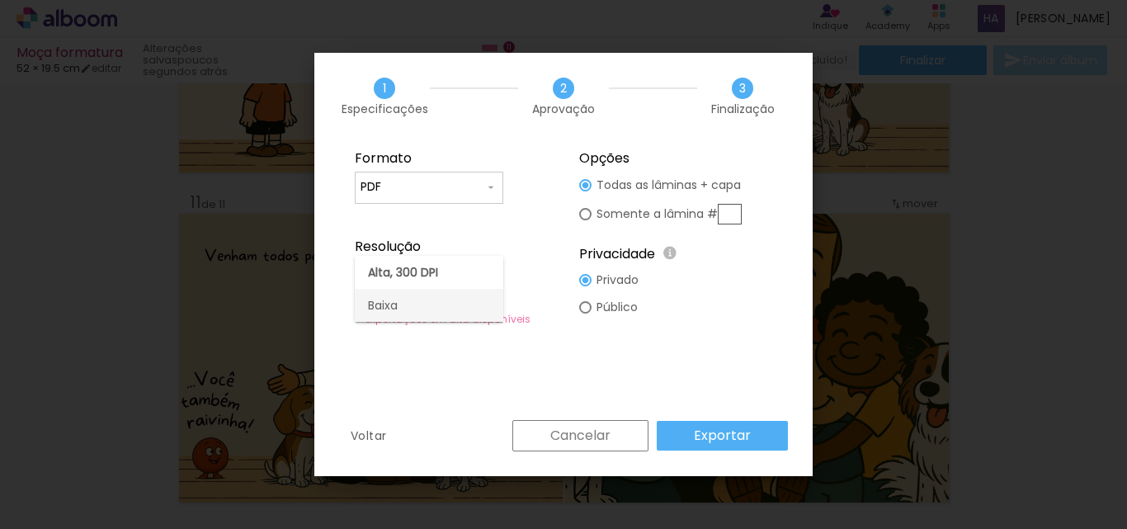
type input "Baixa"
click at [729, 422] on paper-button "Exportar" at bounding box center [722, 436] width 131 height 30
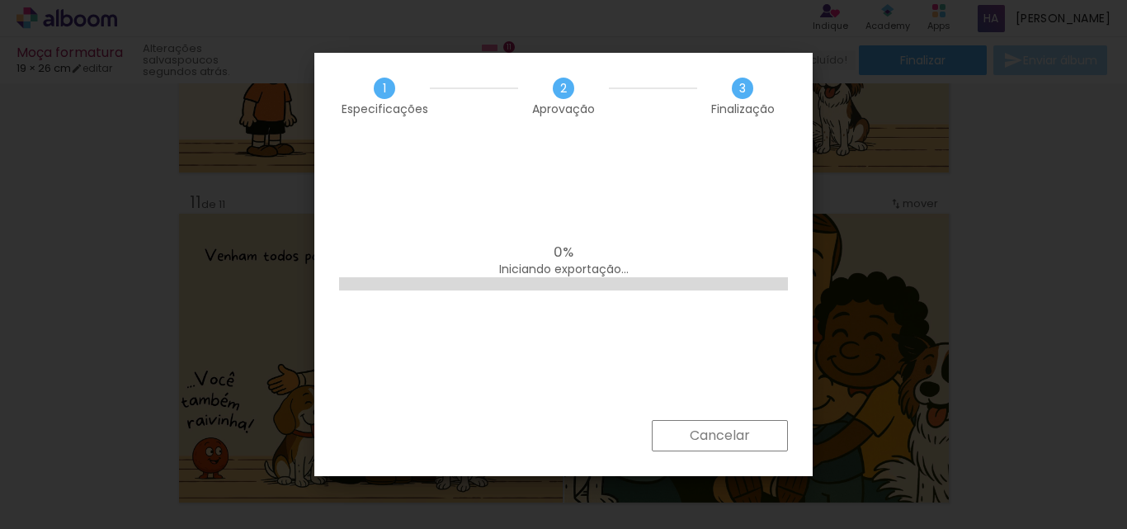
scroll to position [0, 0]
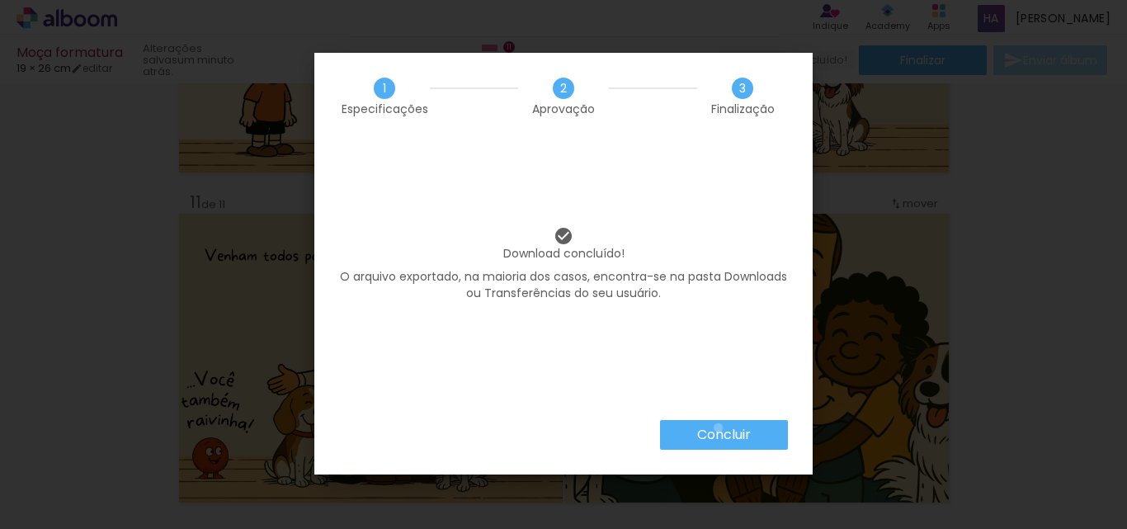
click at [0, 0] on slot "Concluir" at bounding box center [0, 0] width 0 height 0
